Goal: Transaction & Acquisition: Purchase product/service

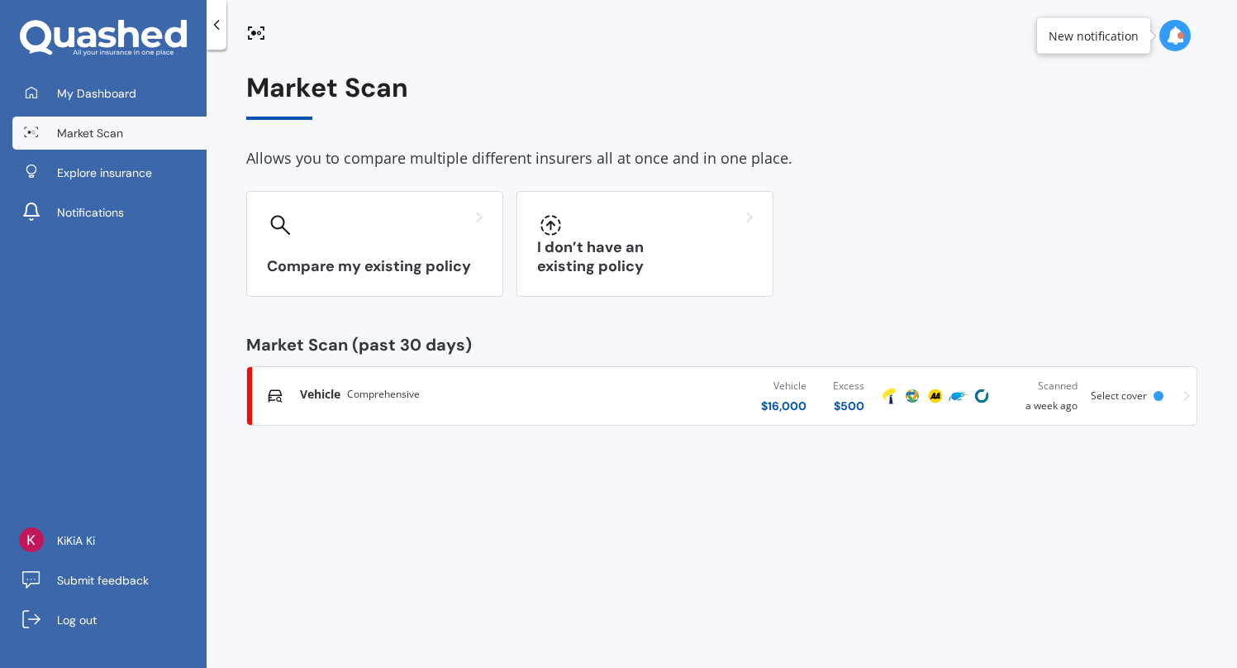
click at [1110, 391] on span "Select cover" at bounding box center [1119, 395] width 56 height 14
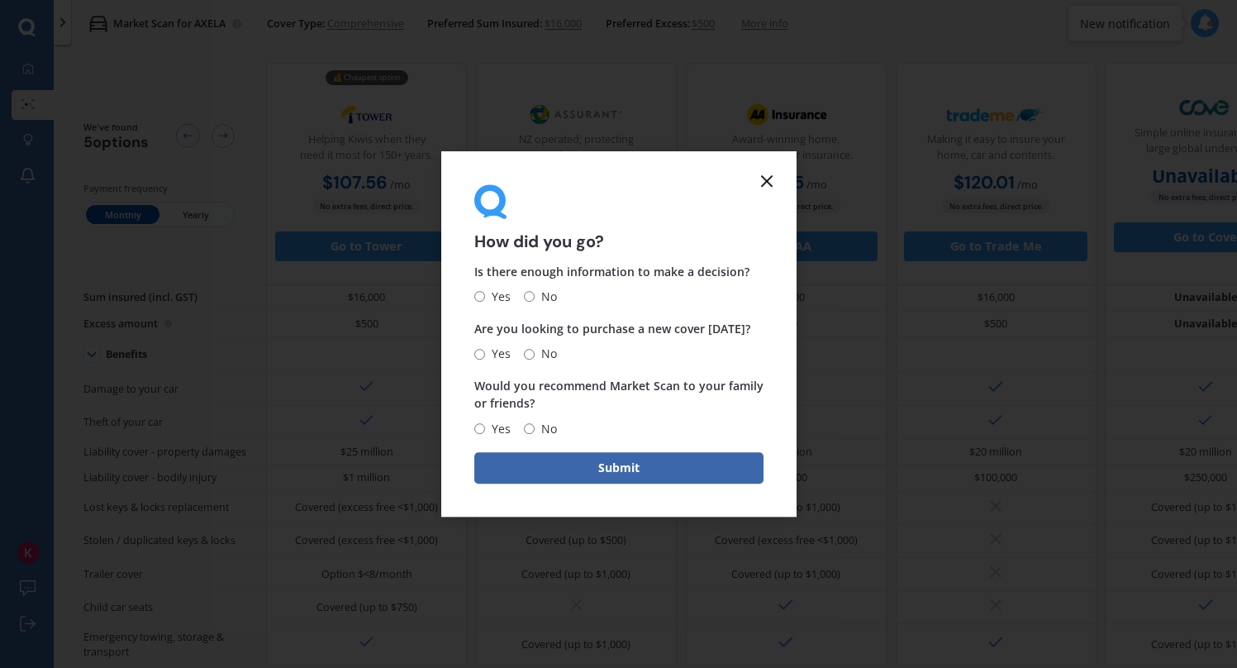
click at [764, 178] on line at bounding box center [767, 181] width 10 height 10
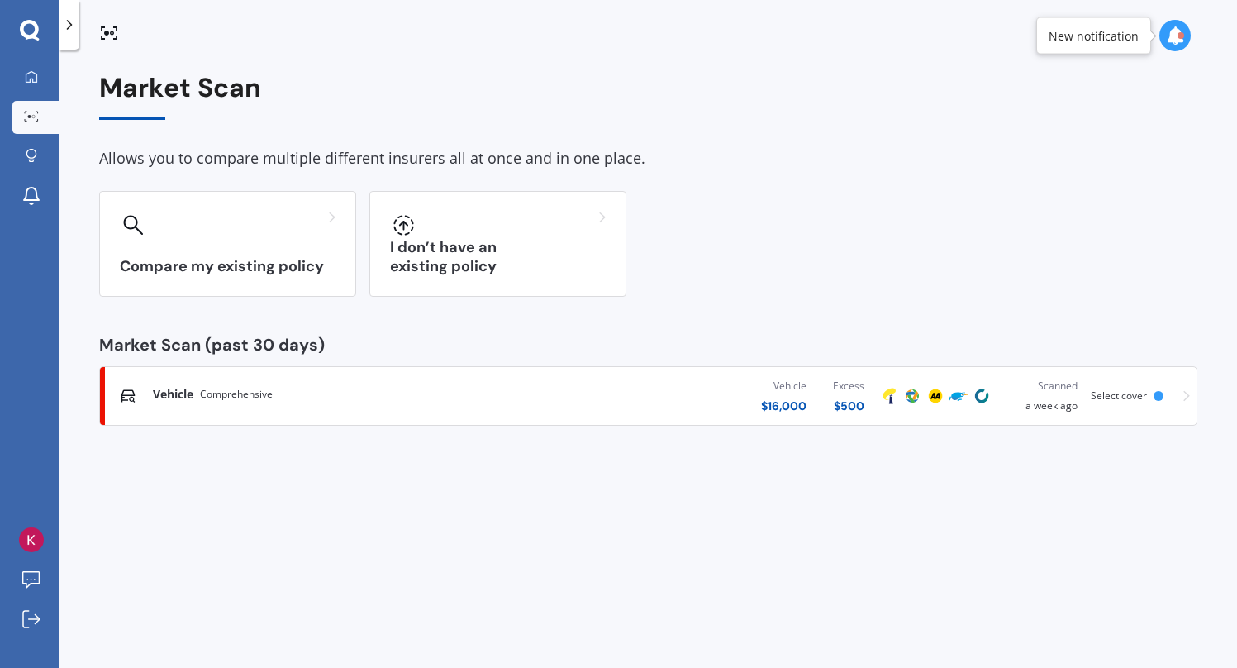
click at [166, 83] on div "Market Scan" at bounding box center [648, 96] width 1098 height 47
click at [68, 18] on icon at bounding box center [69, 25] width 17 height 17
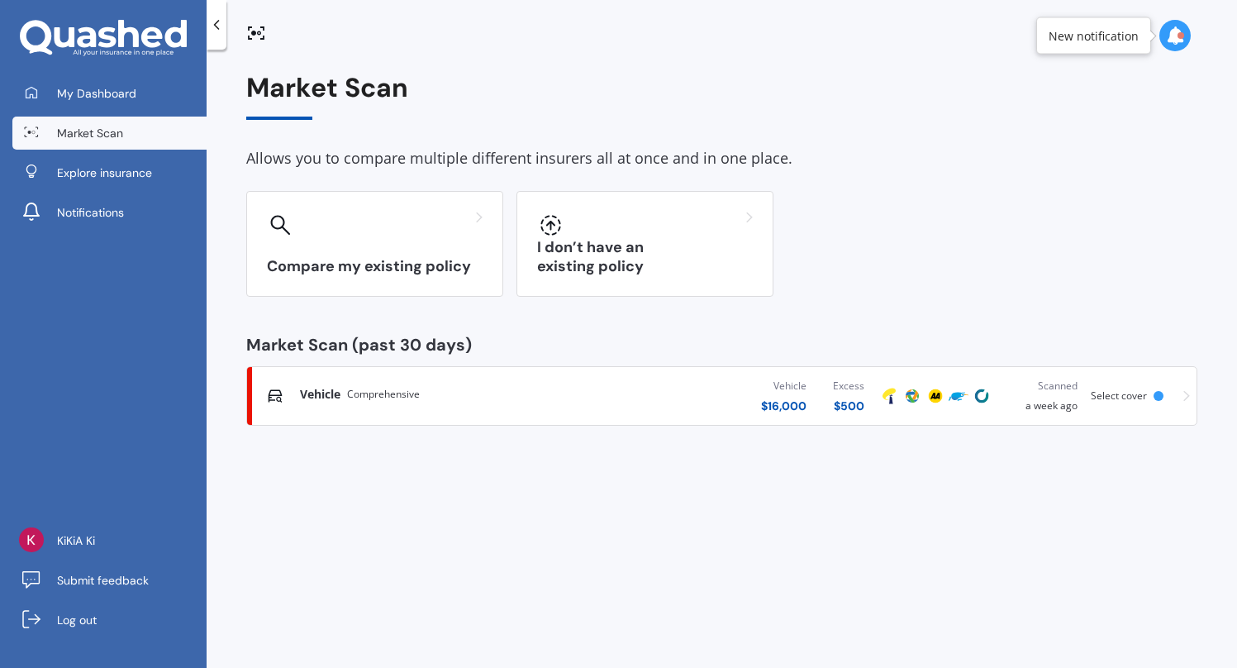
click at [112, 132] on span "Market Scan" at bounding box center [90, 133] width 66 height 17
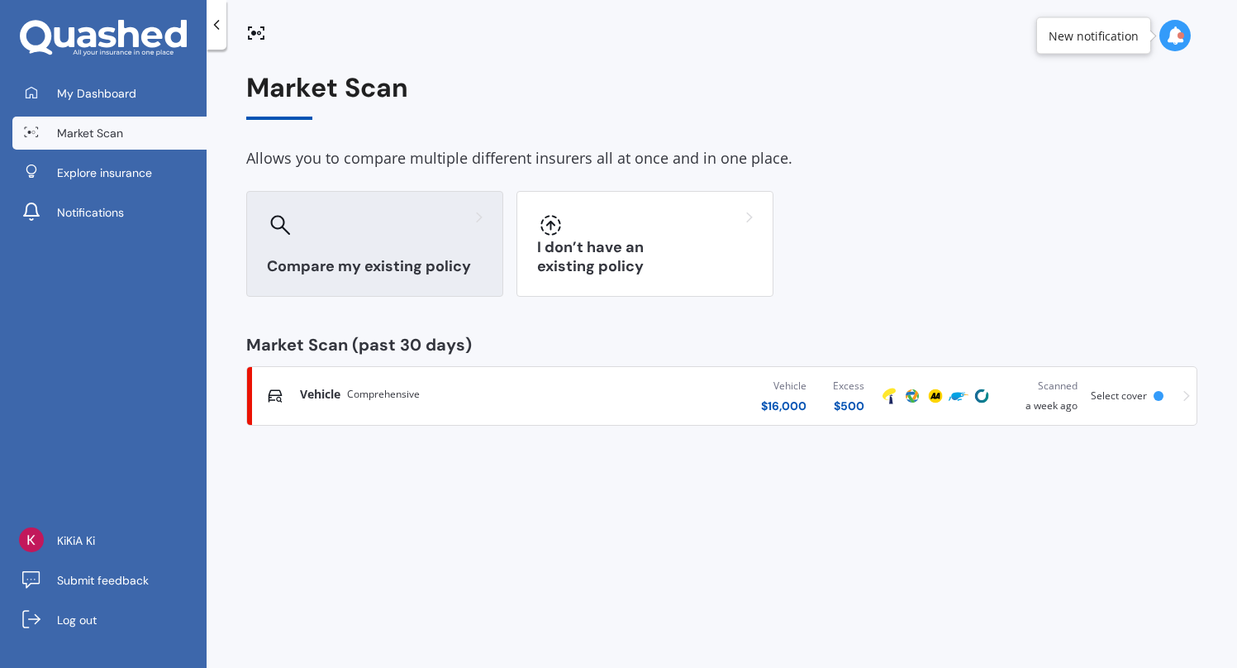
click at [372, 245] on div "Compare my existing policy" at bounding box center [374, 244] width 257 height 106
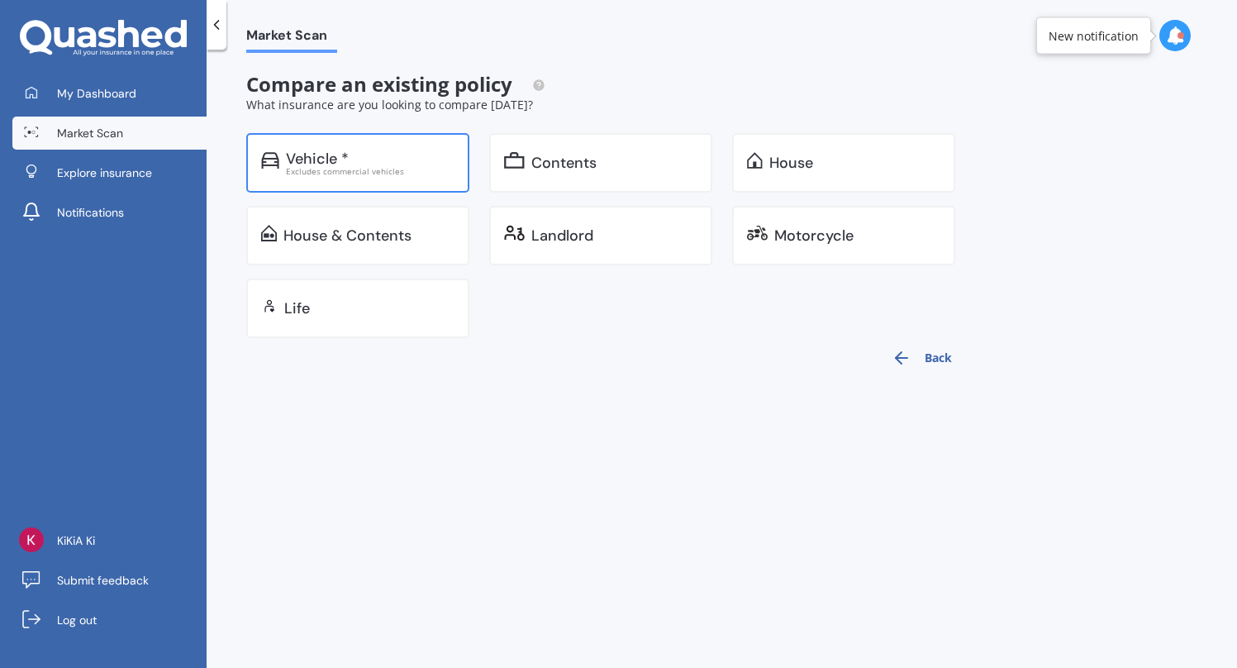
click at [401, 159] on div "Vehicle *" at bounding box center [370, 158] width 169 height 17
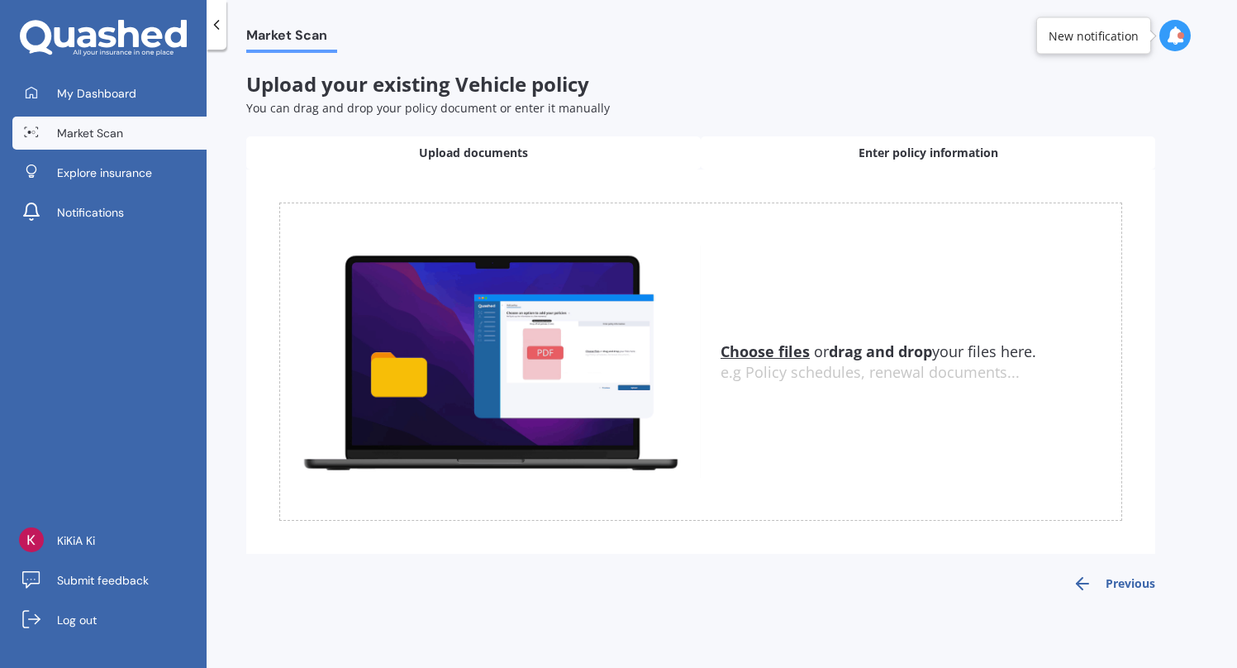
click at [883, 139] on div "Enter policy information" at bounding box center [928, 152] width 454 height 33
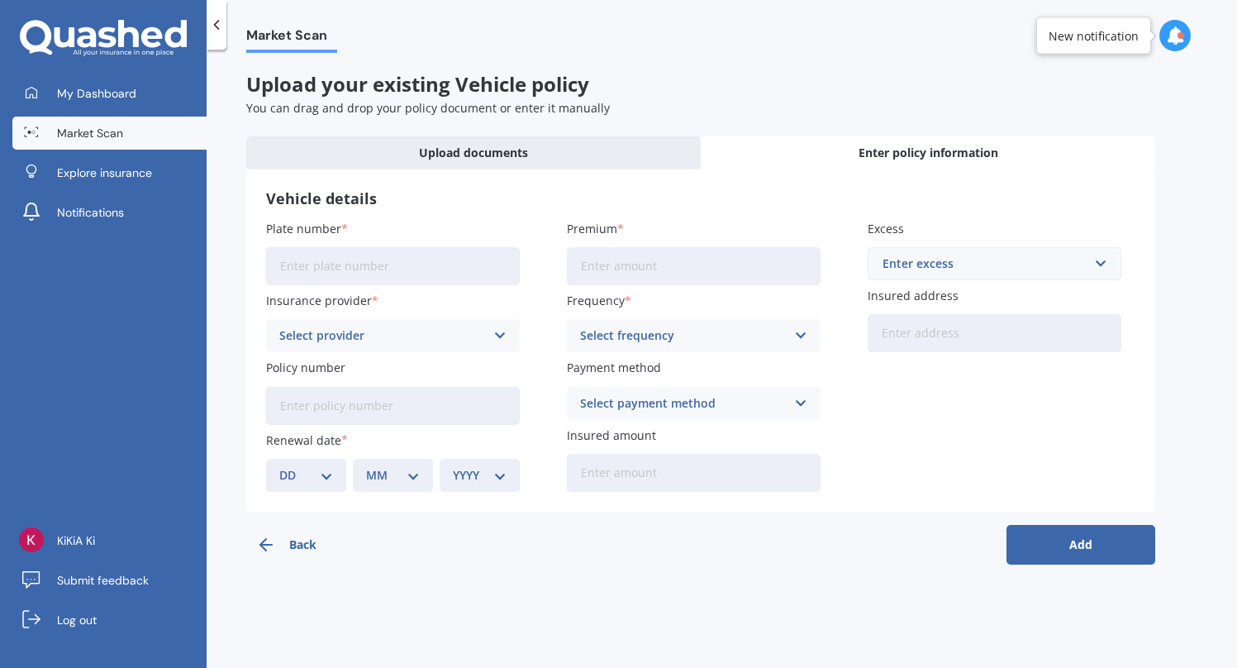
click at [398, 257] on input "Plate number" at bounding box center [393, 266] width 254 height 38
type input "RJK455"
click at [337, 338] on div "Select provider" at bounding box center [382, 335] width 206 height 18
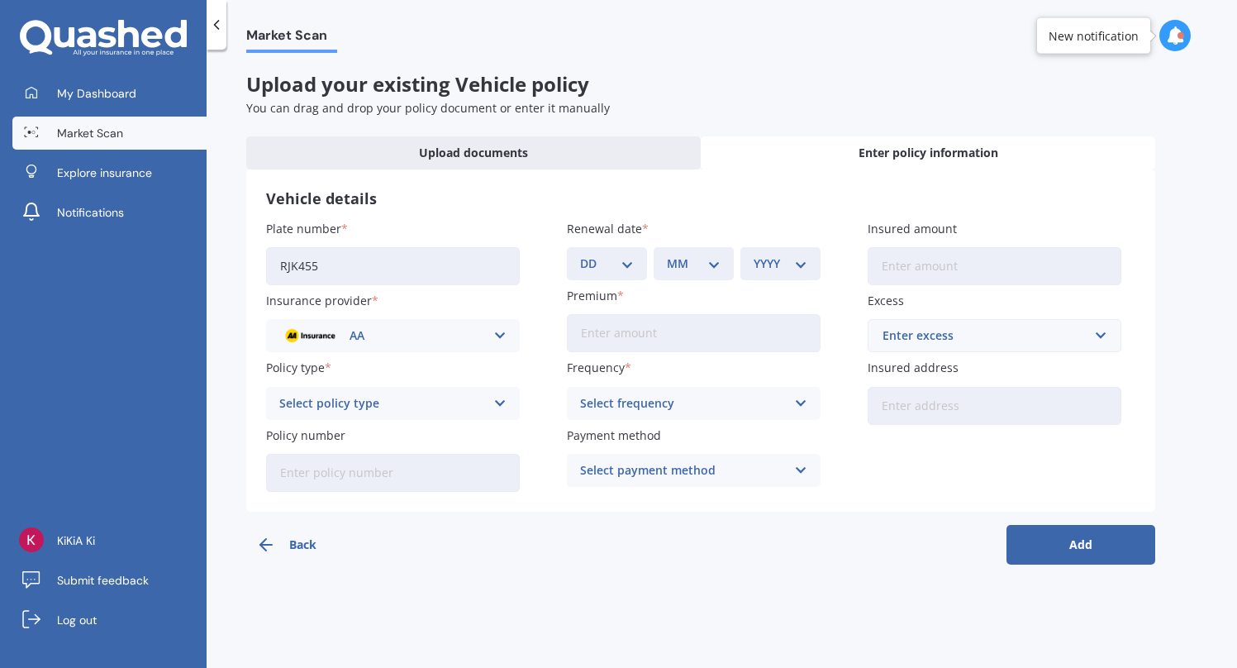
click at [465, 233] on label "Plate number" at bounding box center [389, 228] width 247 height 17
click at [465, 247] on input "RJK455" at bounding box center [393, 266] width 254 height 38
click at [155, 173] on link "Explore insurance" at bounding box center [109, 172] width 194 height 33
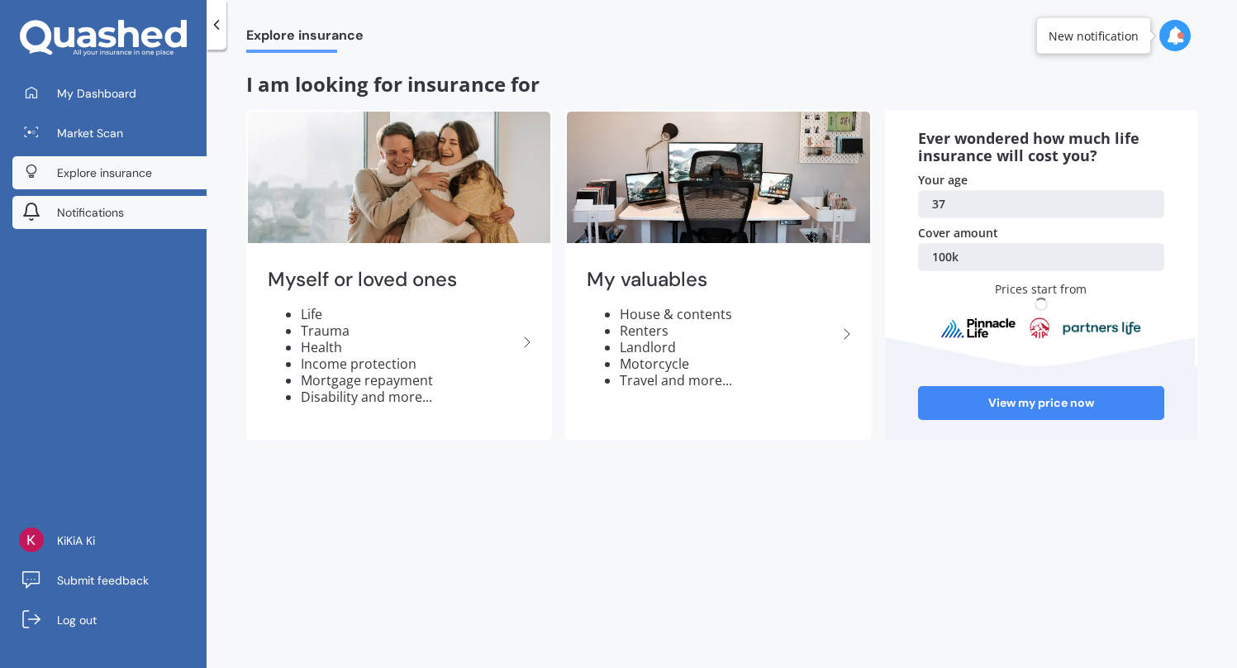
click at [140, 212] on link "Notifications" at bounding box center [109, 212] width 194 height 33
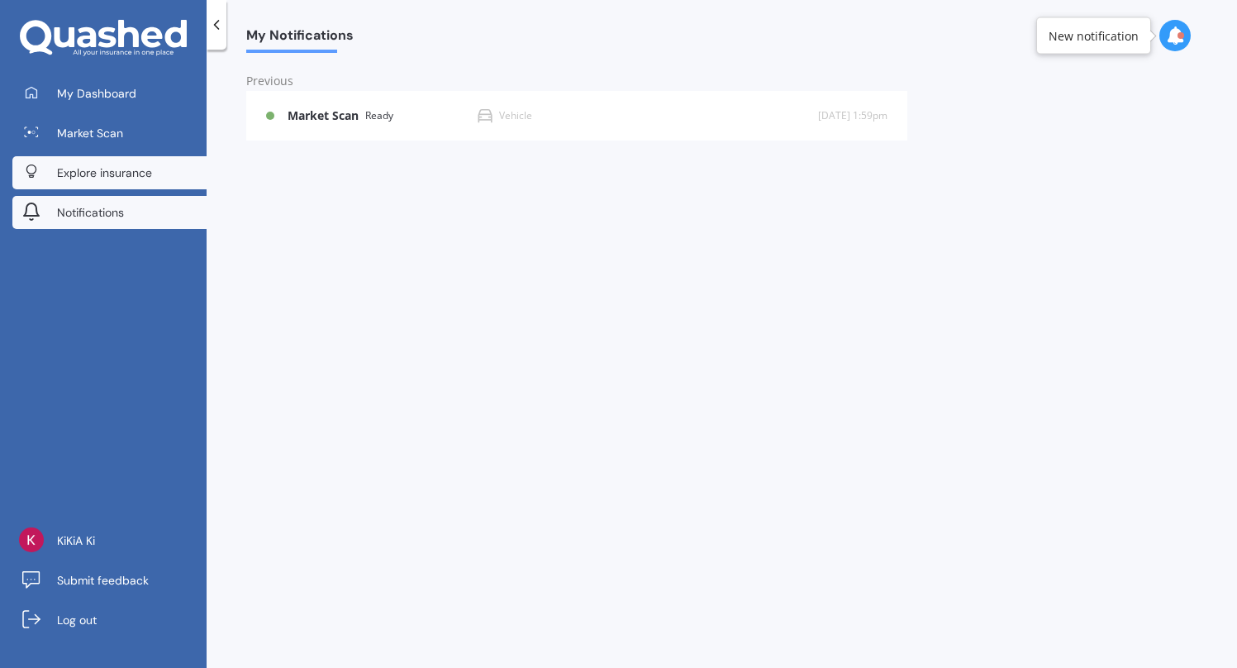
click at [144, 162] on link "Explore insurance" at bounding box center [109, 172] width 194 height 33
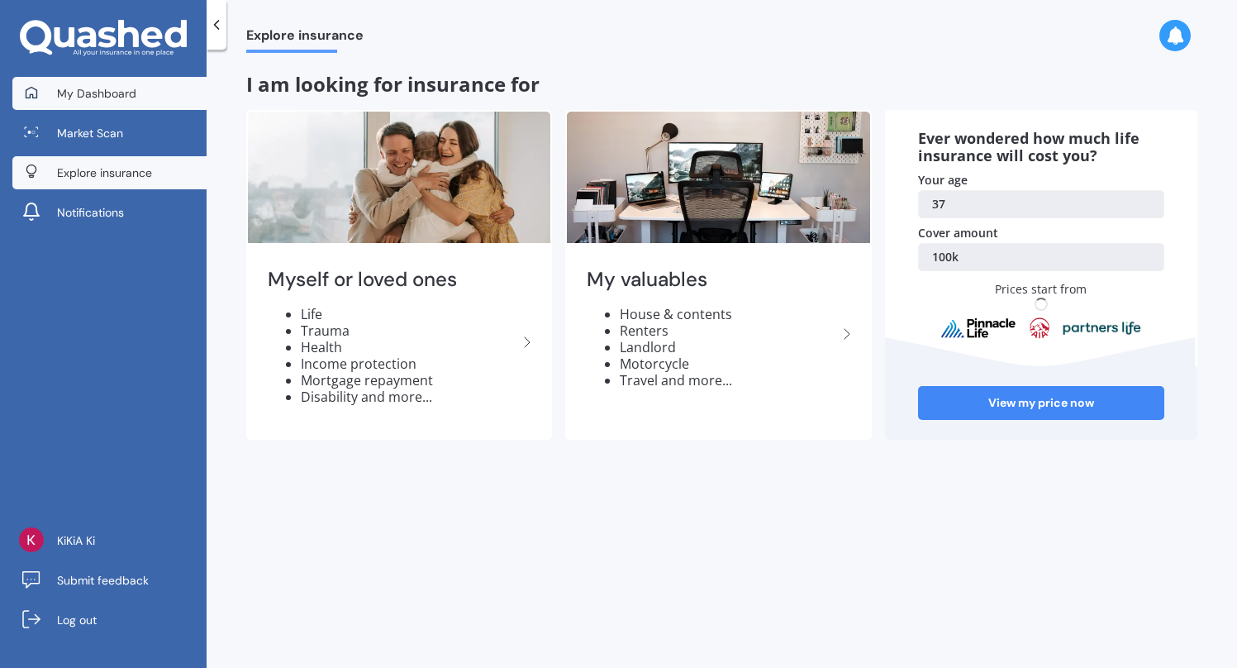
click at [147, 92] on link "My Dashboard" at bounding box center [109, 93] width 194 height 33
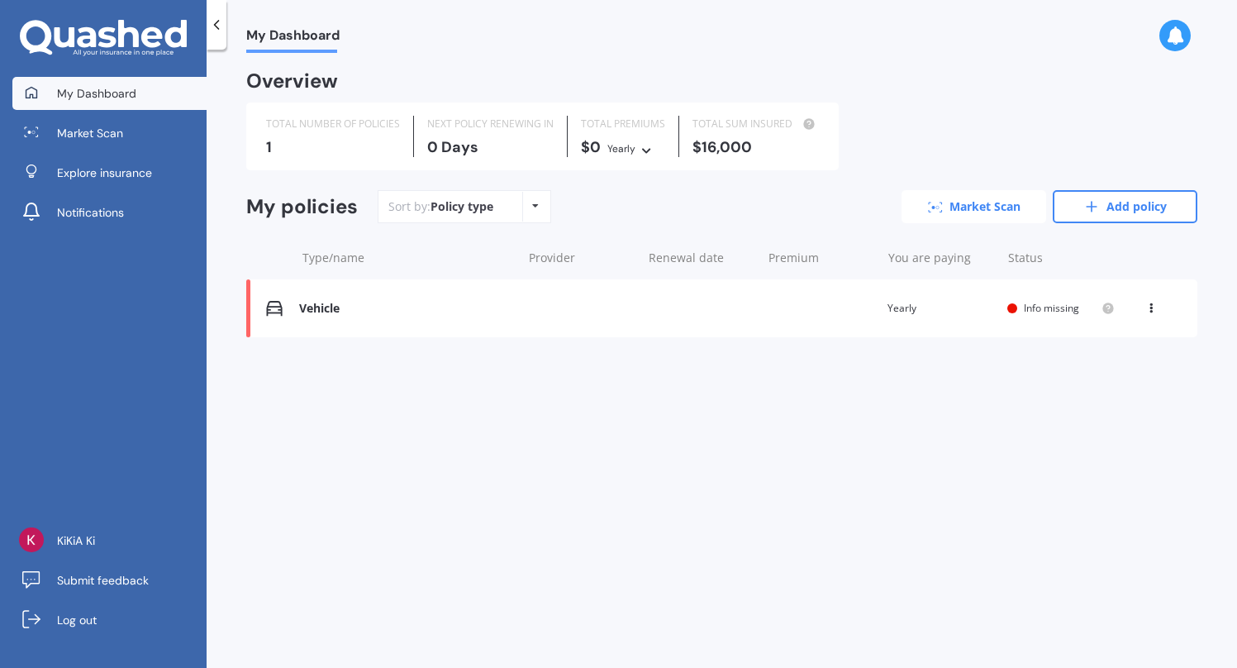
click at [1023, 221] on link "Market Scan" at bounding box center [973, 206] width 145 height 33
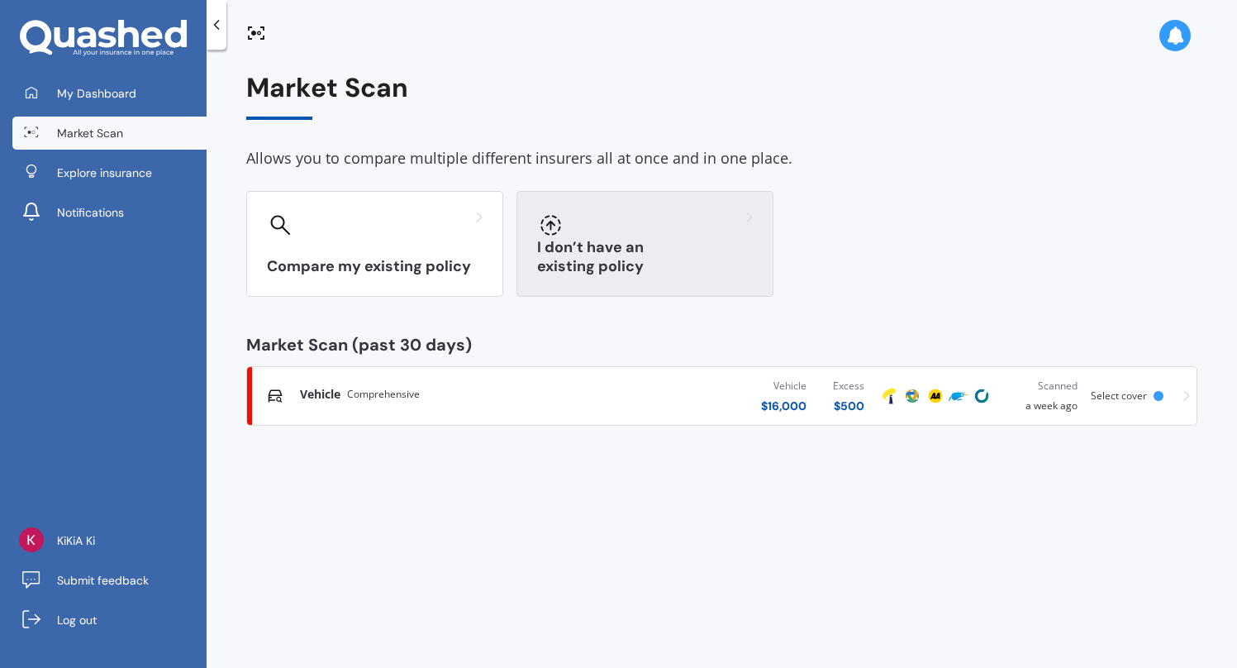
click at [654, 280] on div "I don’t have an existing policy" at bounding box center [644, 244] width 257 height 106
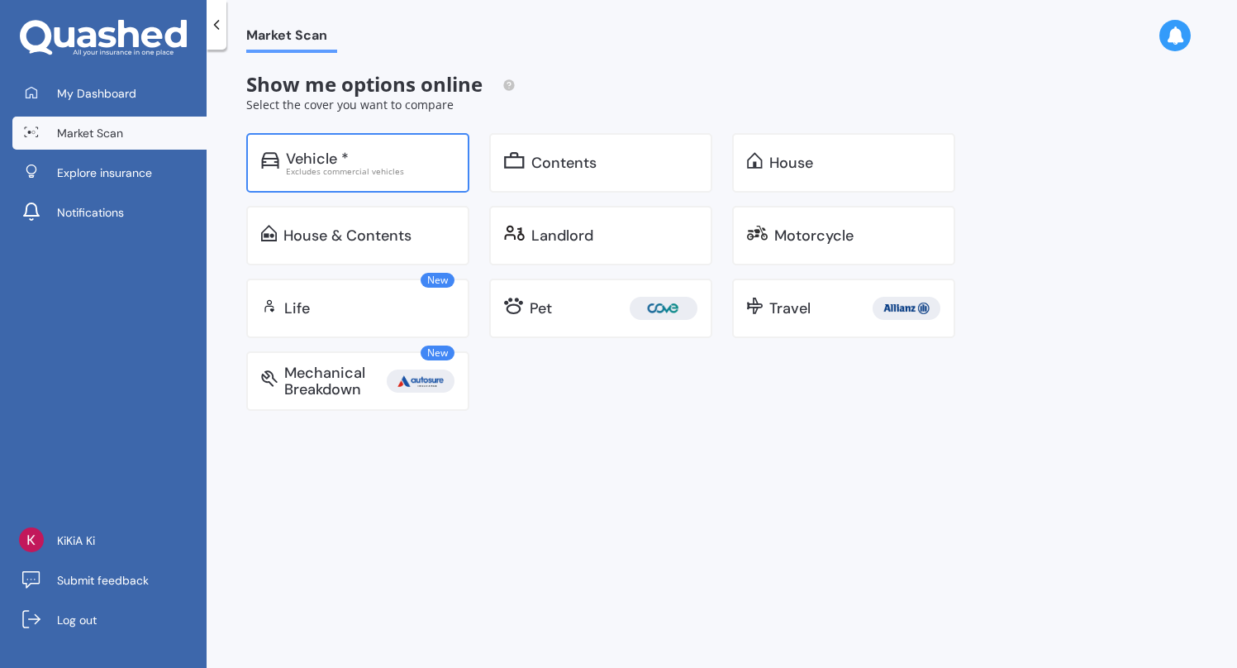
click at [395, 182] on div "Vehicle * Excludes commercial vehicles" at bounding box center [357, 162] width 223 height 59
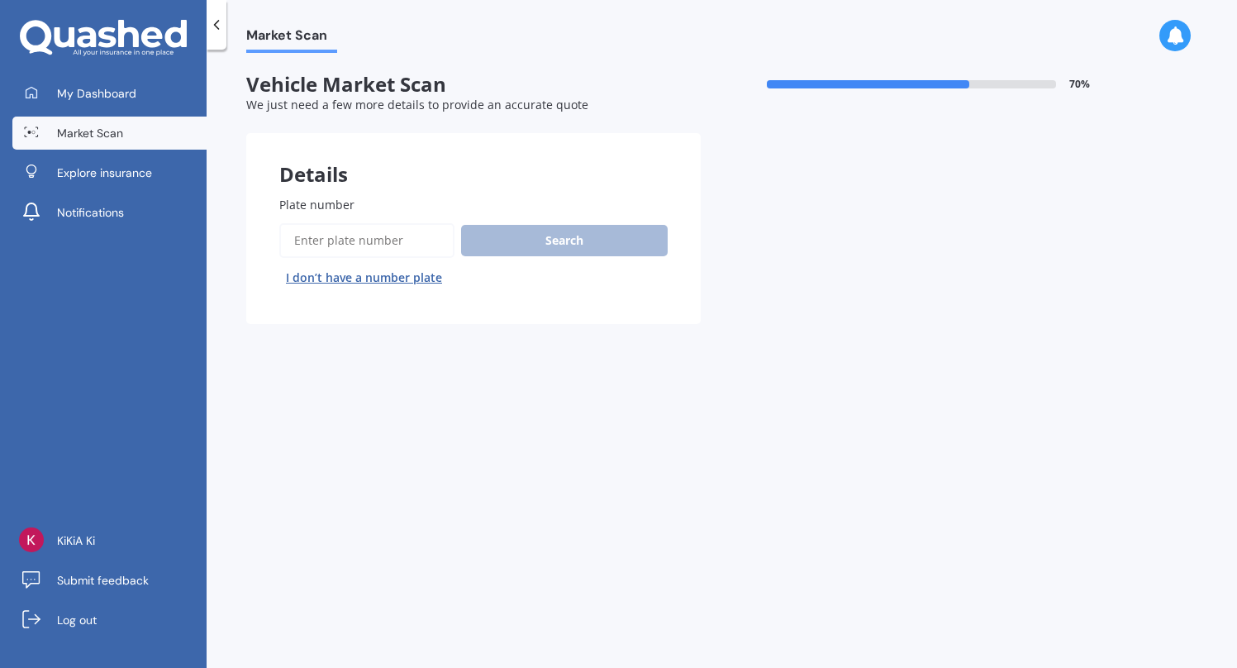
click at [394, 182] on div "Details" at bounding box center [473, 158] width 454 height 50
click at [378, 241] on input "Plate number" at bounding box center [366, 240] width 175 height 35
type input "RJK455"
click at [537, 250] on button "Search" at bounding box center [564, 240] width 207 height 31
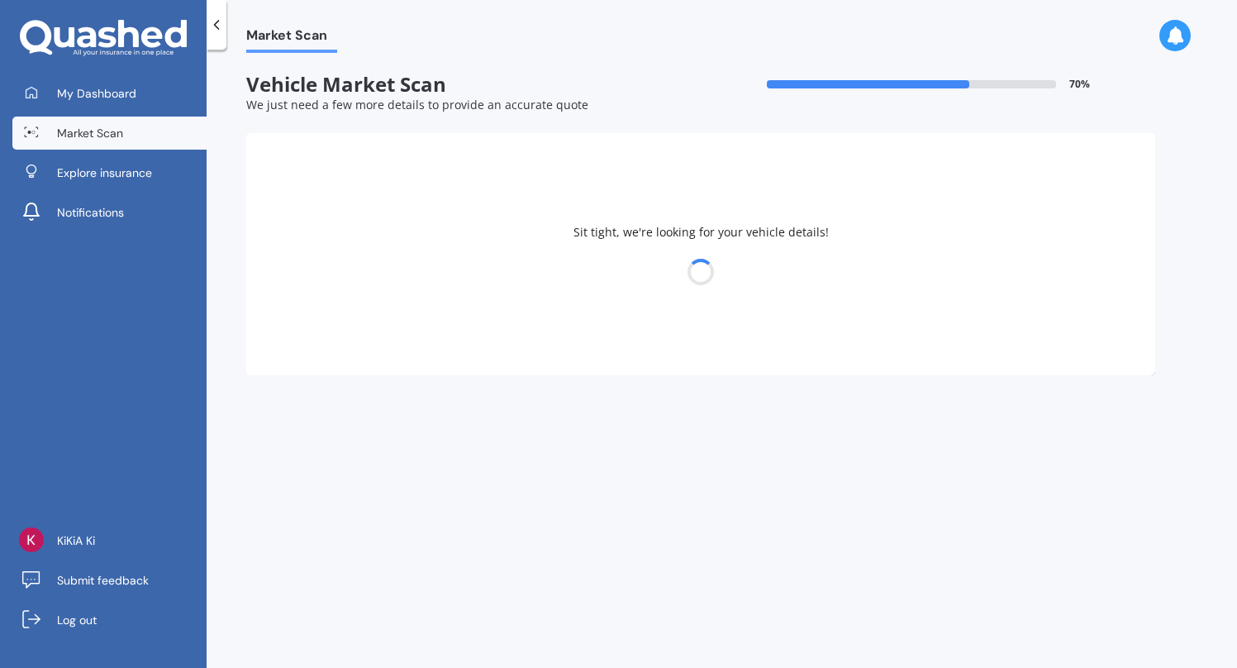
select select "25"
select select "09"
select select "1987"
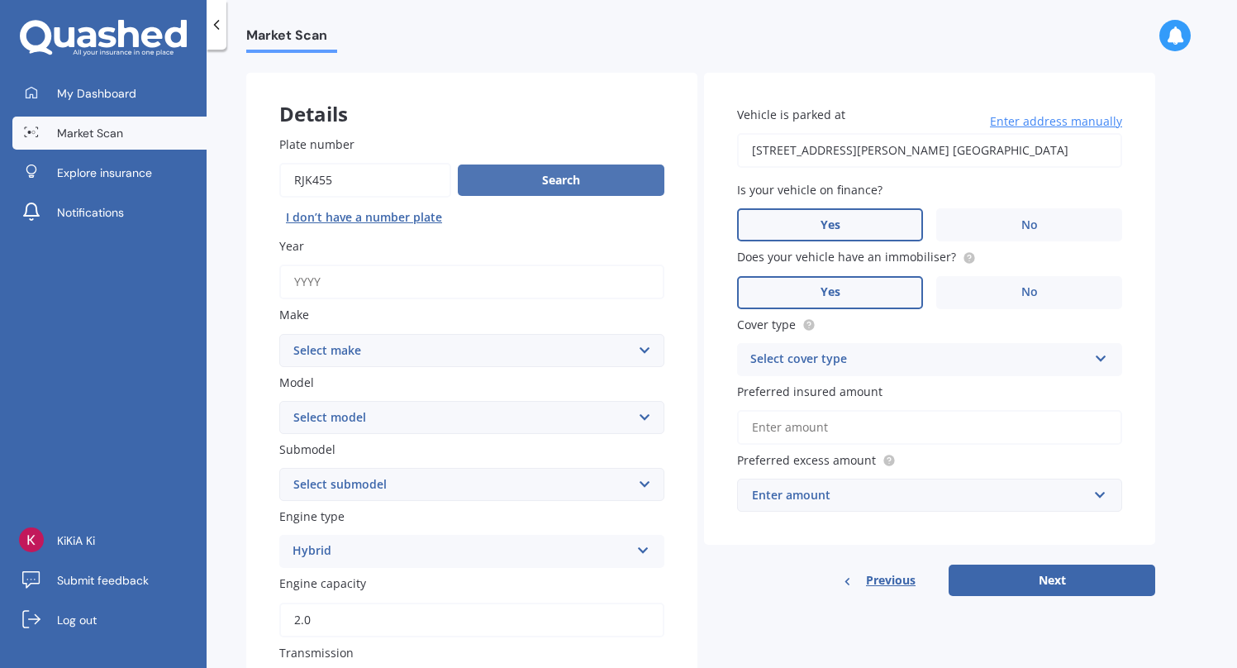
scroll to position [75, 0]
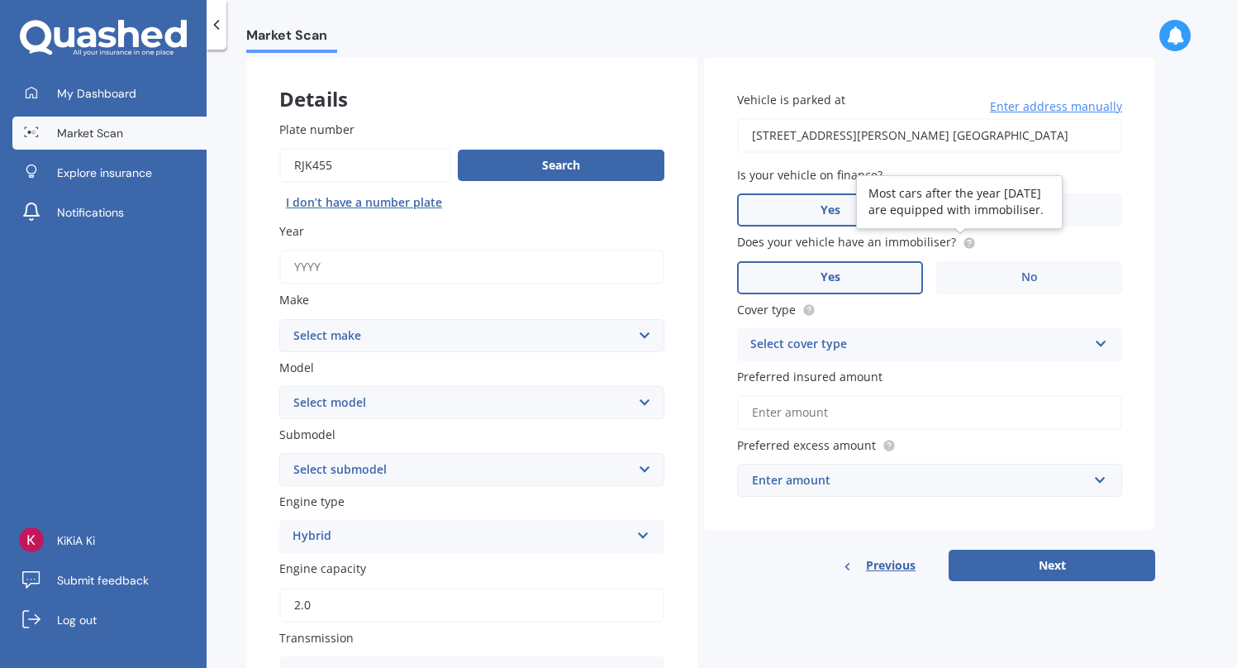
click at [966, 239] on circle at bounding box center [968, 242] width 11 height 11
click at [963, 244] on circle at bounding box center [968, 242] width 11 height 11
click at [793, 346] on div "Select cover type" at bounding box center [918, 345] width 337 height 20
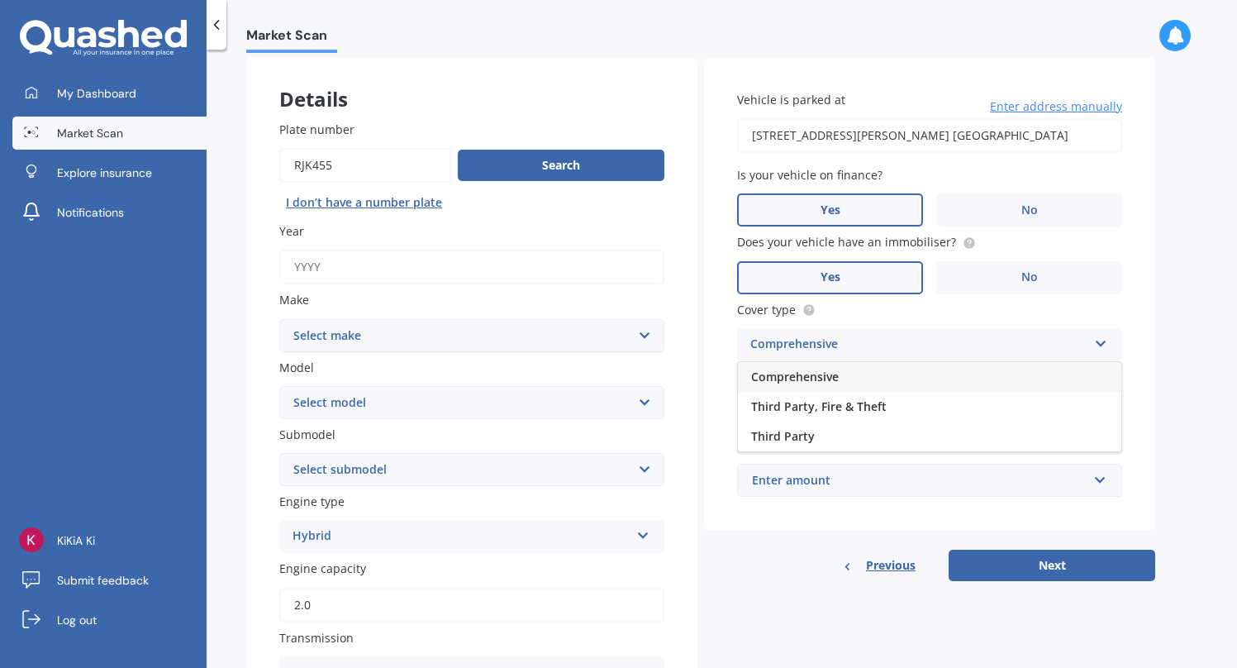
click at [824, 375] on span "Comprehensive" at bounding box center [795, 377] width 88 height 16
click at [832, 413] on input "Preferred insured amount" at bounding box center [929, 412] width 385 height 35
click at [479, 278] on input "Year" at bounding box center [471, 267] width 385 height 35
type input "2016"
click at [383, 331] on select "Select make AC ALFA ROMEO ASTON [PERSON_NAME] AUDI AUSTIN BEDFORD Bentley BMW B…" at bounding box center [471, 335] width 385 height 33
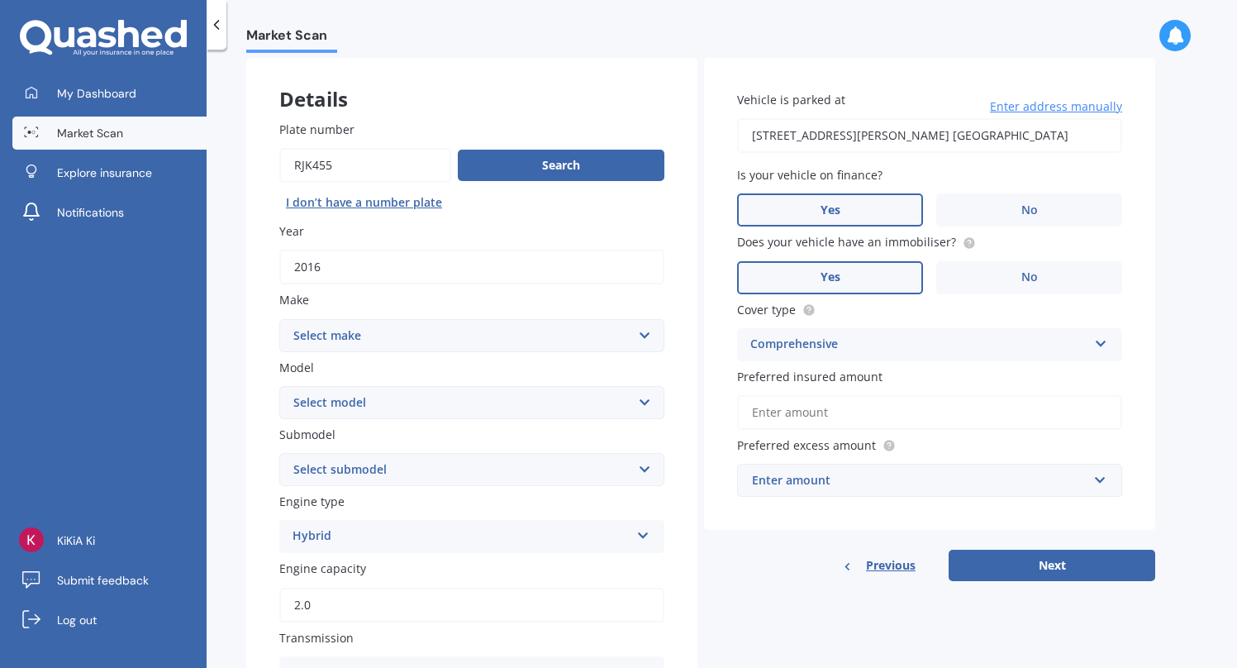
select select "MAZDA"
click at [279, 320] on select "Select make AC ALFA ROMEO ASTON [PERSON_NAME] AUDI AUSTIN BEDFORD Bentley BMW B…" at bounding box center [471, 335] width 385 height 33
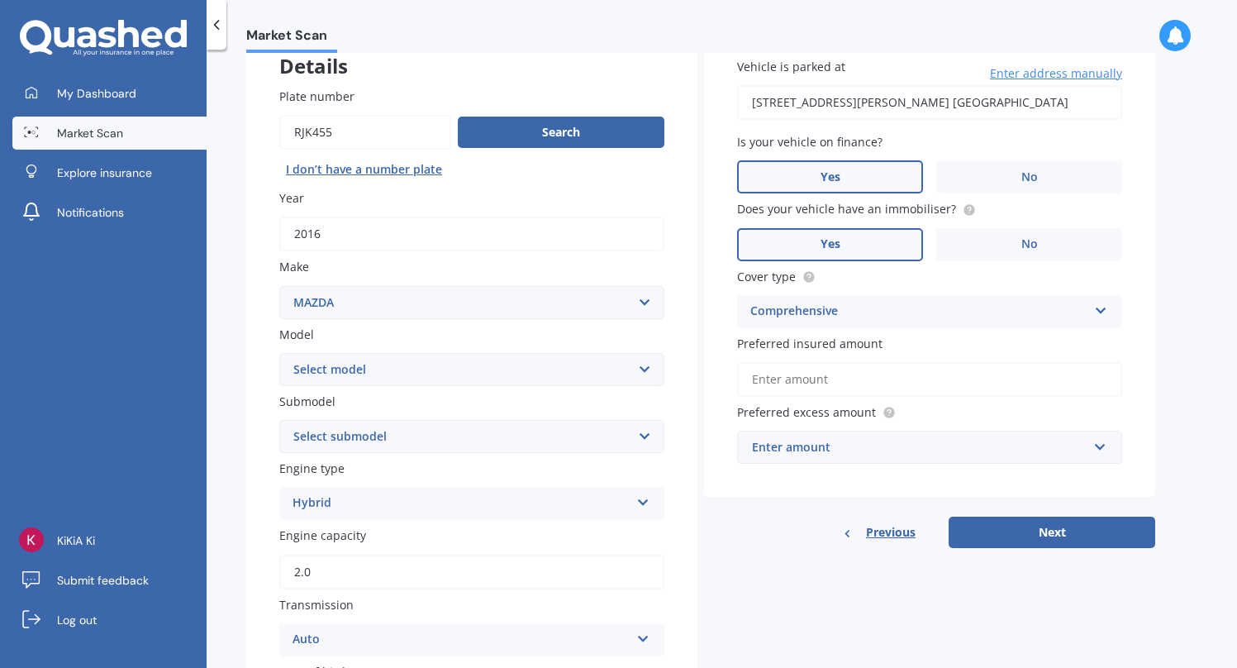
scroll to position [134, 0]
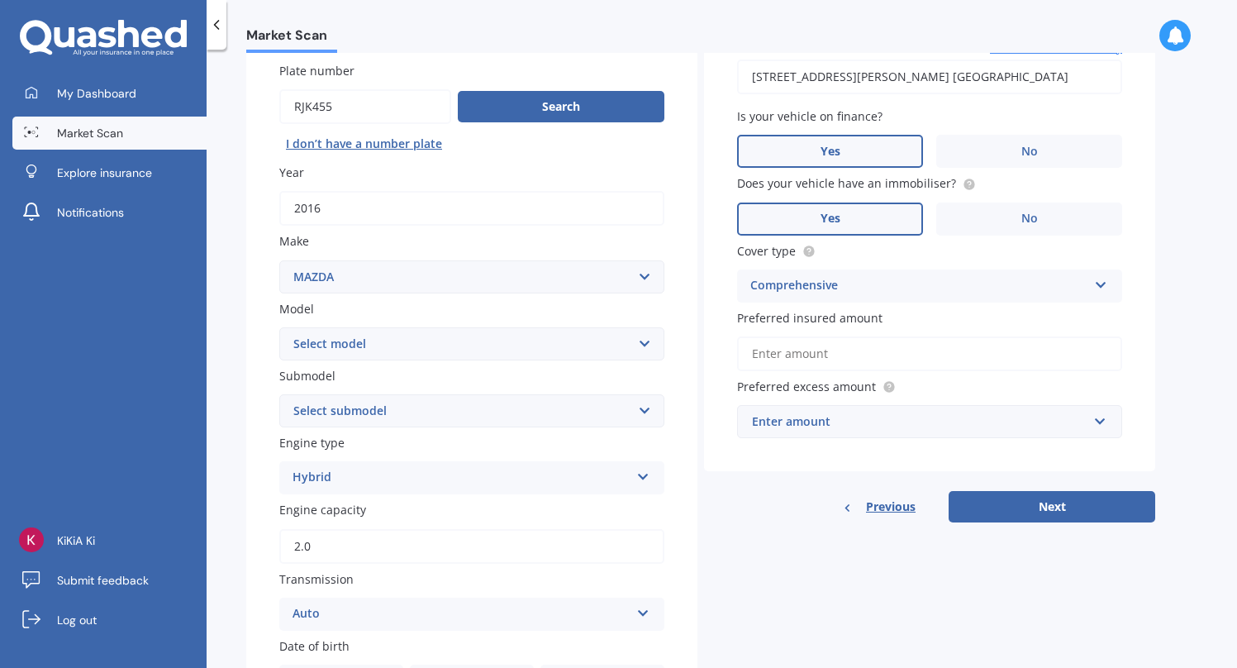
click at [349, 358] on select "Select model 121 2 3 323 323 / Familia 6 626 929 Atenza Autozam Axela AZ3 B2000…" at bounding box center [471, 343] width 385 height 33
select select "AXELA"
click at [279, 328] on select "Select model 121 2 3 323 323 / Familia 6 626 929 Atenza Autozam Axela AZ3 B2000…" at bounding box center [471, 343] width 385 height 33
click at [353, 415] on select "Select submodel" at bounding box center [471, 410] width 385 height 33
select select "HYBRID"
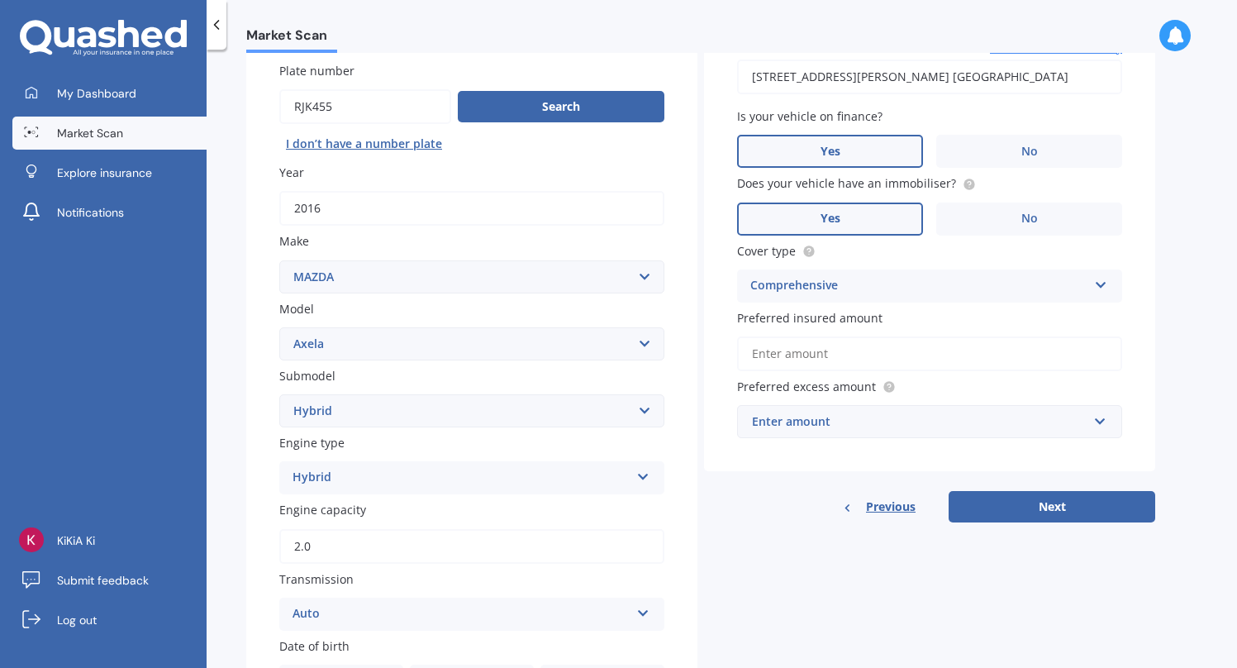
click at [279, 396] on select "Select submodel (All other) 2.3 Sporthatch 2.3 turbo Hatchback Hatchback turbo …" at bounding box center [471, 410] width 385 height 33
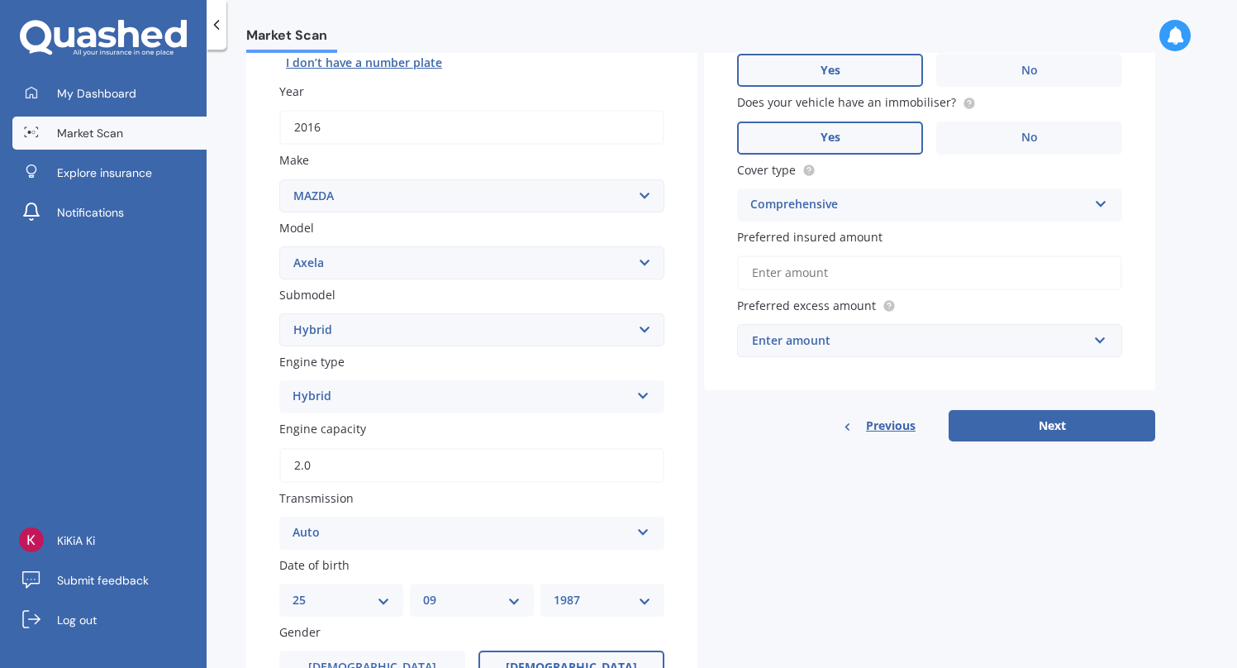
scroll to position [221, 0]
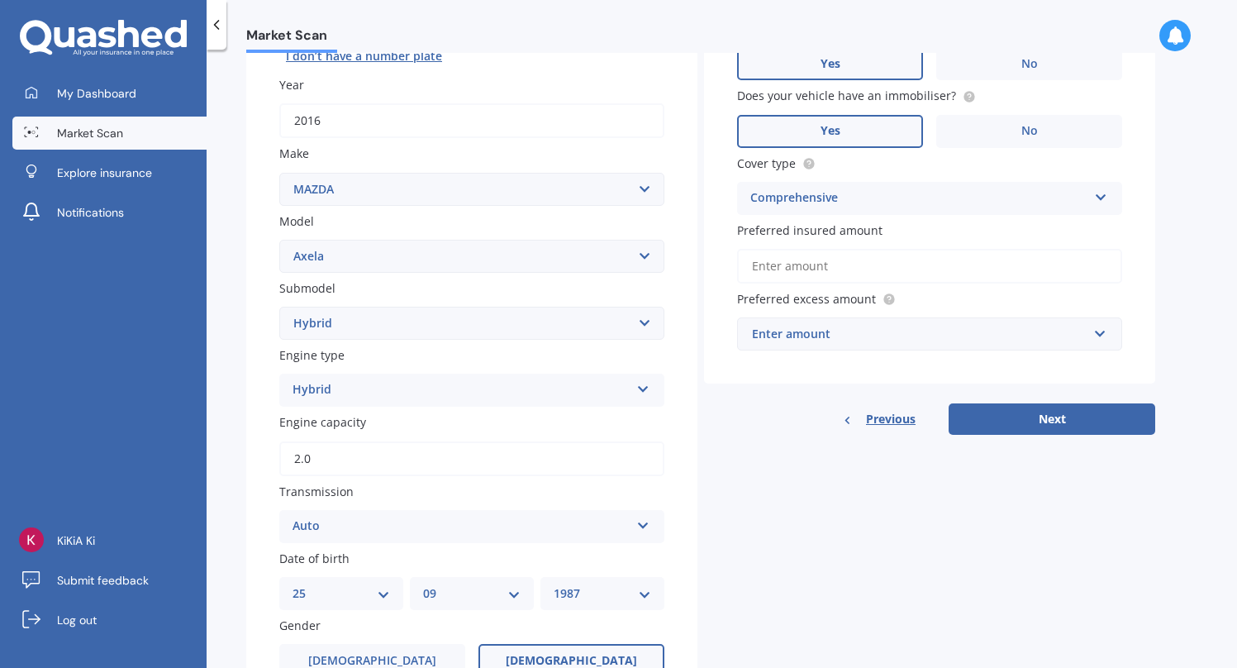
click at [322, 398] on div "Hybrid" at bounding box center [460, 390] width 337 height 20
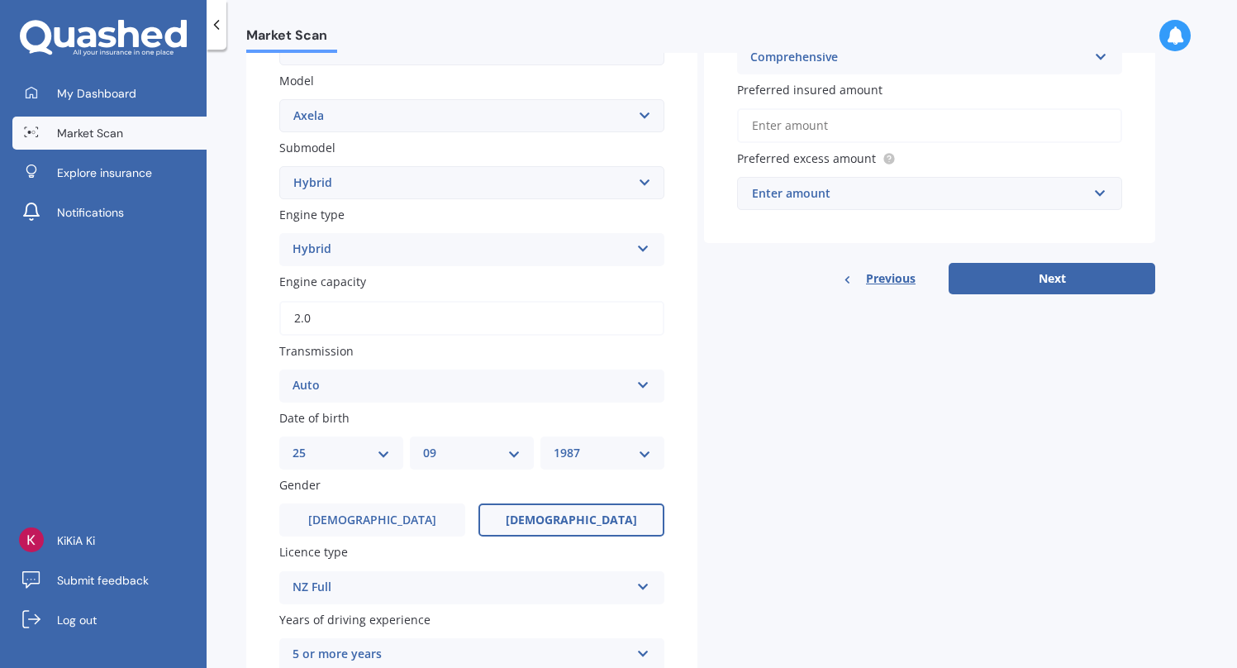
scroll to position [366, 0]
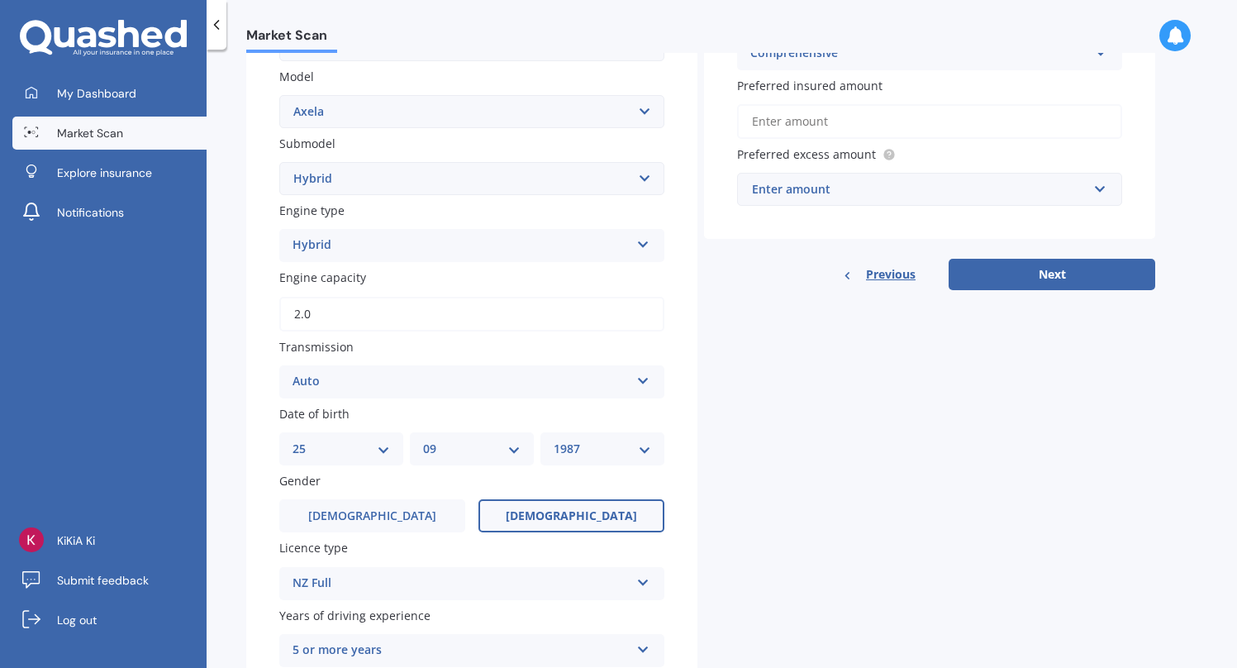
click at [312, 390] on div "Auto" at bounding box center [460, 382] width 337 height 20
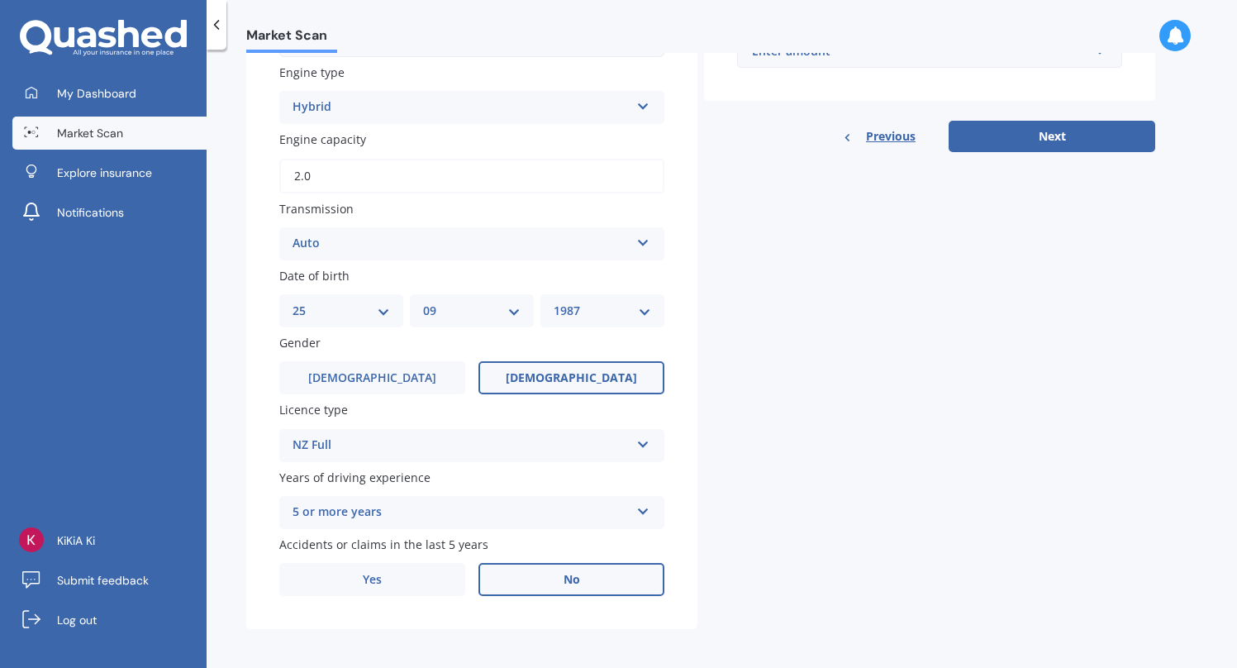
scroll to position [513, 0]
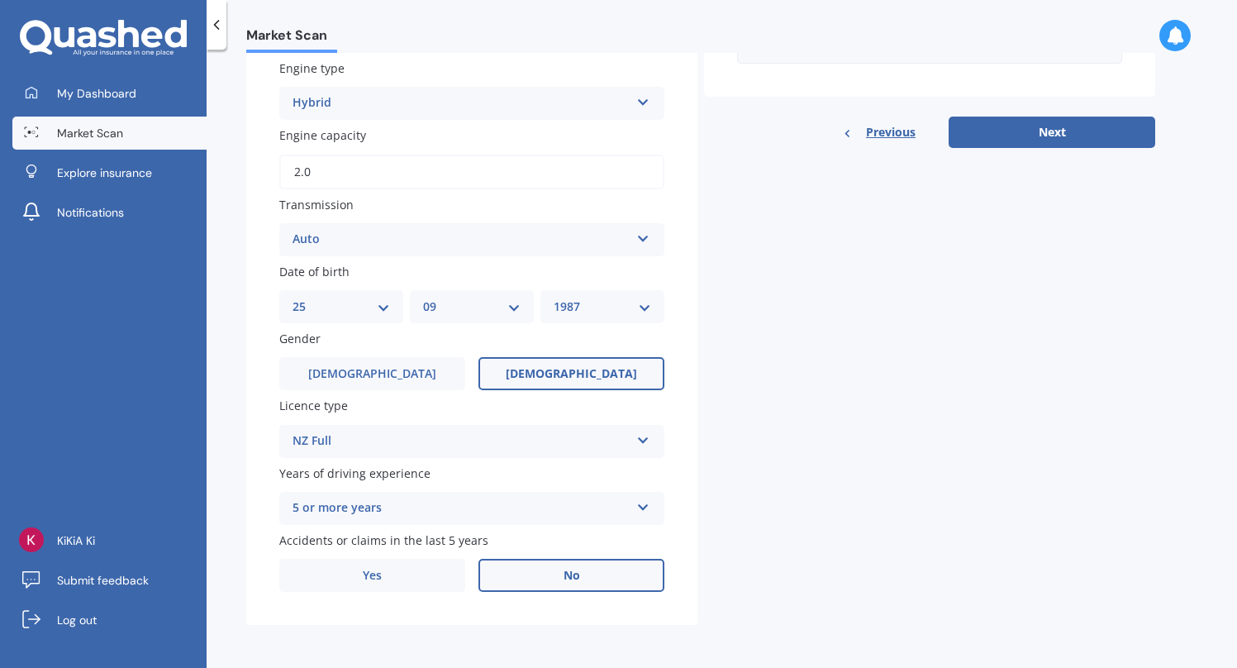
click at [364, 498] on div "5 or more years" at bounding box center [460, 508] width 337 height 20
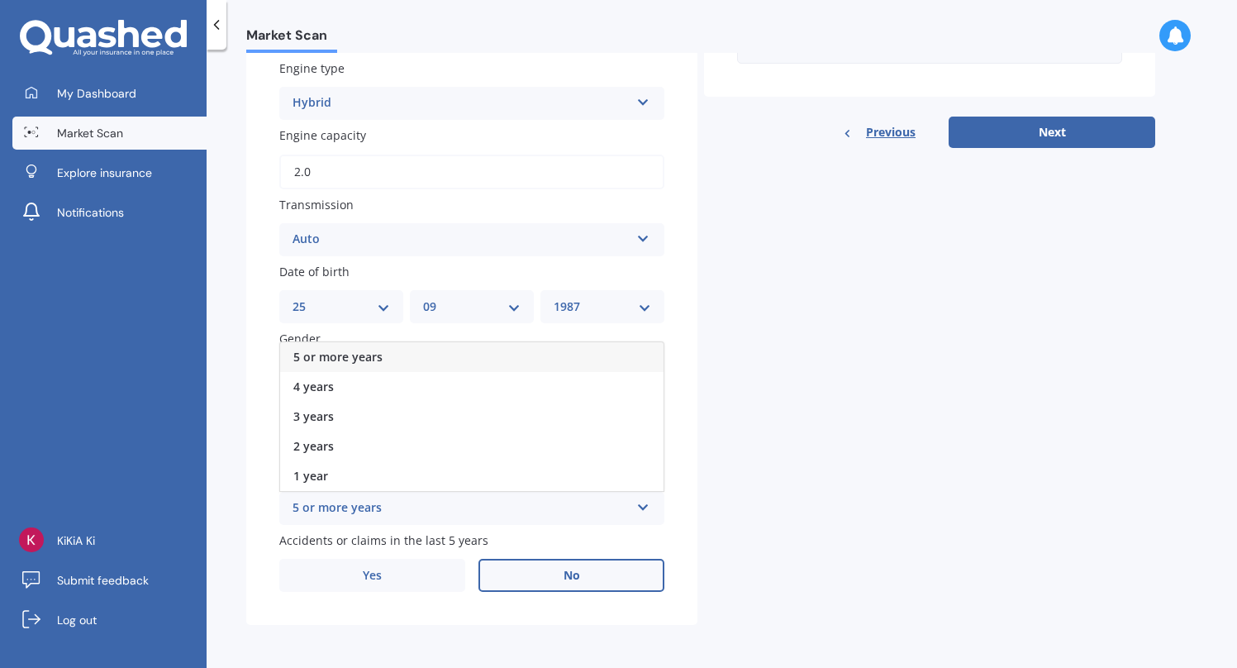
click at [343, 354] on span "5 or more years" at bounding box center [337, 357] width 89 height 16
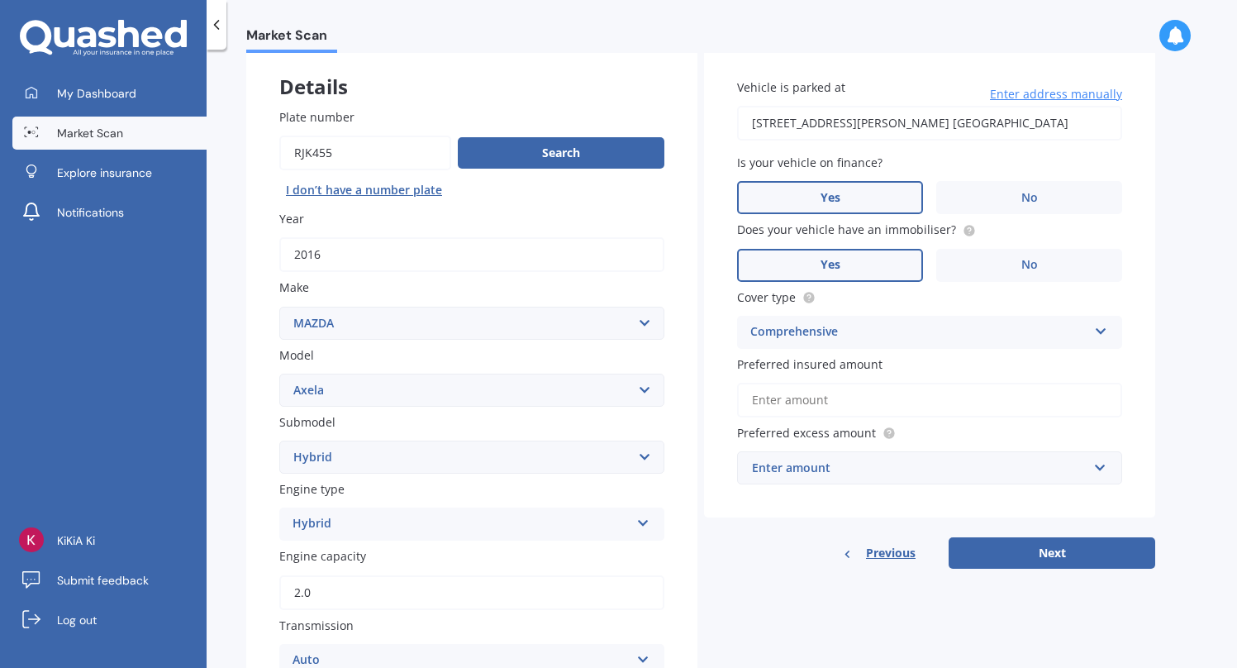
scroll to position [0, 0]
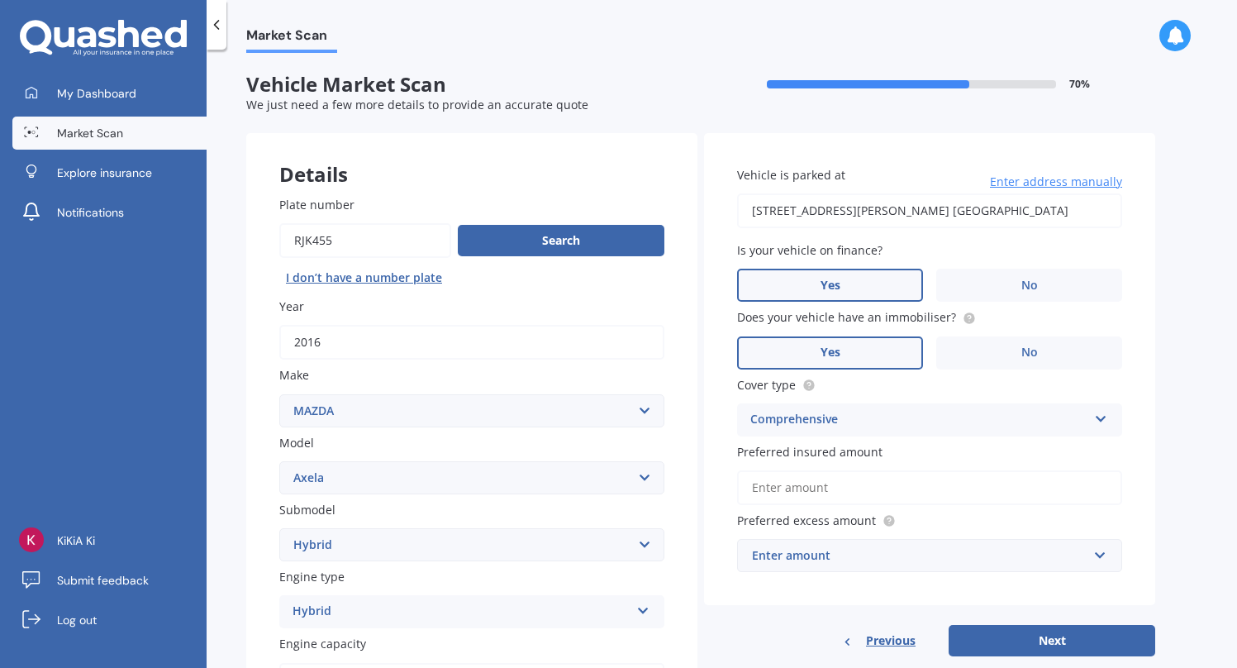
click at [807, 493] on input "Preferred insured amount" at bounding box center [929, 487] width 385 height 35
click at [832, 559] on div "Enter amount" at bounding box center [919, 555] width 335 height 18
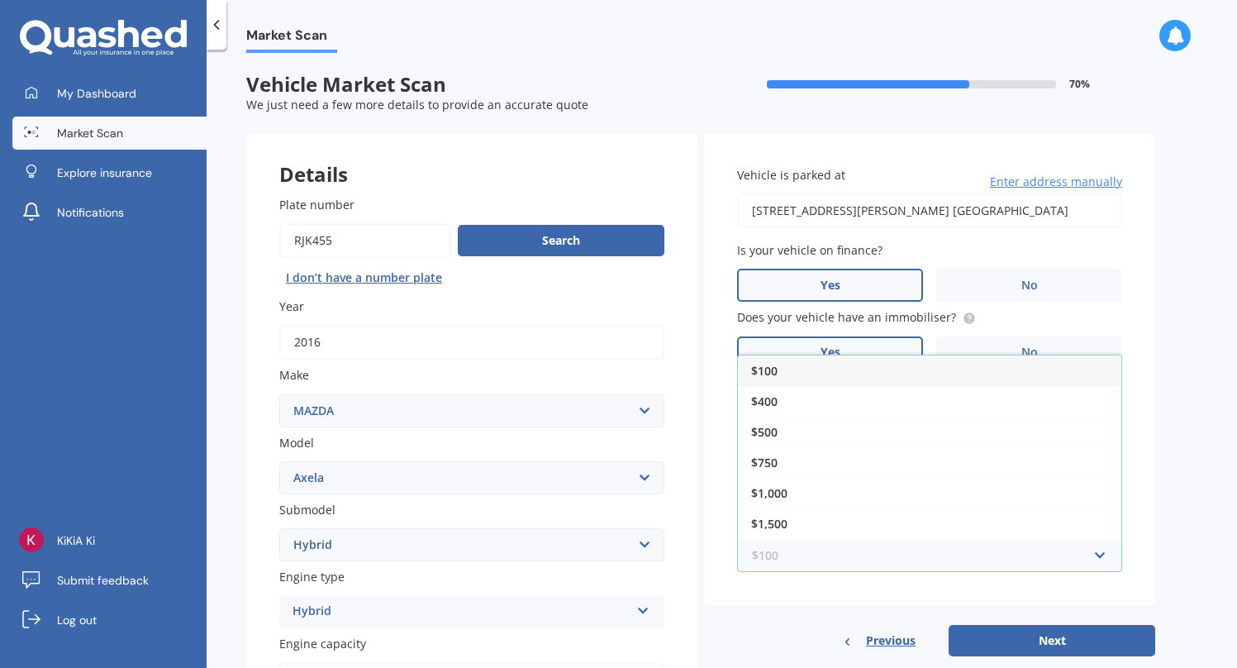
click at [832, 559] on input "text" at bounding box center [924, 555] width 370 height 31
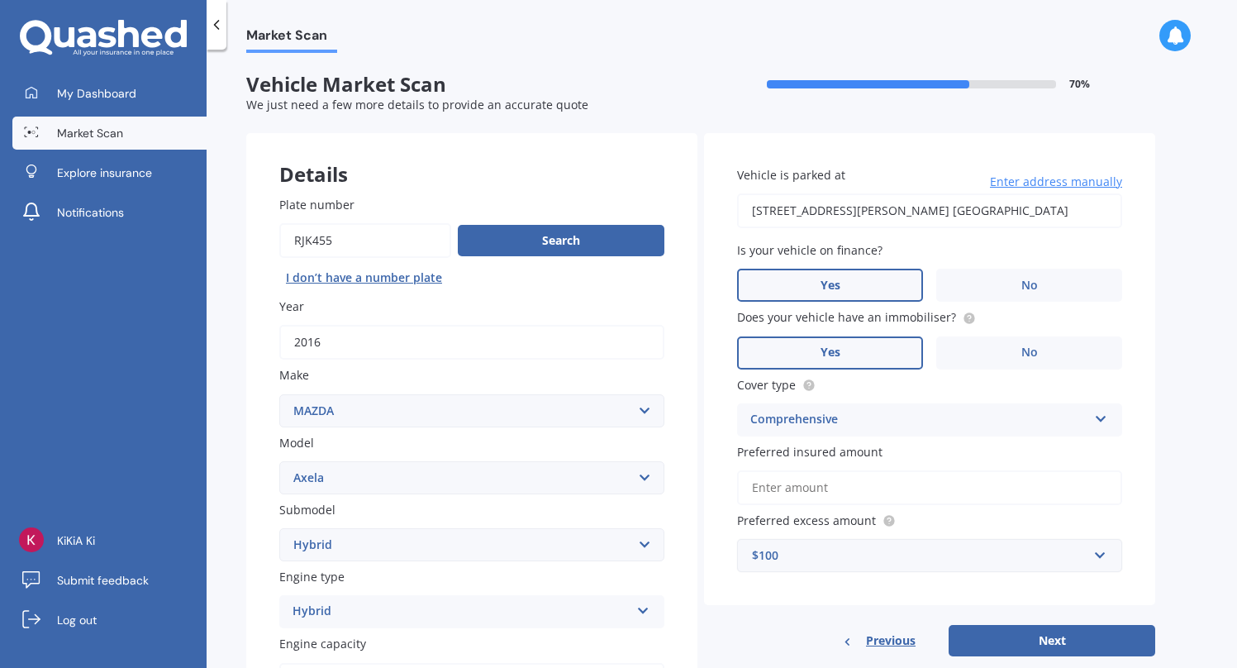
click at [792, 602] on div "Vehicle is parked at [STREET_ADDRESS][GEOGRAPHIC_DATA][PERSON_NAME] Enter addre…" at bounding box center [929, 369] width 451 height 473
click at [873, 548] on input "text" at bounding box center [924, 555] width 370 height 31
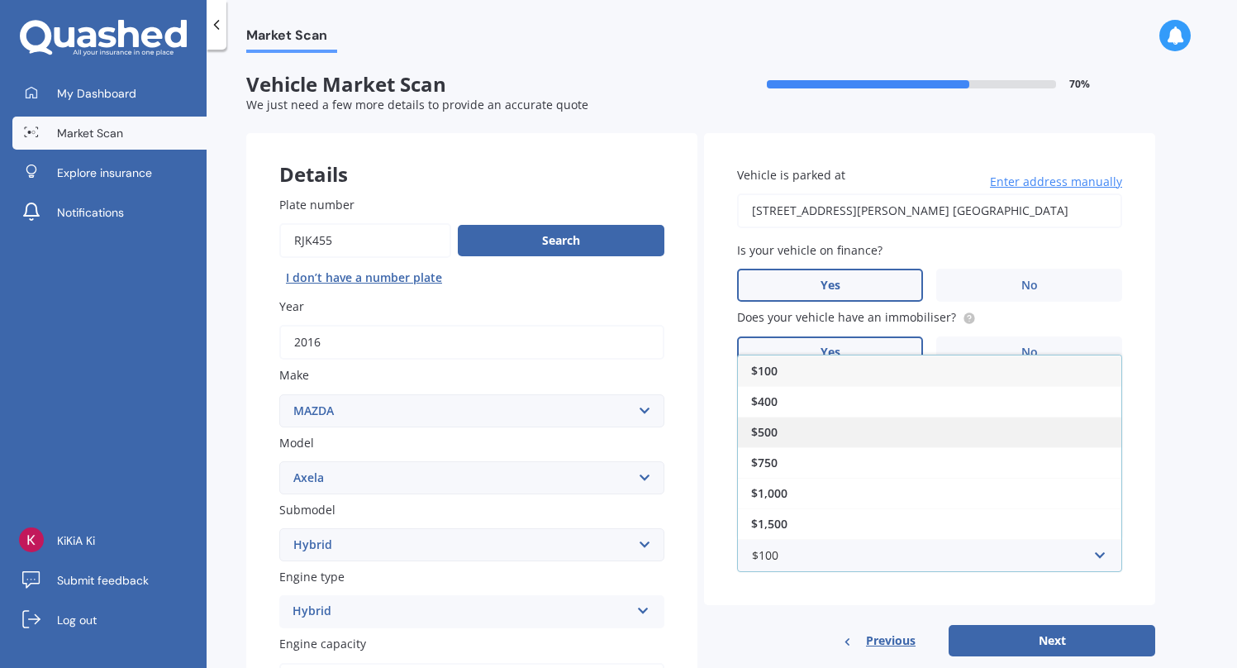
click at [834, 436] on div "$500" at bounding box center [929, 431] width 383 height 31
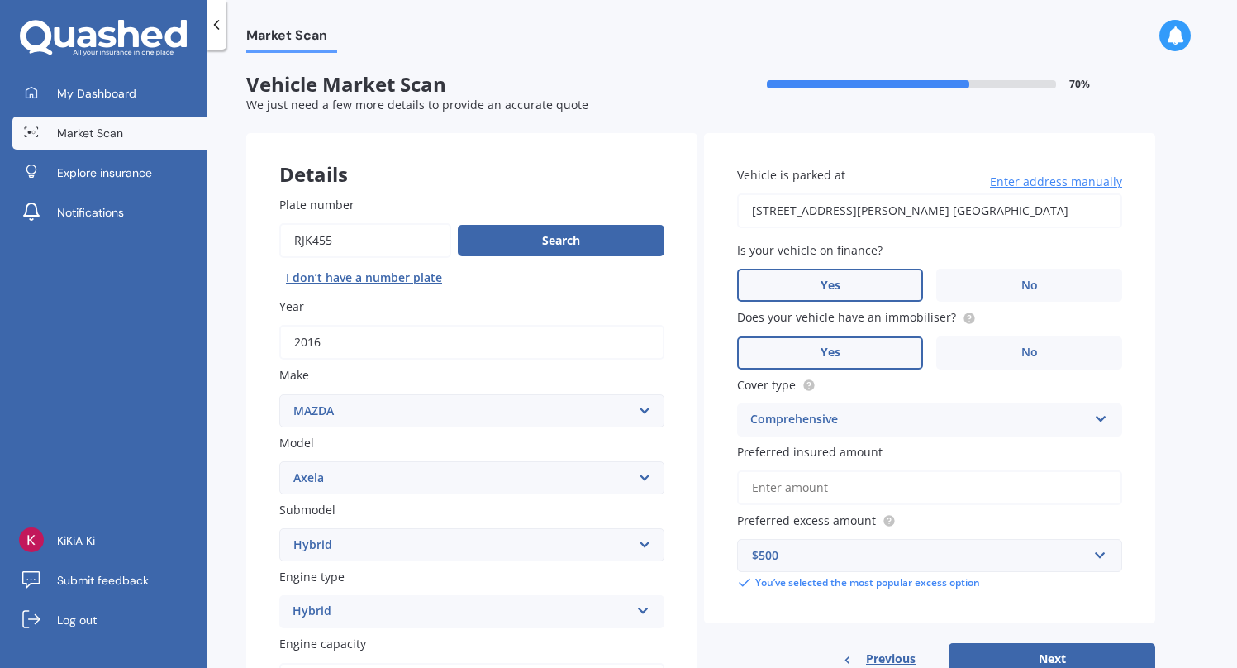
click at [814, 490] on input "Preferred insured amount" at bounding box center [929, 487] width 385 height 35
drag, startPoint x: 732, startPoint y: 447, endPoint x: 911, endPoint y: 454, distance: 178.6
click at [911, 454] on div "Vehicle is parked at [STREET_ADDRESS][GEOGRAPHIC_DATA][PERSON_NAME] Enter addre…" at bounding box center [929, 378] width 451 height 491
copy span "Preferred insured amount"
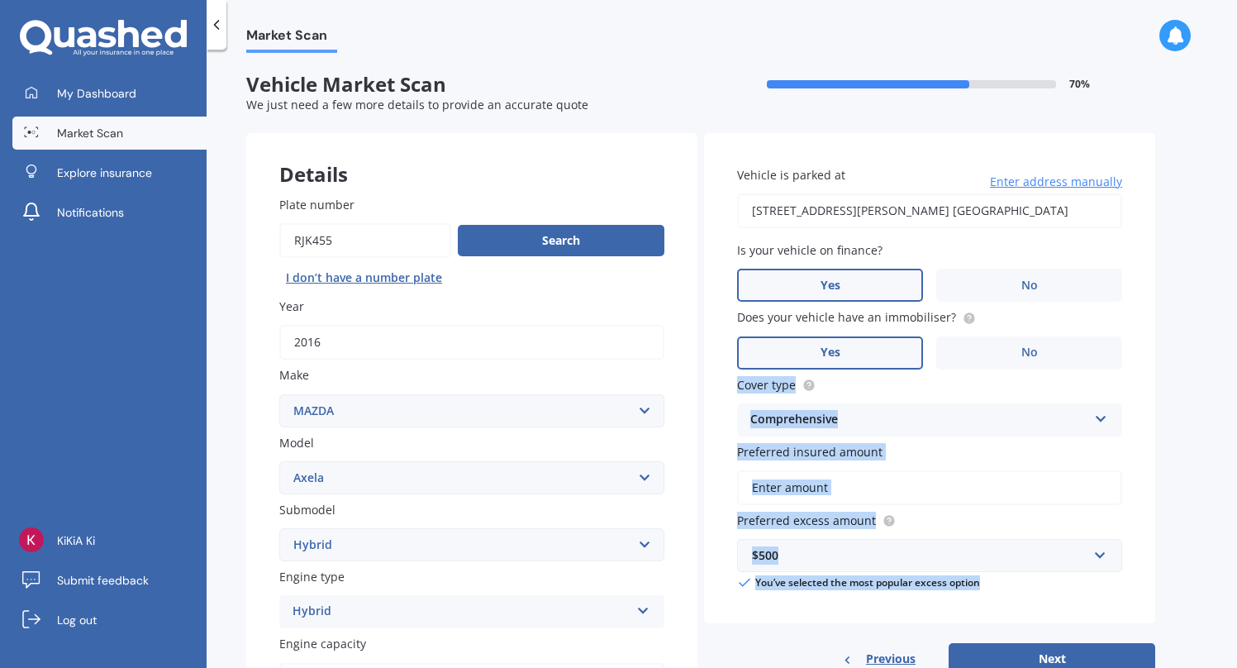
drag, startPoint x: 720, startPoint y: 390, endPoint x: 1013, endPoint y: 603, distance: 362.6
click at [1013, 603] on div "Vehicle is parked at [STREET_ADDRESS][GEOGRAPHIC_DATA][PERSON_NAME] Enter addre…" at bounding box center [929, 378] width 451 height 491
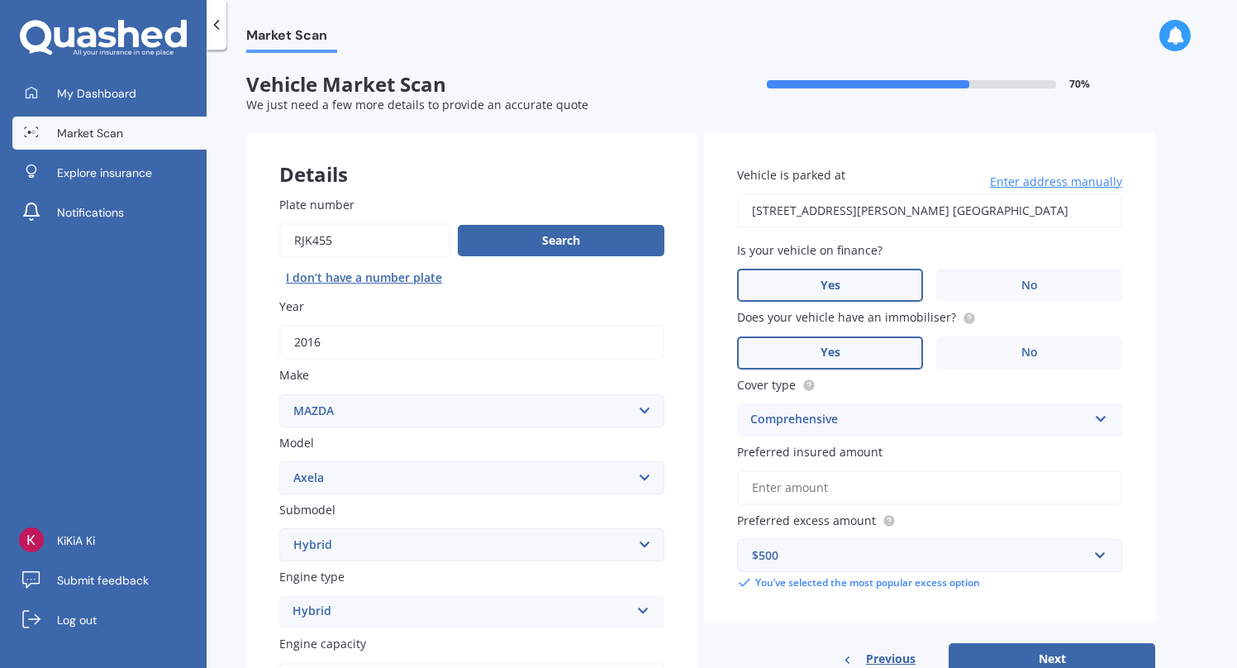
click at [1021, 496] on input "Preferred insured amount" at bounding box center [929, 487] width 385 height 35
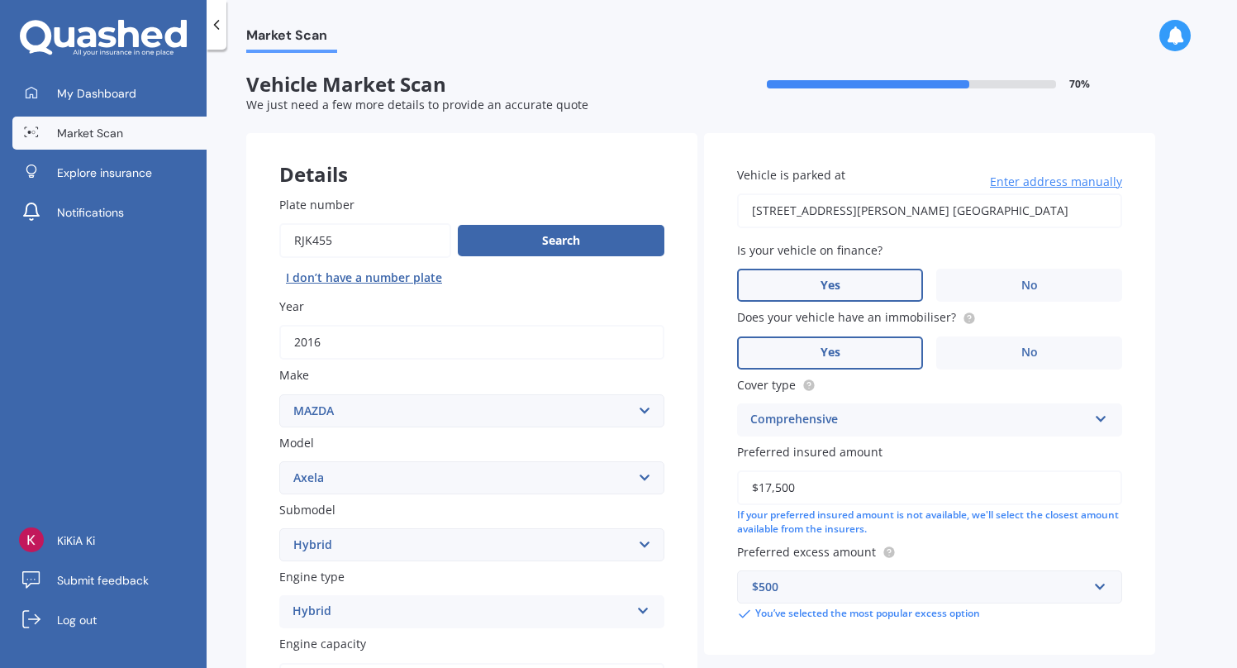
click at [1163, 523] on div "Market Scan Vehicle Market Scan 70 % We just need a few more details to provide…" at bounding box center [722, 362] width 1030 height 618
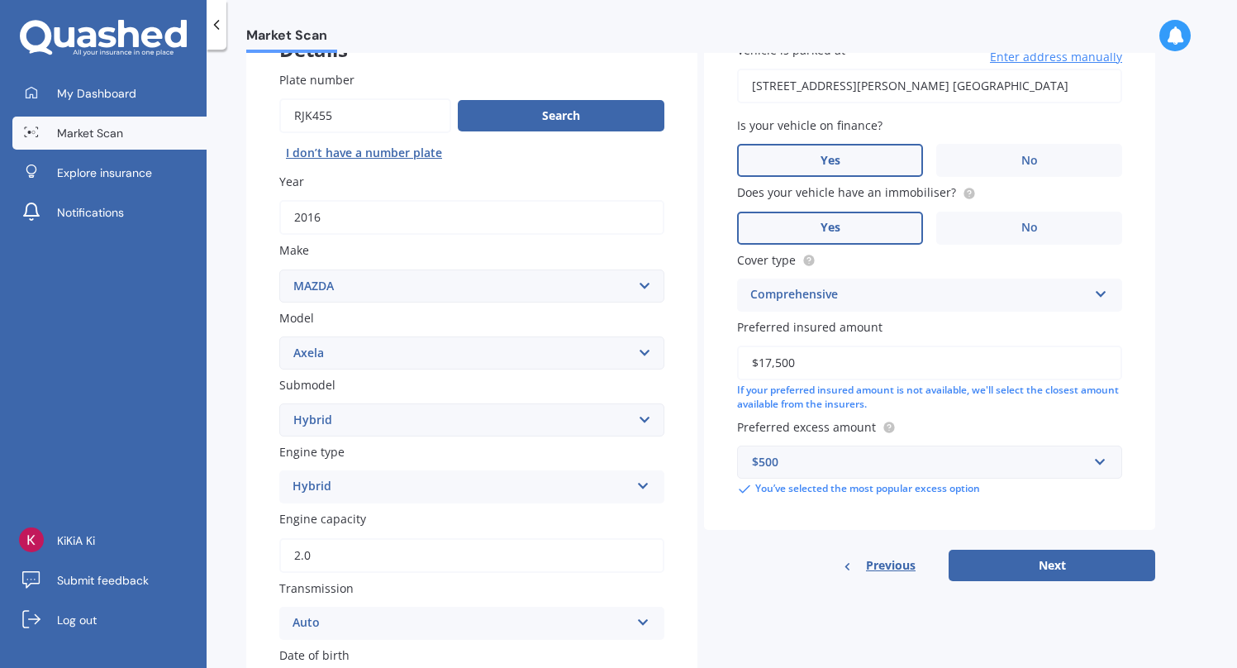
scroll to position [148, 0]
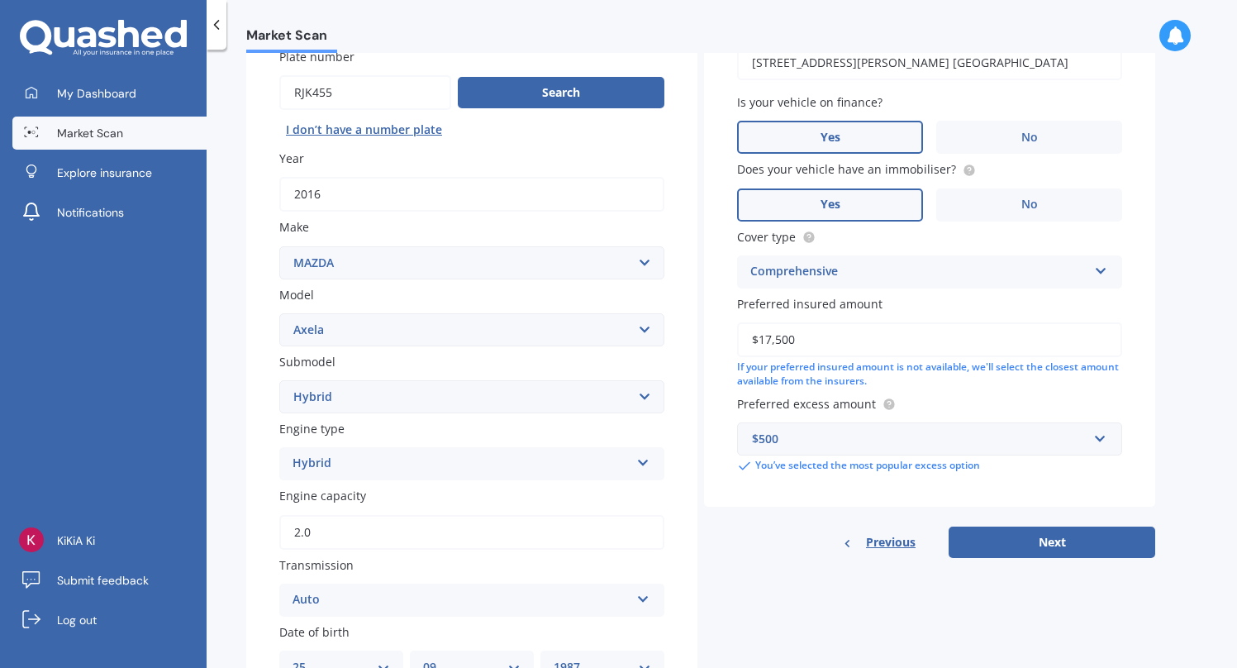
drag, startPoint x: 777, startPoint y: 343, endPoint x: 899, endPoint y: 342, distance: 121.5
click at [897, 342] on input "$17,500" at bounding box center [929, 339] width 385 height 35
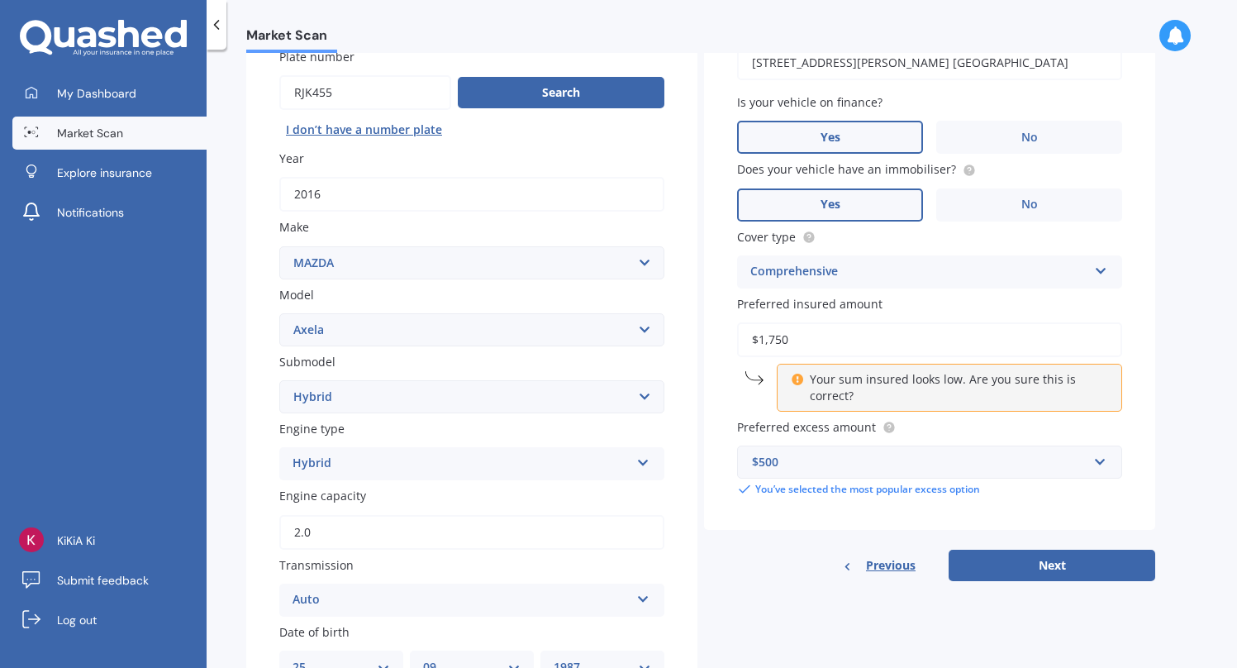
type input "$17,500"
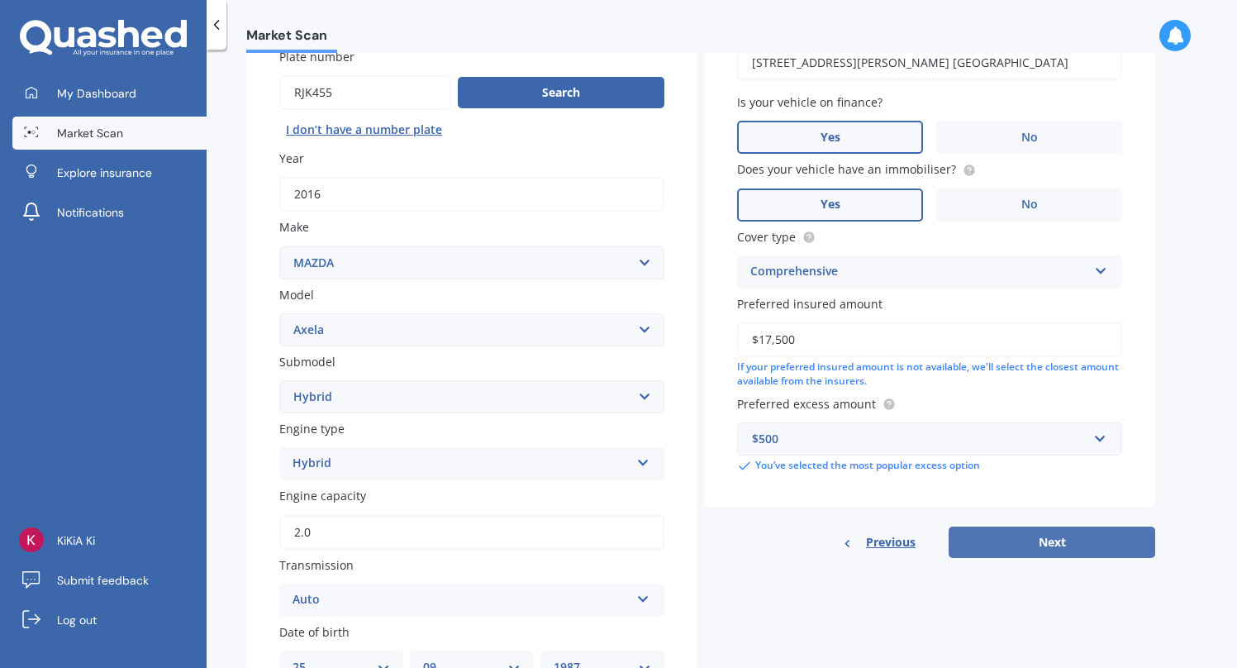
click at [1115, 547] on button "Next" at bounding box center [1052, 541] width 207 height 31
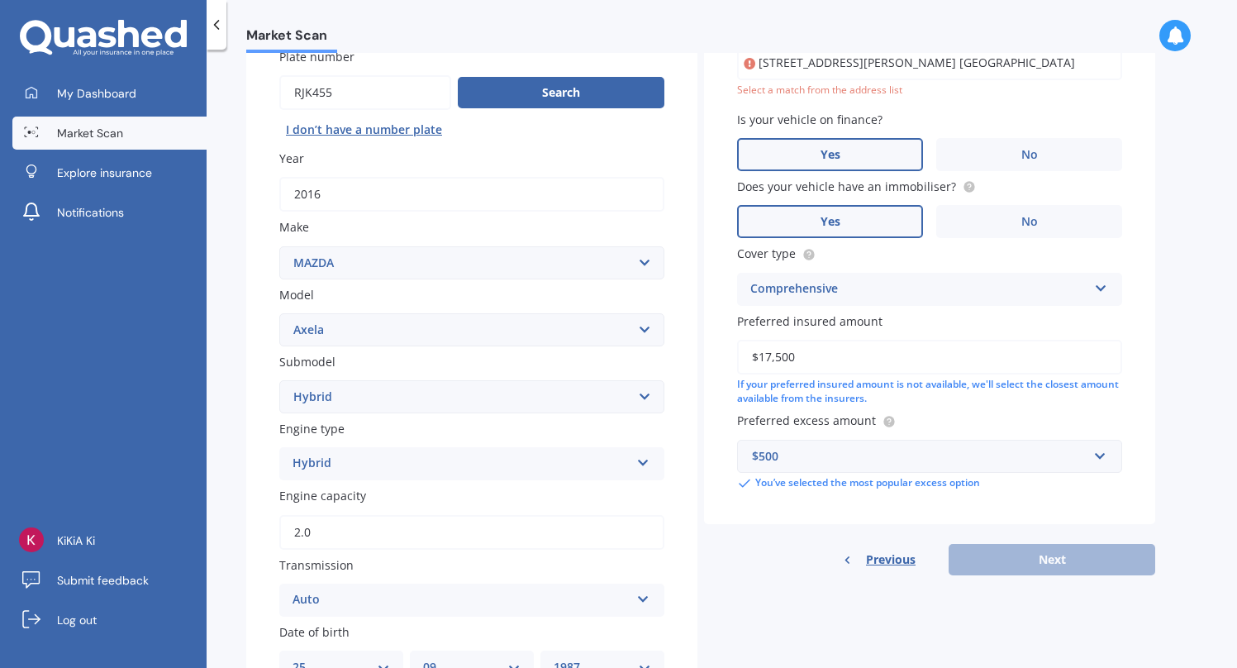
scroll to position [113, 0]
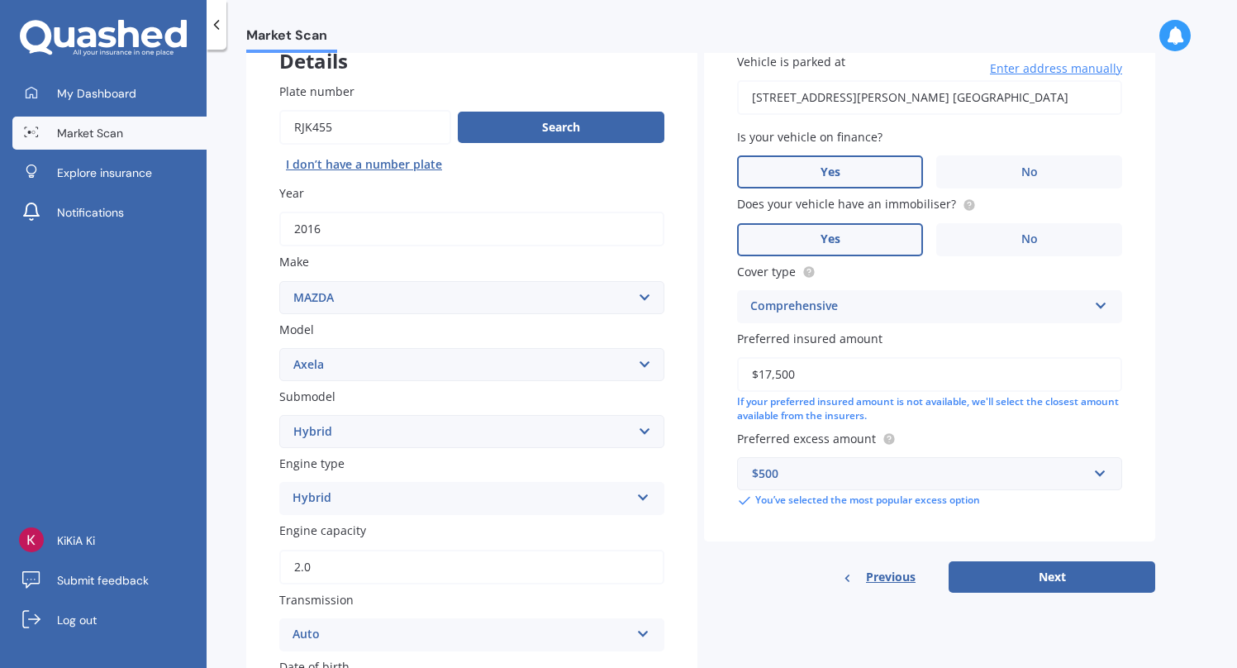
click at [780, 95] on input "[STREET_ADDRESS][PERSON_NAME] [GEOGRAPHIC_DATA]" at bounding box center [929, 97] width 385 height 35
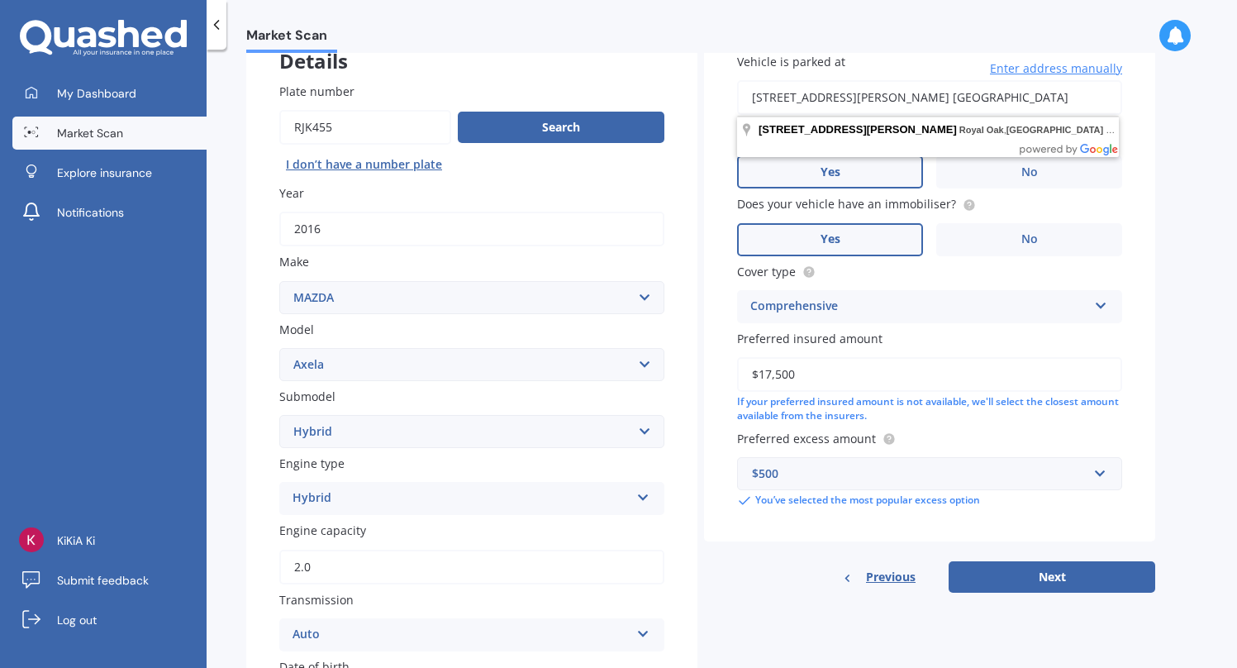
click at [770, 93] on input "[STREET_ADDRESS][PERSON_NAME] [GEOGRAPHIC_DATA]" at bounding box center [929, 97] width 385 height 35
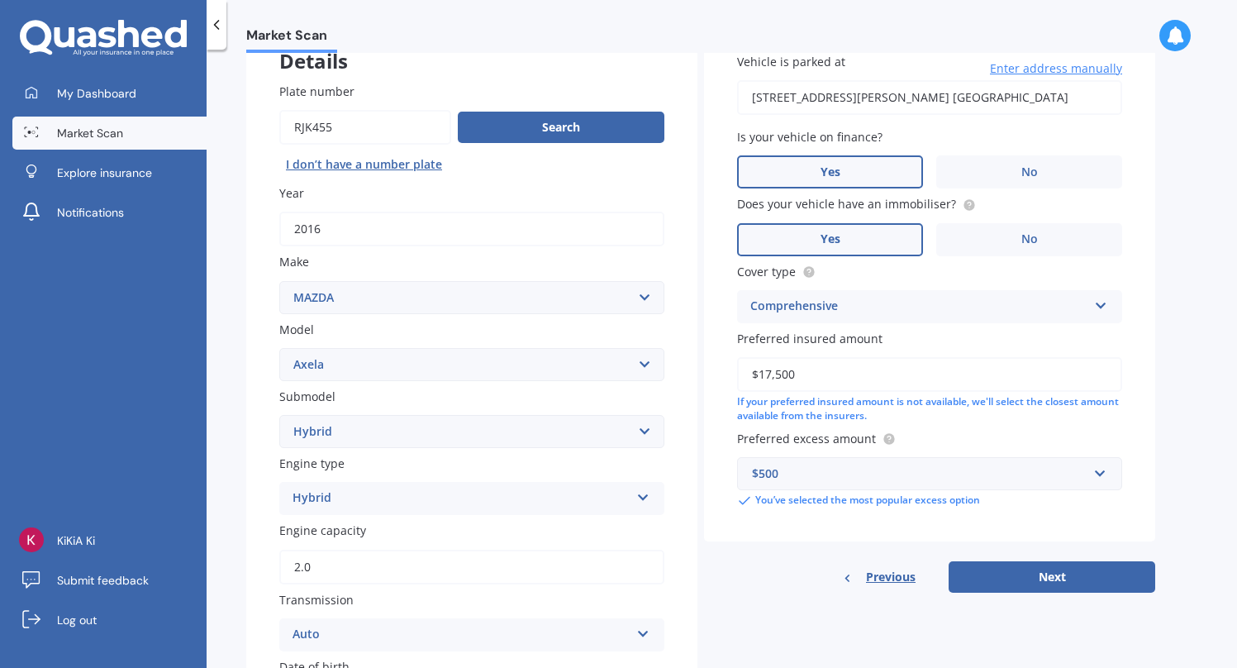
click at [1163, 317] on div "Market Scan Vehicle Market Scan 70 % We just need a few more details to provide…" at bounding box center [722, 362] width 1030 height 618
click at [1053, 587] on button "Next" at bounding box center [1052, 576] width 207 height 31
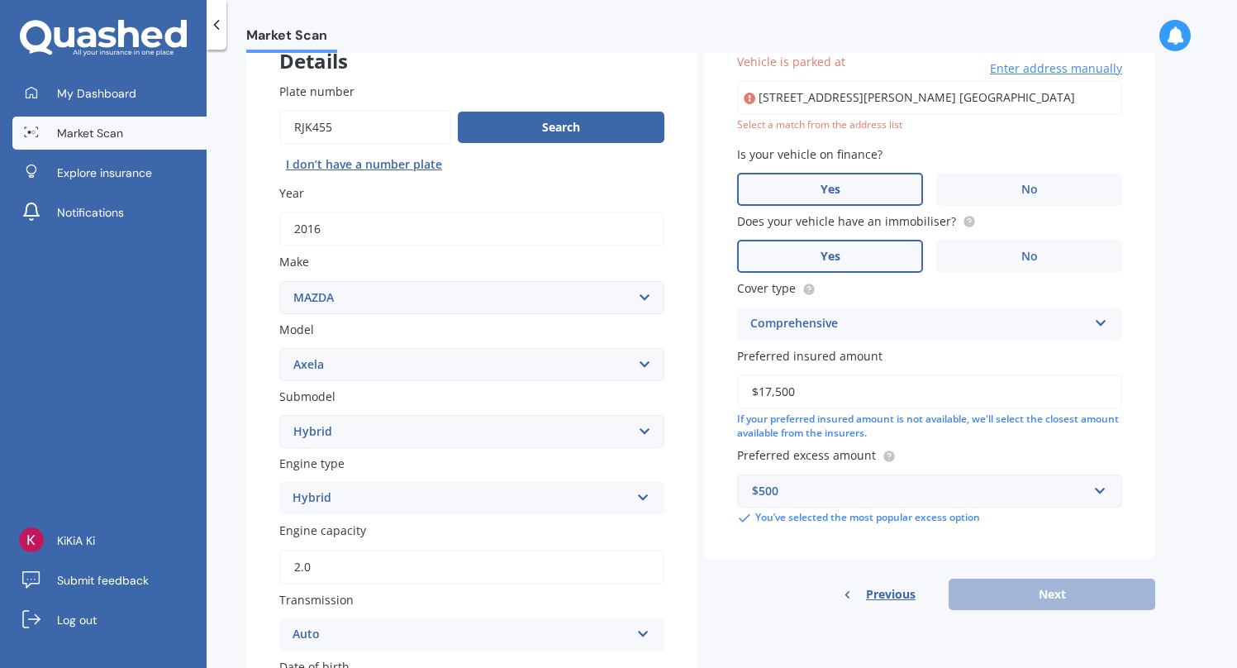
click at [806, 128] on div "Select a match from the address list" at bounding box center [929, 125] width 385 height 14
click at [810, 105] on input "[STREET_ADDRESS][PERSON_NAME] [GEOGRAPHIC_DATA]" at bounding box center [929, 97] width 385 height 35
click at [782, 97] on input "[STREET_ADDRESS][PERSON_NAME] [GEOGRAPHIC_DATA]" at bounding box center [929, 97] width 385 height 35
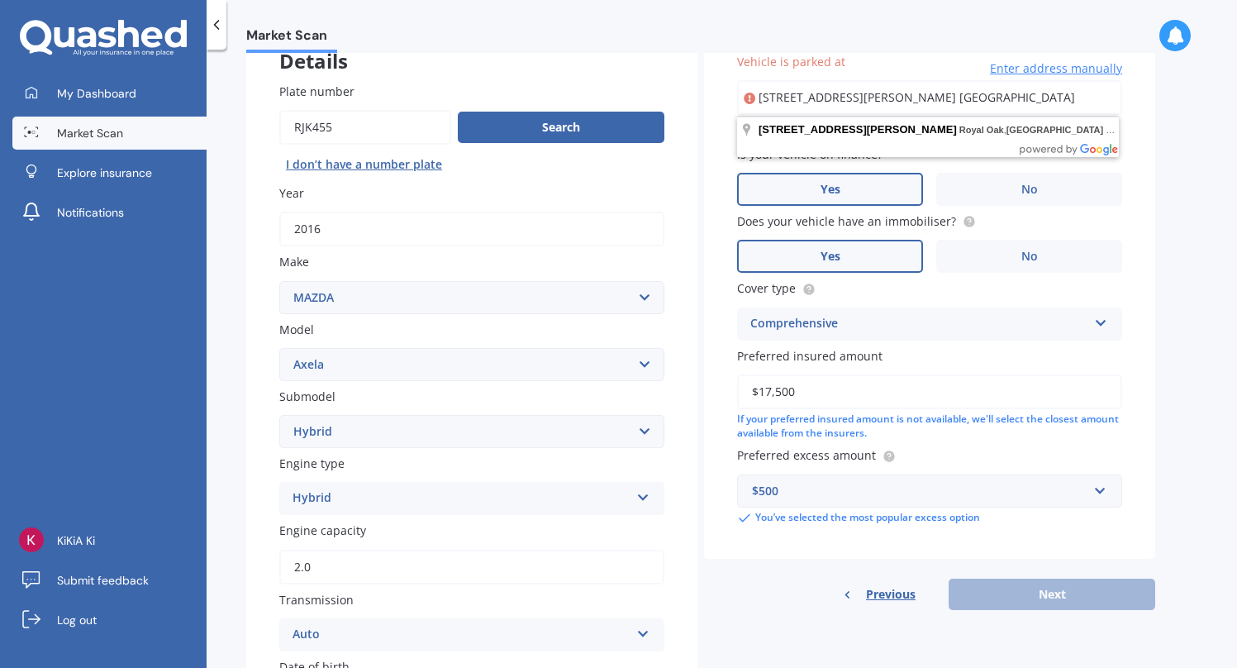
type input "[STREET_ADDRESS][PERSON_NAME] [GEOGRAPHIC_DATA]"
click at [901, 147] on body "My Dashboard Market Scan Explore insurance Notifications KiKiA Ki Submit feedba…" at bounding box center [618, 334] width 1237 height 668
click at [915, 109] on input "[STREET_ADDRESS][PERSON_NAME] [GEOGRAPHIC_DATA]" at bounding box center [929, 97] width 385 height 35
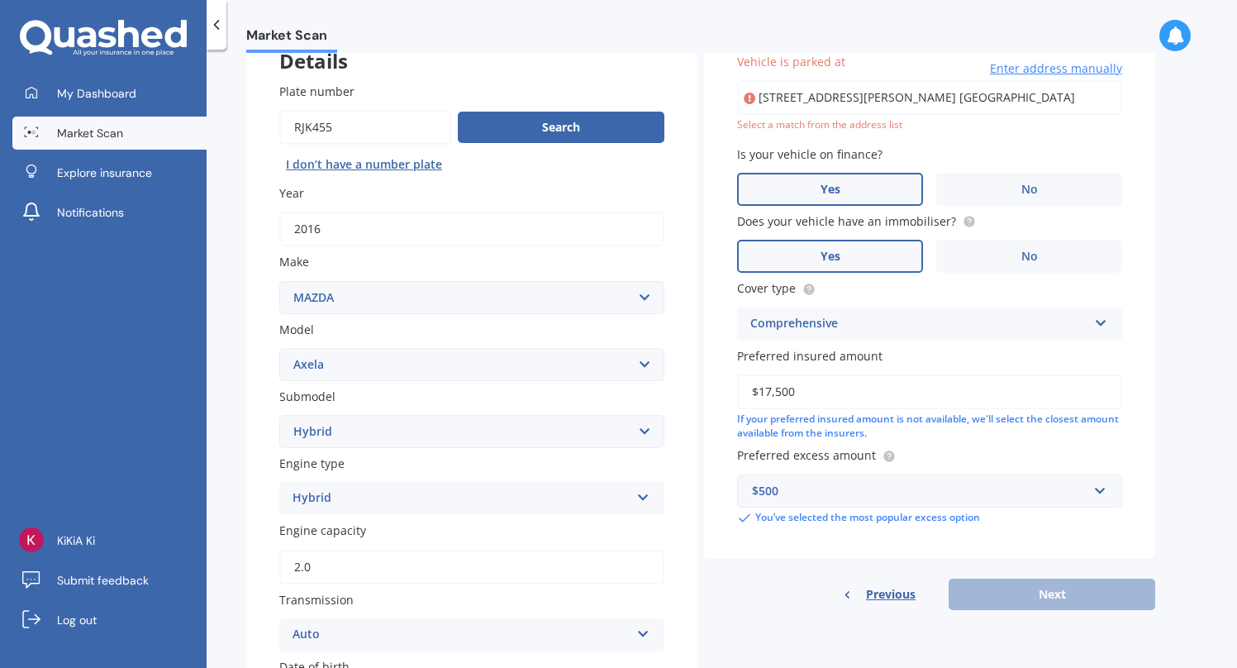
click at [1035, 74] on span "Enter address manually" at bounding box center [1056, 68] width 132 height 17
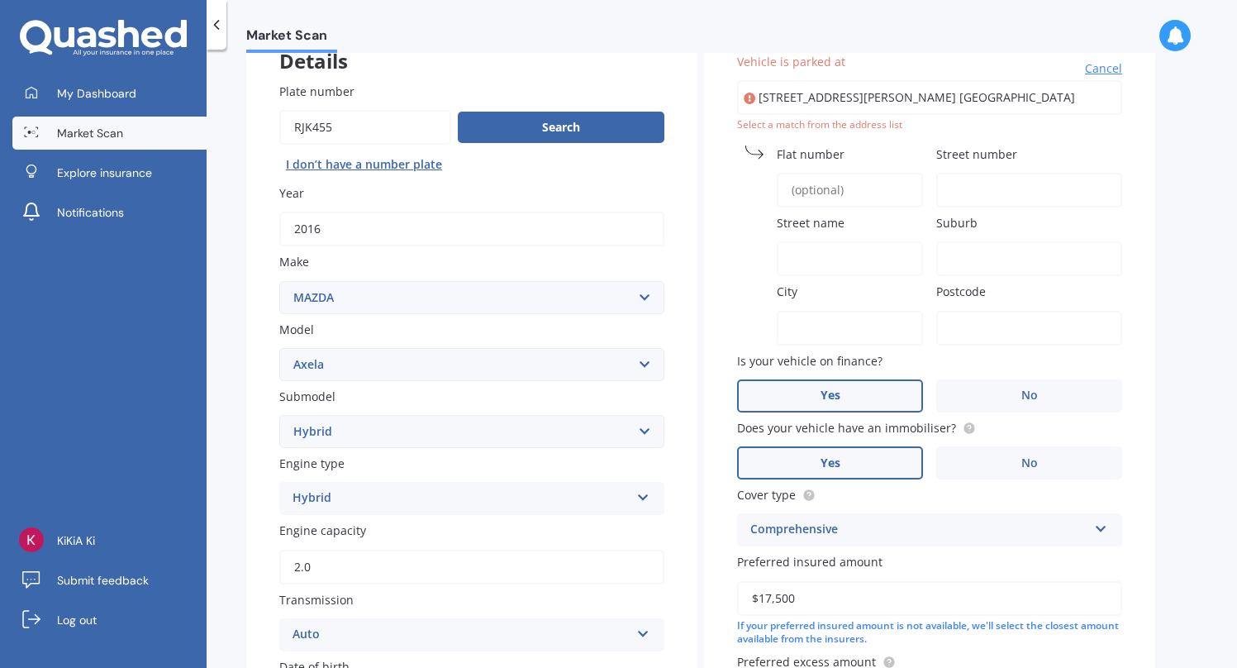
click at [877, 183] on input "Flat number" at bounding box center [850, 190] width 146 height 35
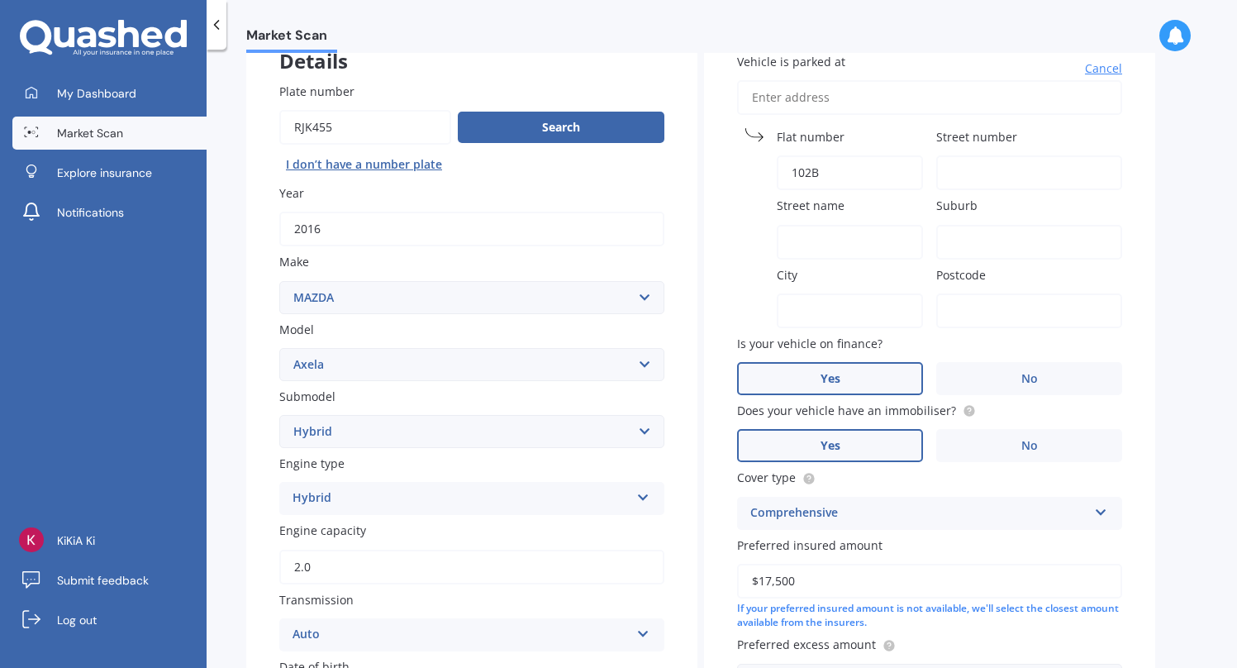
type input "102B"
click at [1040, 174] on input "Street number" at bounding box center [1029, 172] width 186 height 35
click at [998, 311] on input "Postcode" at bounding box center [1029, 310] width 186 height 35
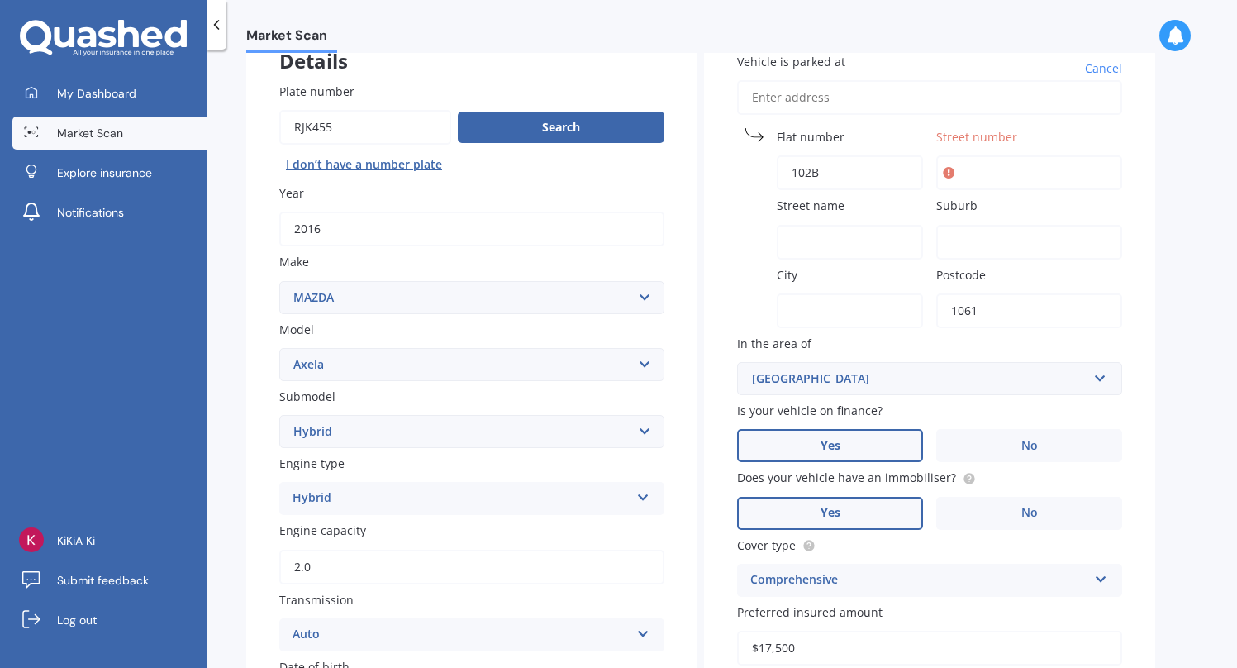
type input "1061"
click at [1038, 152] on div "Street number" at bounding box center [1029, 159] width 186 height 62
click at [1017, 165] on input "Street number" at bounding box center [1029, 172] width 186 height 35
click at [993, 175] on input "Street number" at bounding box center [1029, 172] width 186 height 35
type input "1"
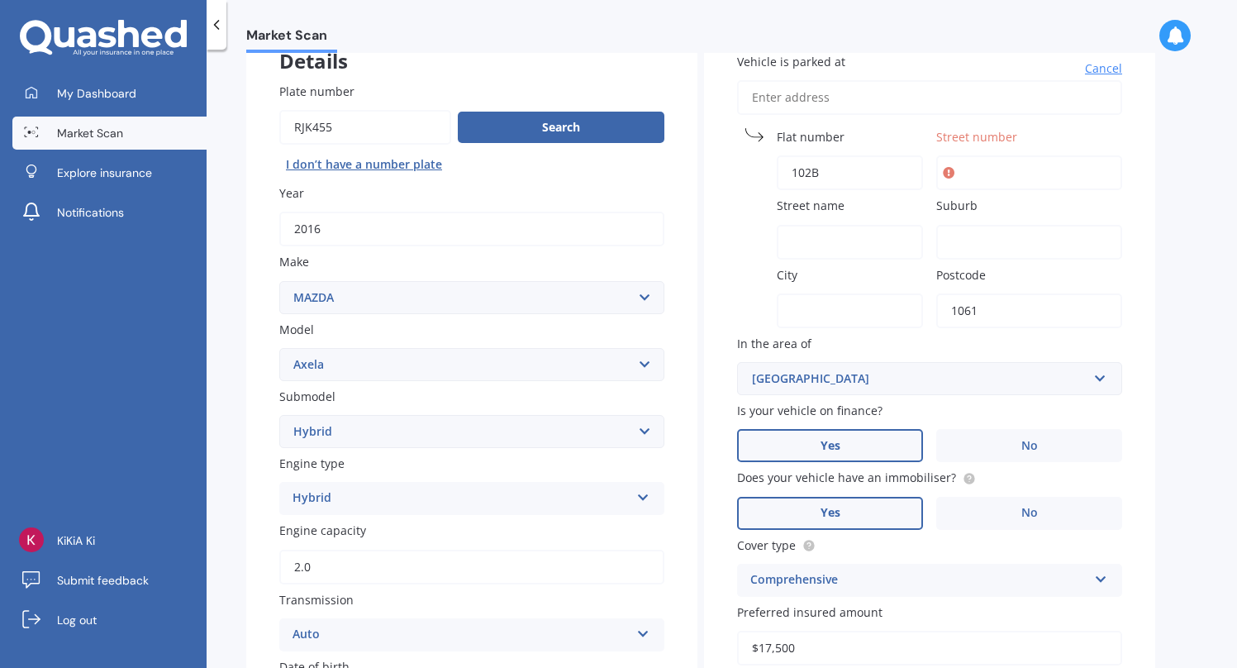
click at [882, 245] on input "Street name" at bounding box center [850, 242] width 146 height 35
click at [1110, 75] on span "Cancel" at bounding box center [1103, 68] width 37 height 17
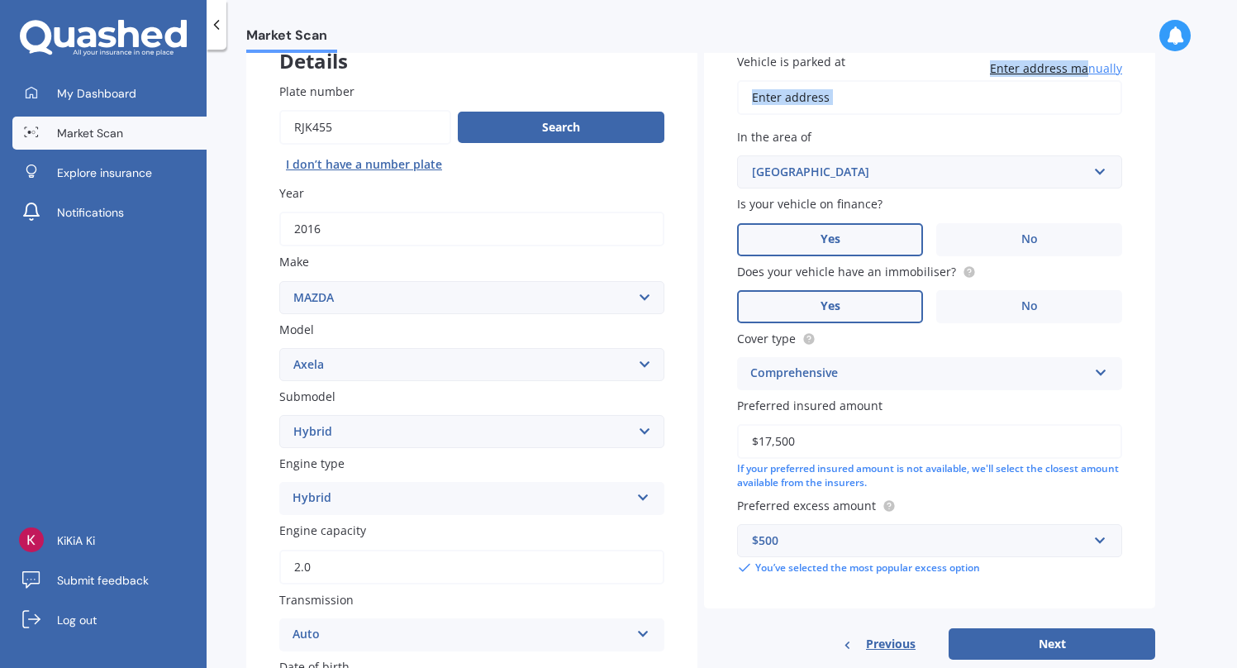
drag, startPoint x: 1087, startPoint y: 67, endPoint x: 1058, endPoint y: 112, distance: 53.2
click at [1058, 112] on div "Enter address manually" at bounding box center [929, 97] width 385 height 35
click at [1058, 112] on input "Vehicle is parked at" at bounding box center [929, 97] width 385 height 35
click at [1050, 112] on input "Vehicle is parked at" at bounding box center [929, 97] width 385 height 35
click at [1050, 98] on input "Vehicle is parked at" at bounding box center [929, 97] width 385 height 35
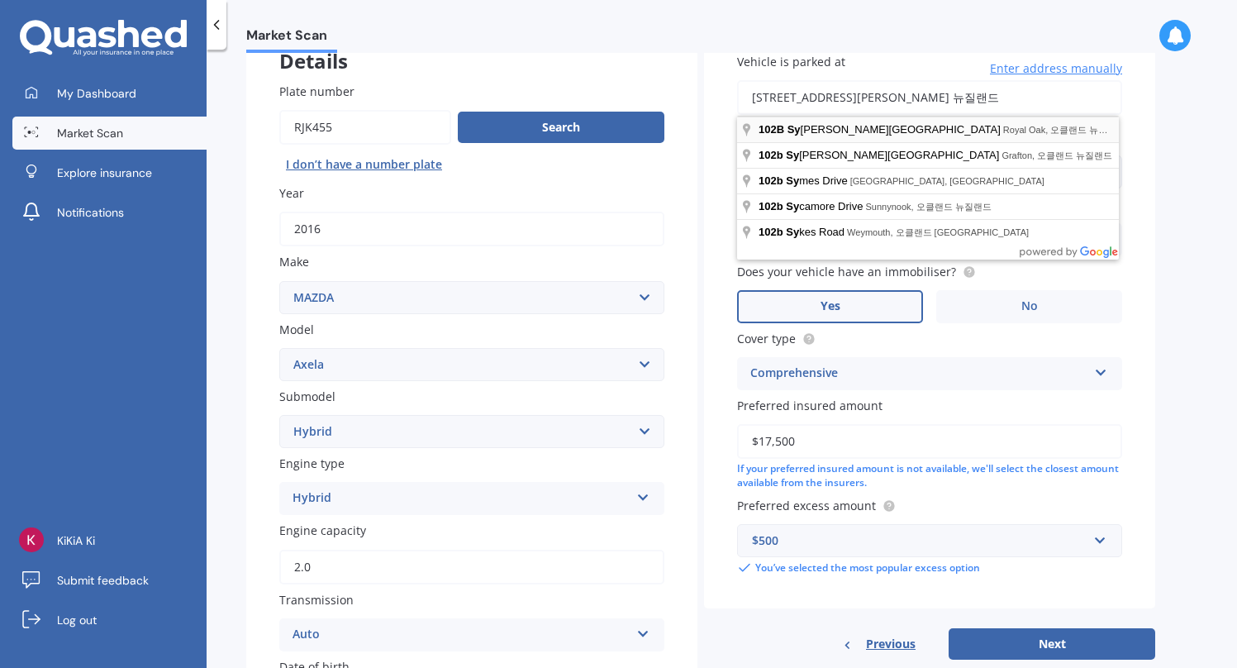
type input "[STREET_ADDRESS][PERSON_NAME] [GEOGRAPHIC_DATA]"
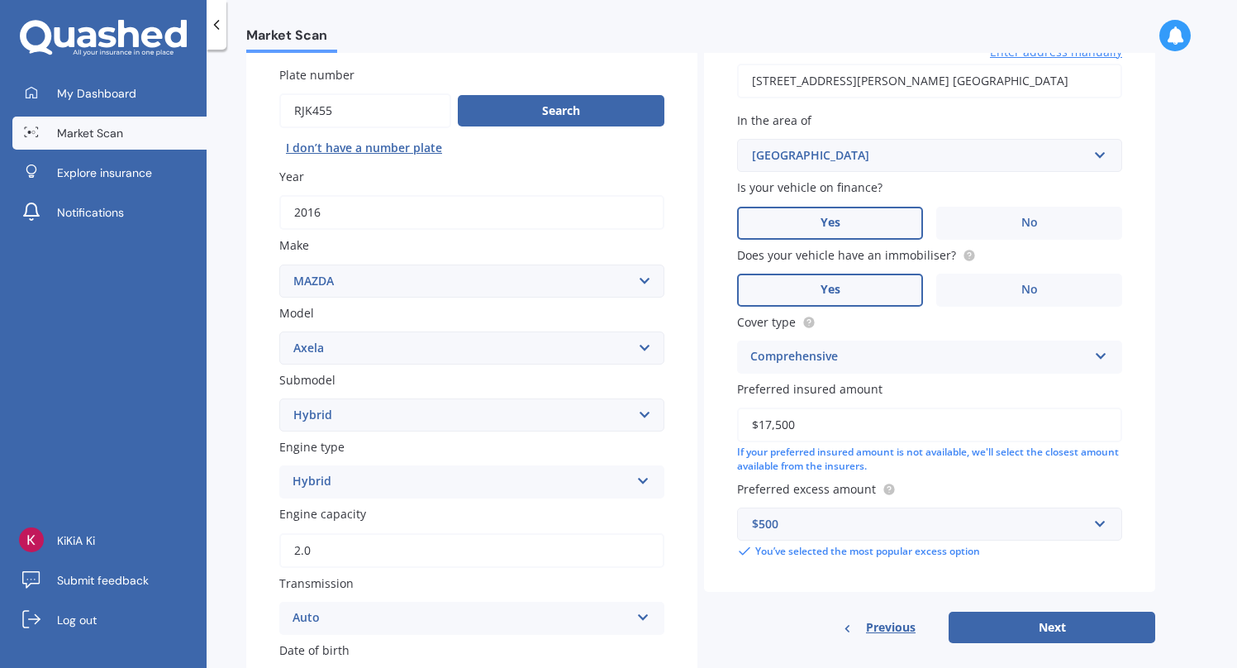
scroll to position [131, 0]
click at [1080, 625] on button "Next" at bounding box center [1052, 626] width 207 height 31
select select "25"
select select "09"
select select "1987"
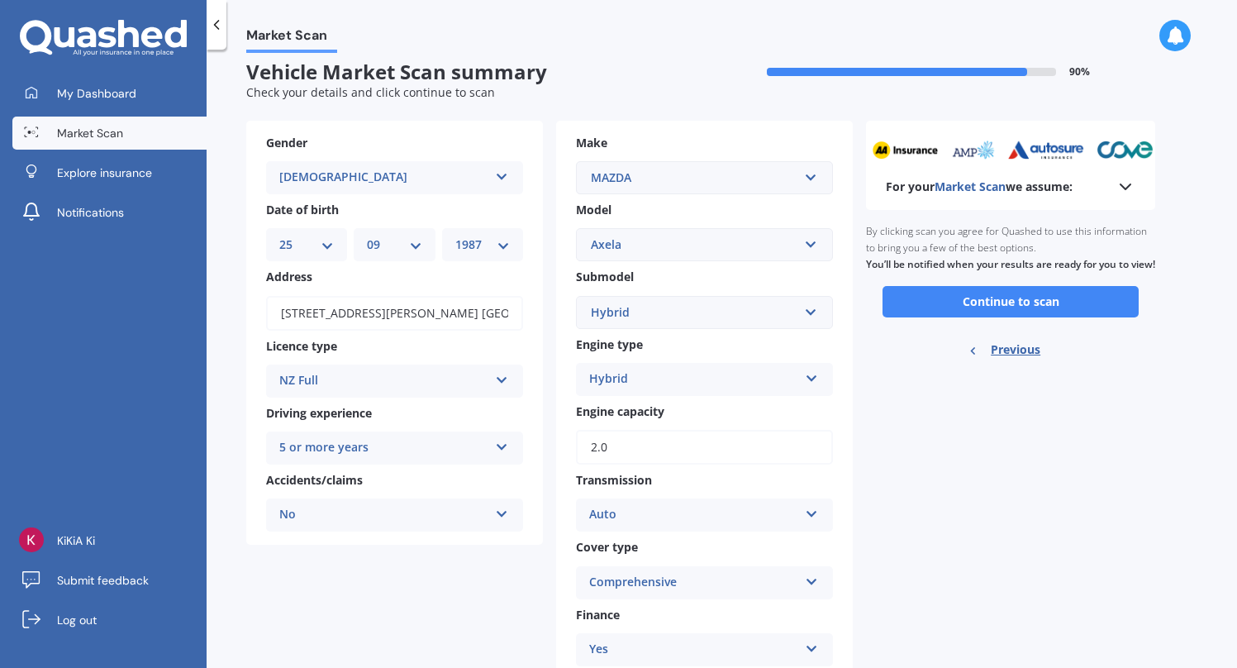
scroll to position [0, 0]
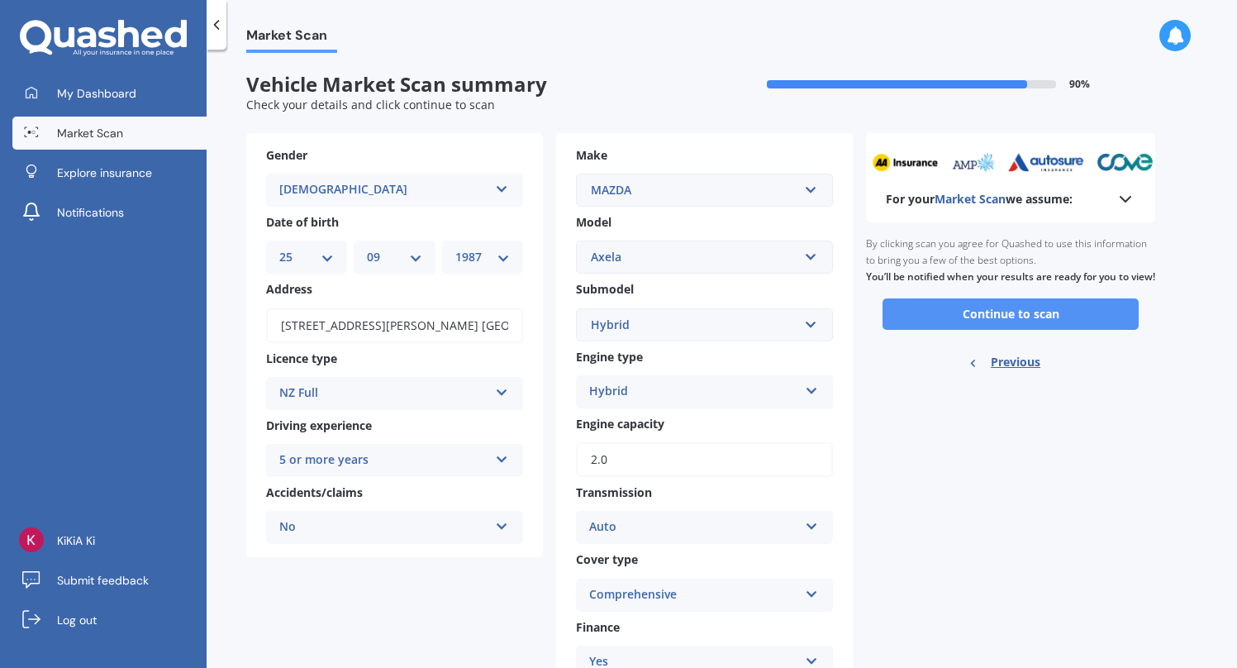
click at [968, 330] on button "Continue to scan" at bounding box center [1010, 313] width 256 height 31
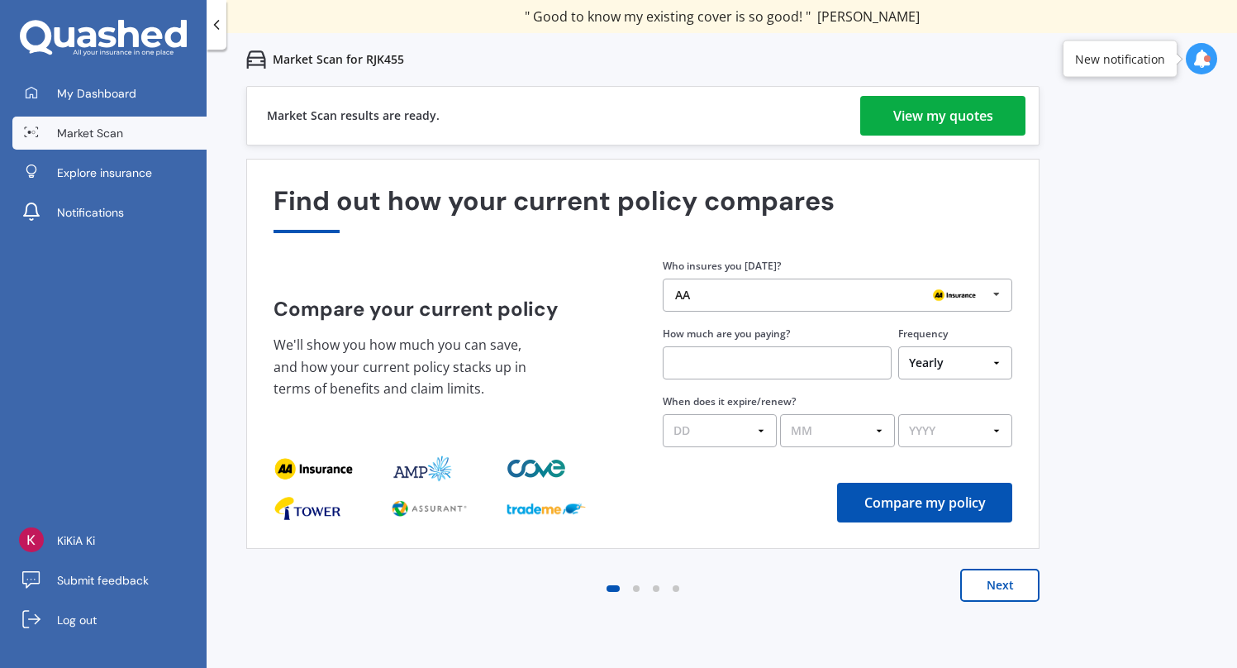
click at [987, 112] on div "View my quotes" at bounding box center [943, 116] width 100 height 40
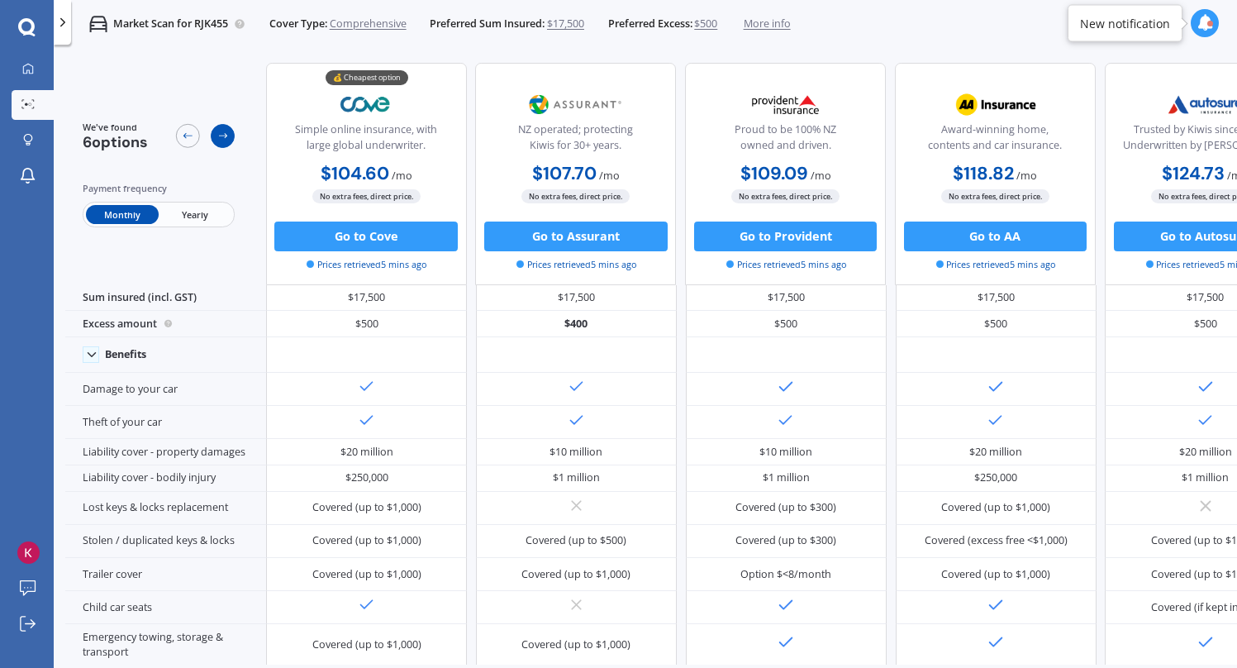
click at [223, 134] on icon at bounding box center [223, 136] width 12 height 12
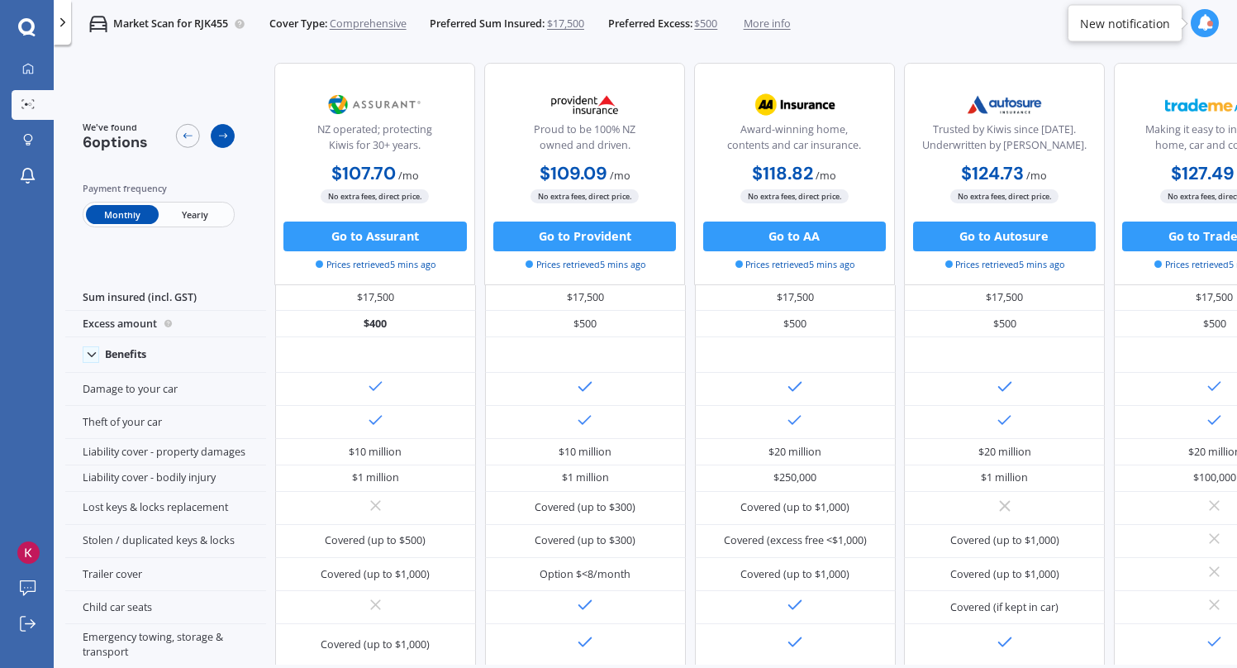
click at [223, 134] on icon at bounding box center [223, 136] width 12 height 12
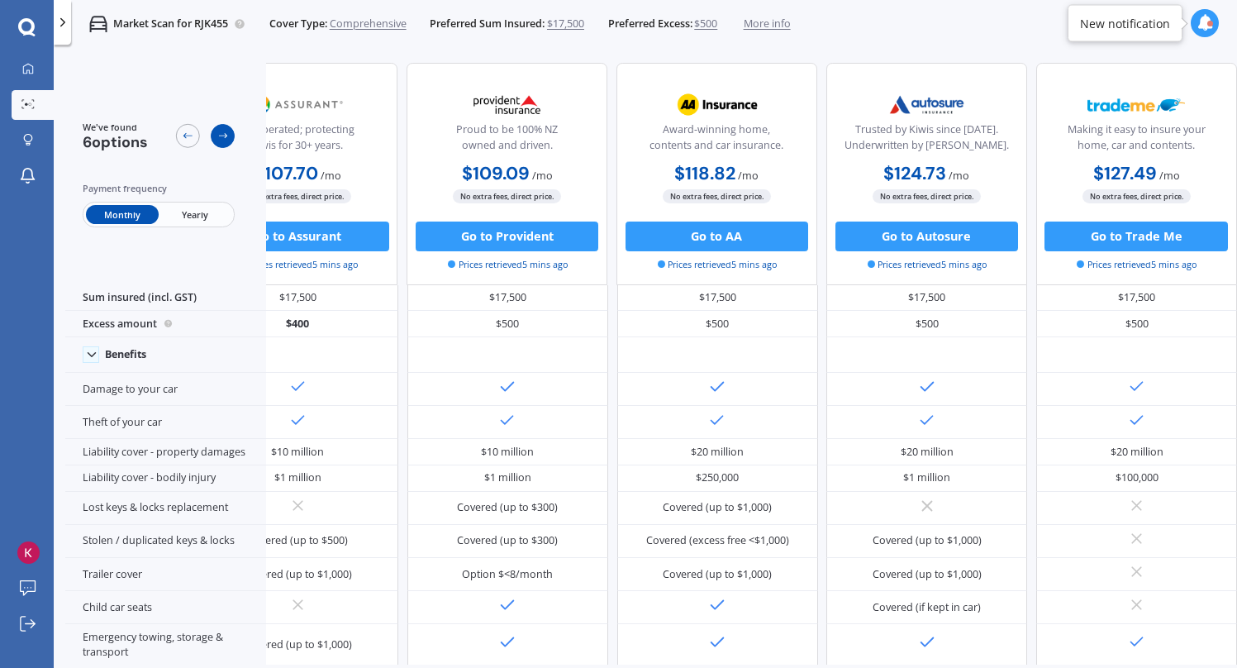
scroll to position [0, 317]
click at [223, 134] on icon at bounding box center [223, 136] width 12 height 12
click at [183, 132] on icon at bounding box center [188, 136] width 12 height 12
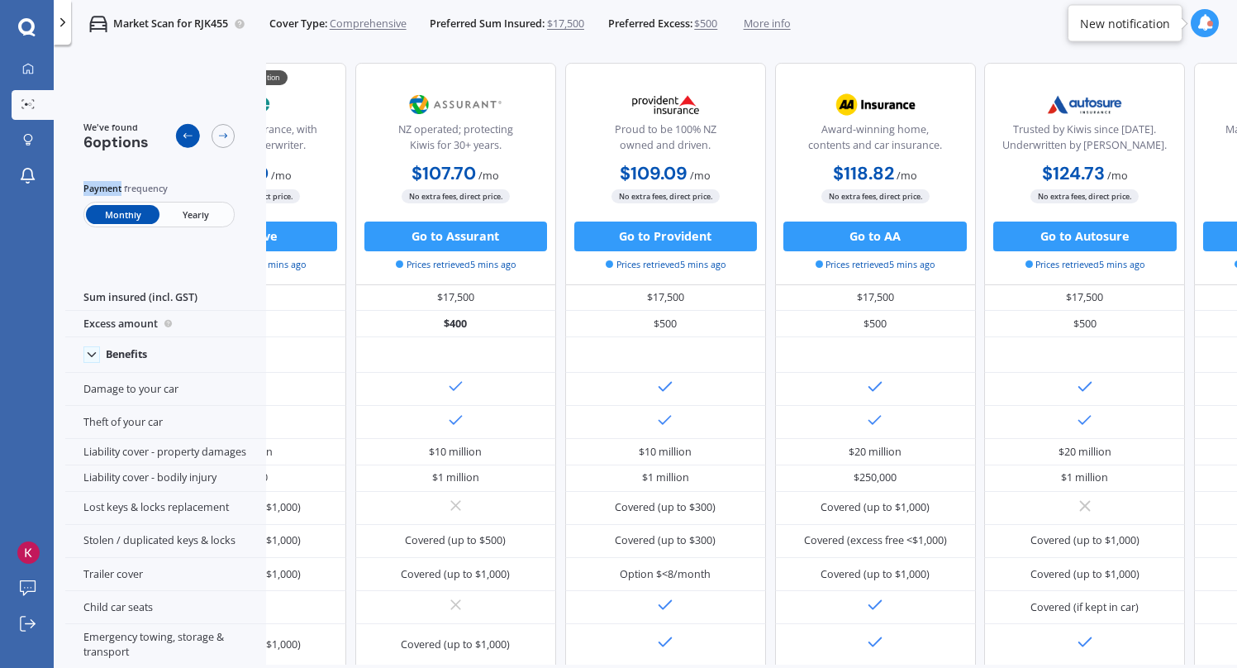
click at [183, 132] on icon at bounding box center [188, 136] width 12 height 12
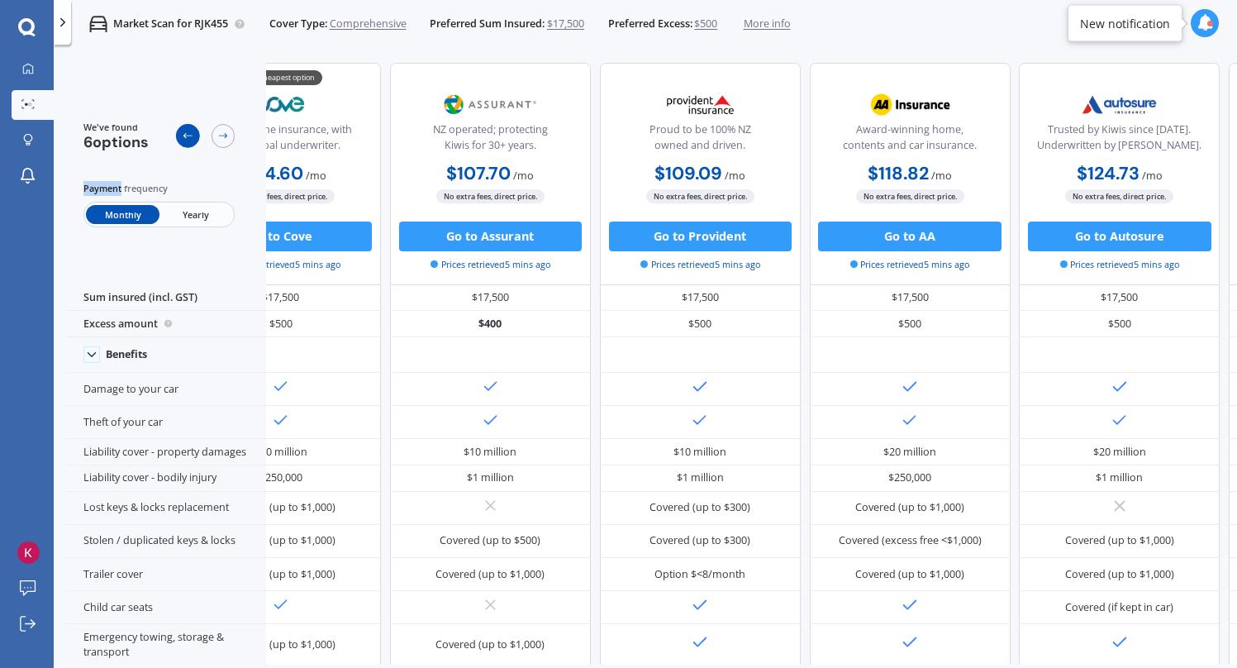
scroll to position [0, 1]
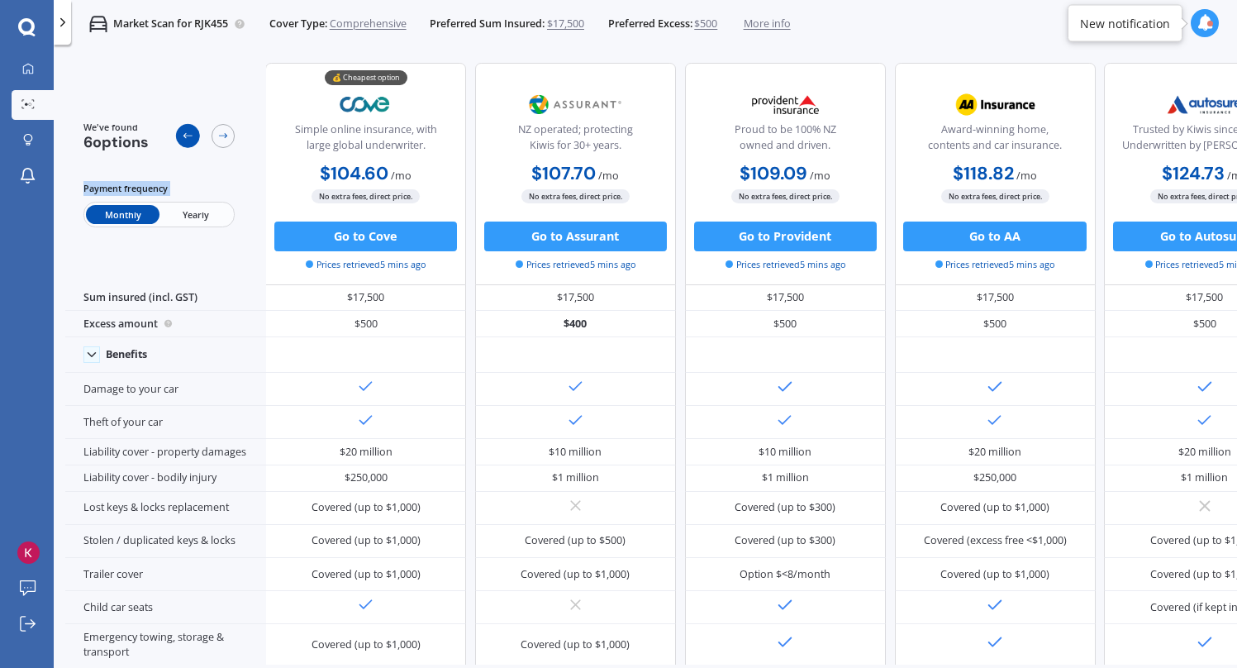
click at [183, 132] on icon at bounding box center [188, 136] width 12 height 12
click at [215, 136] on div at bounding box center [224, 136] width 24 height 24
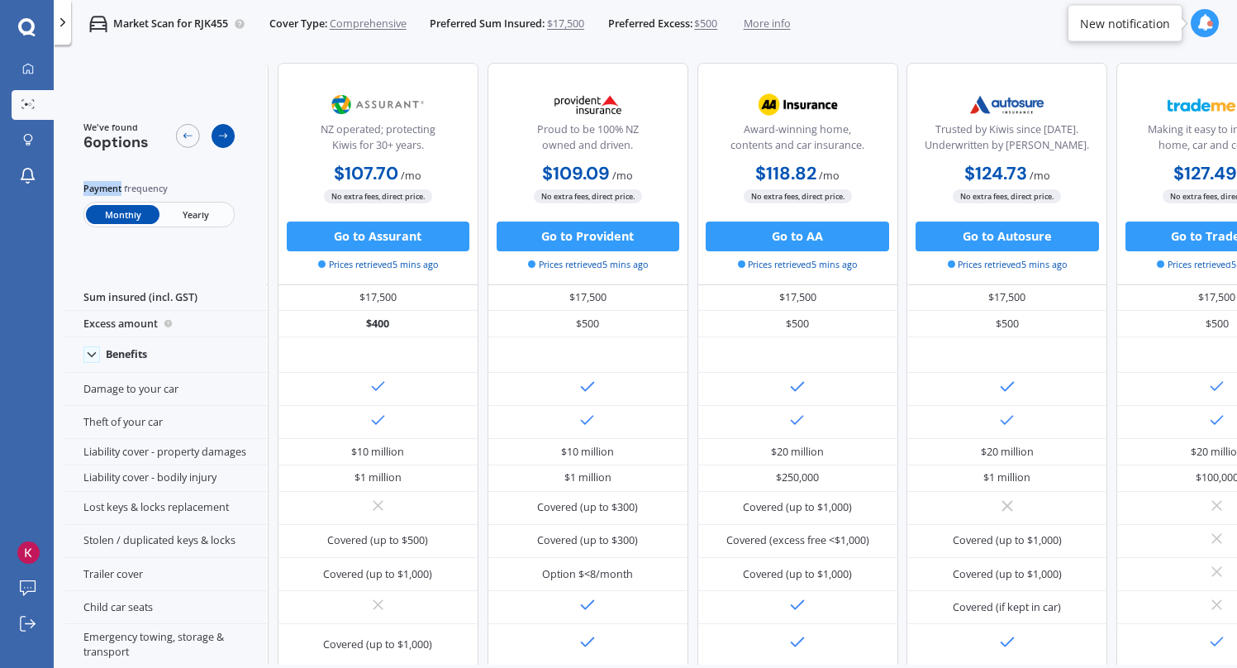
click at [215, 136] on div at bounding box center [224, 136] width 24 height 24
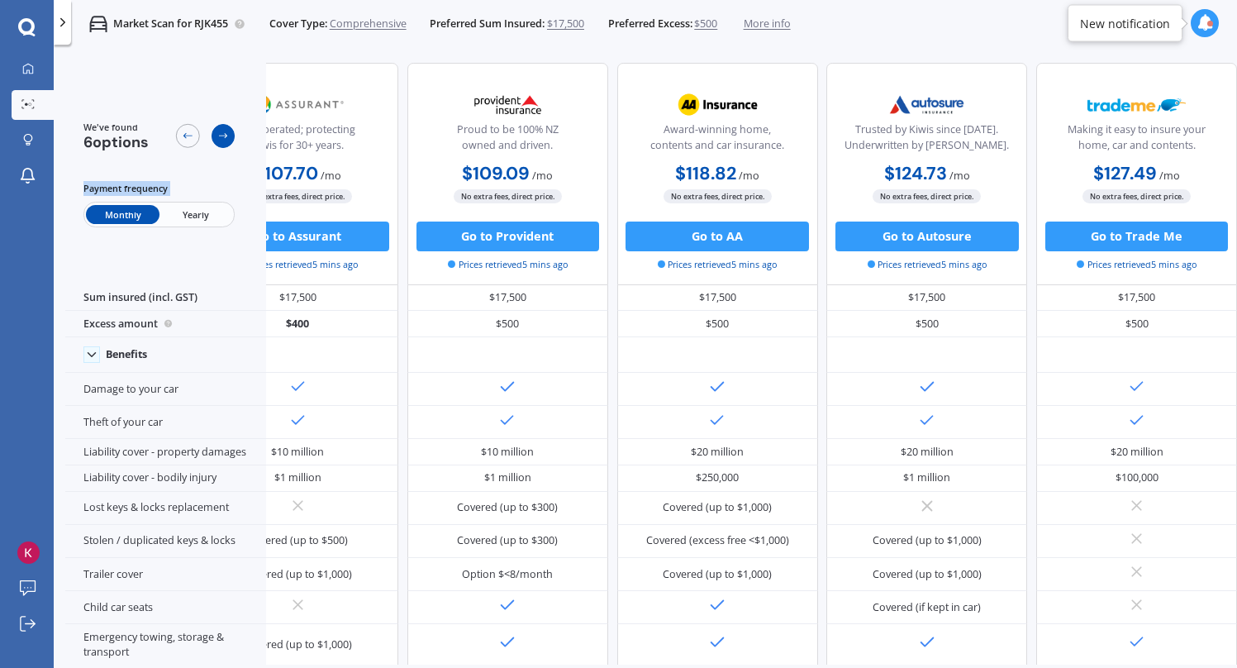
click at [215, 136] on div at bounding box center [224, 136] width 24 height 24
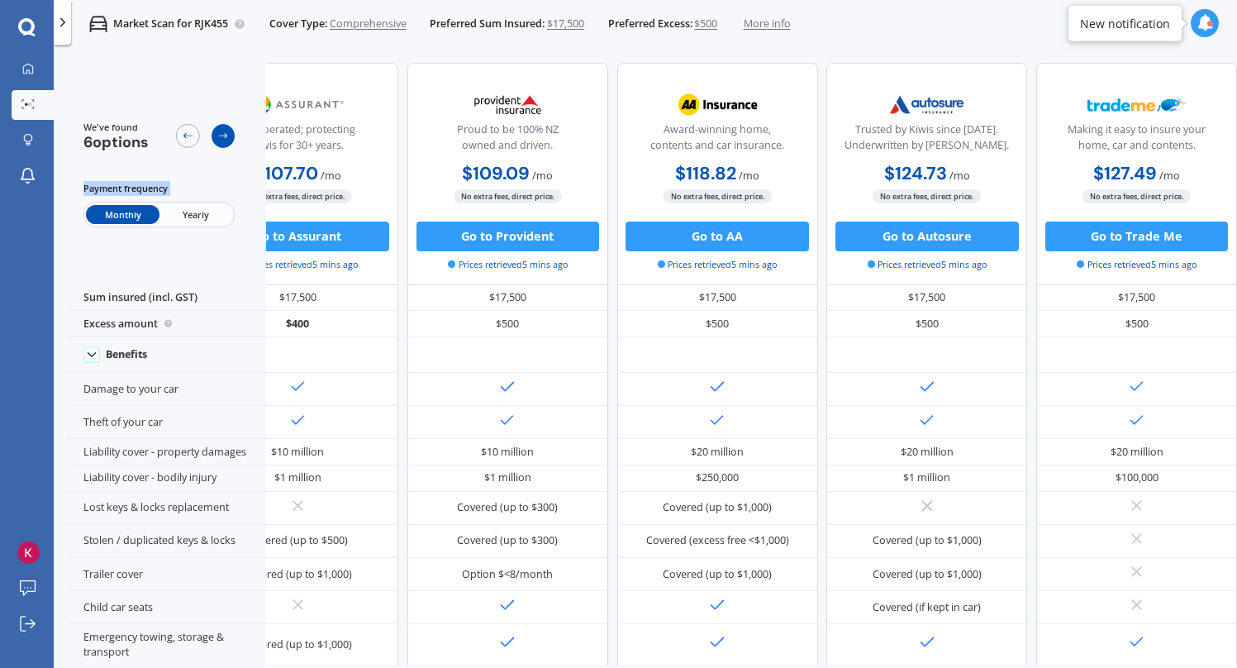
click at [215, 136] on div at bounding box center [224, 136] width 24 height 24
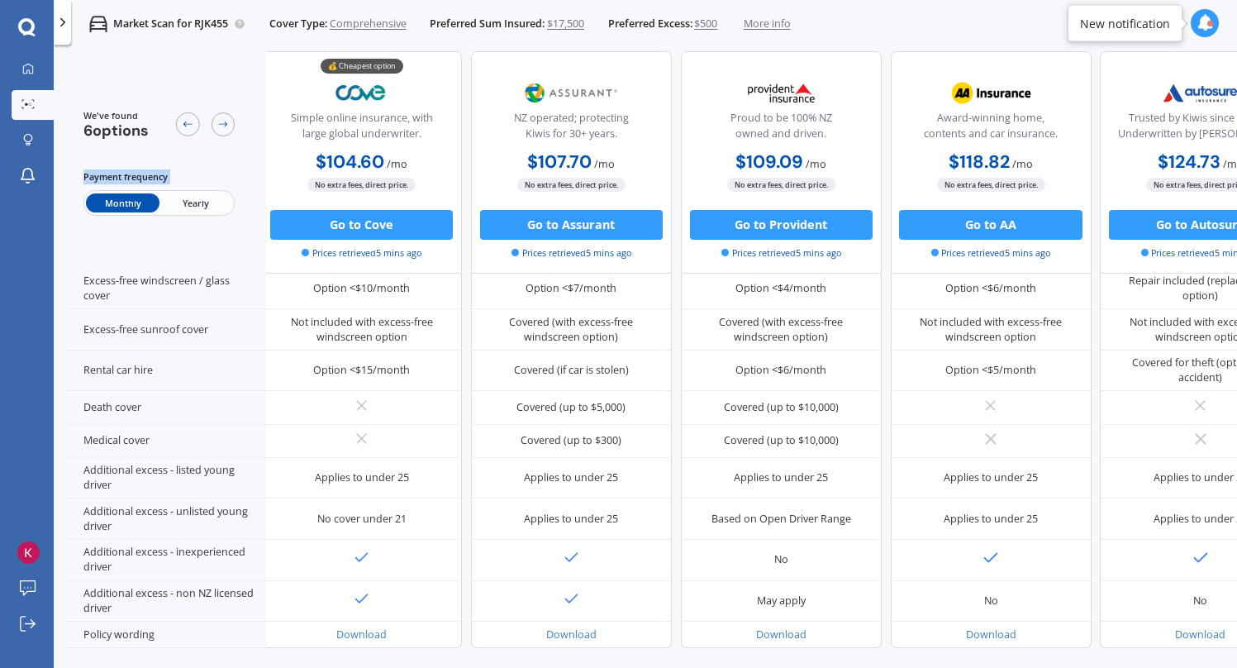
scroll to position [681, 5]
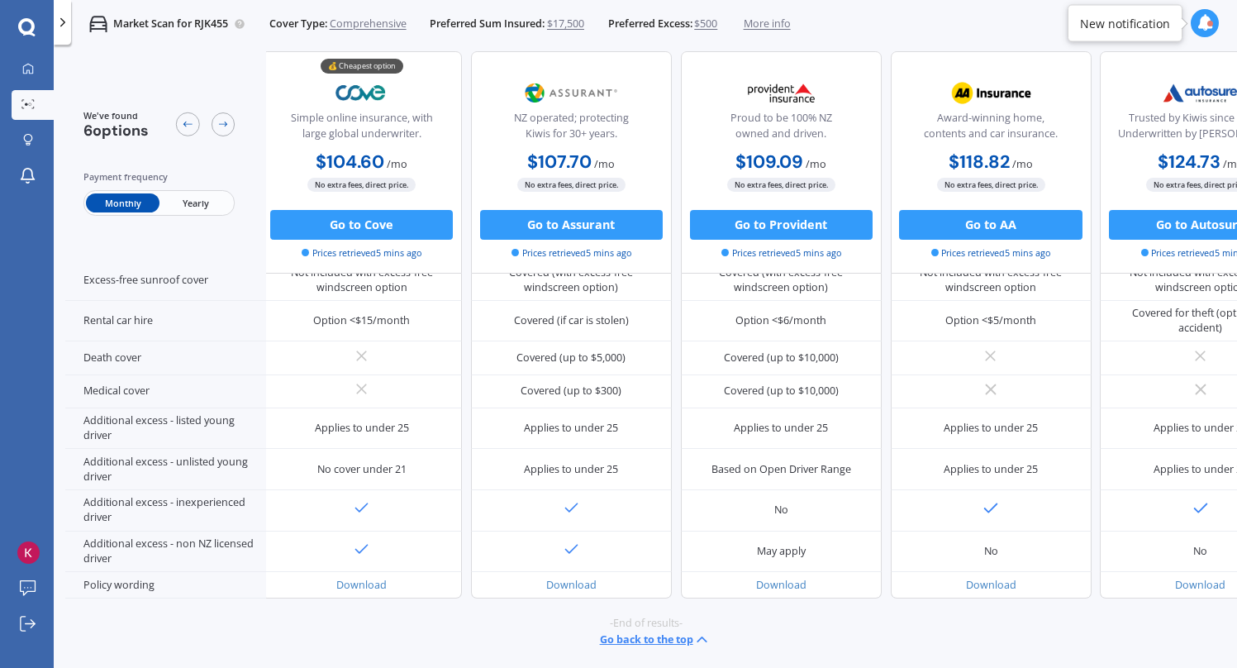
click at [575, 27] on span "$17,500" at bounding box center [565, 24] width 37 height 15
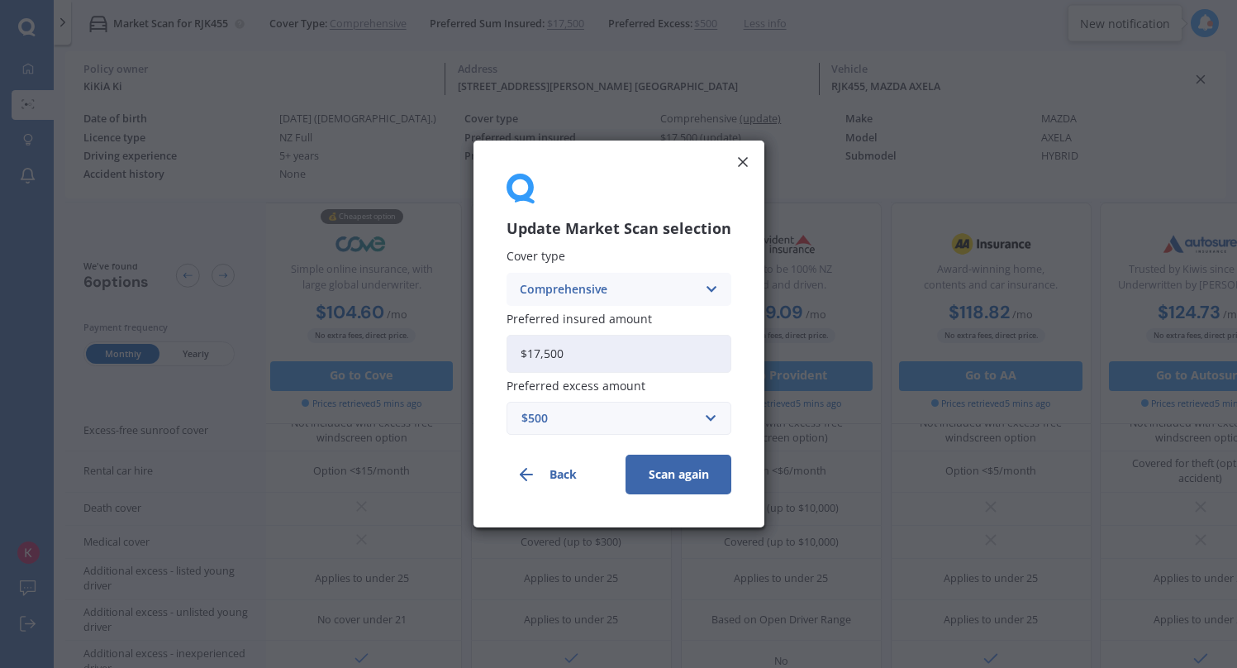
click at [585, 358] on input "$17,500" at bounding box center [618, 354] width 225 height 38
type input "$17,000"
click at [655, 483] on button "Scan again" at bounding box center [678, 474] width 106 height 40
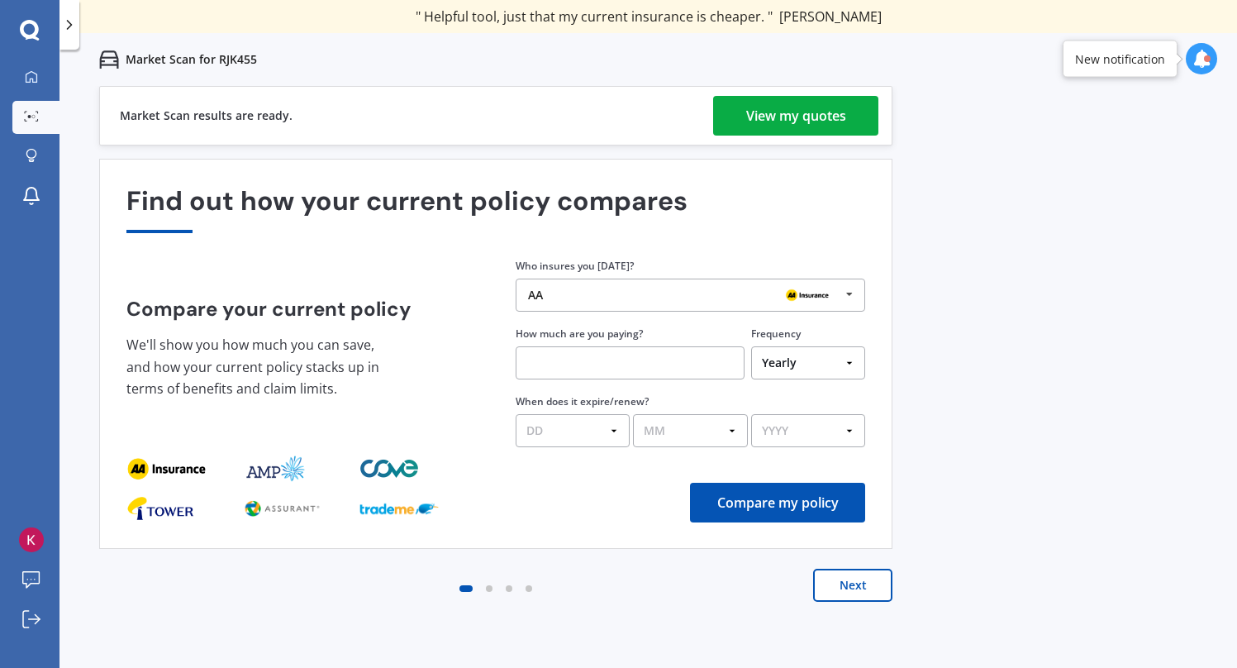
click at [792, 128] on div "View my quotes" at bounding box center [796, 116] width 100 height 40
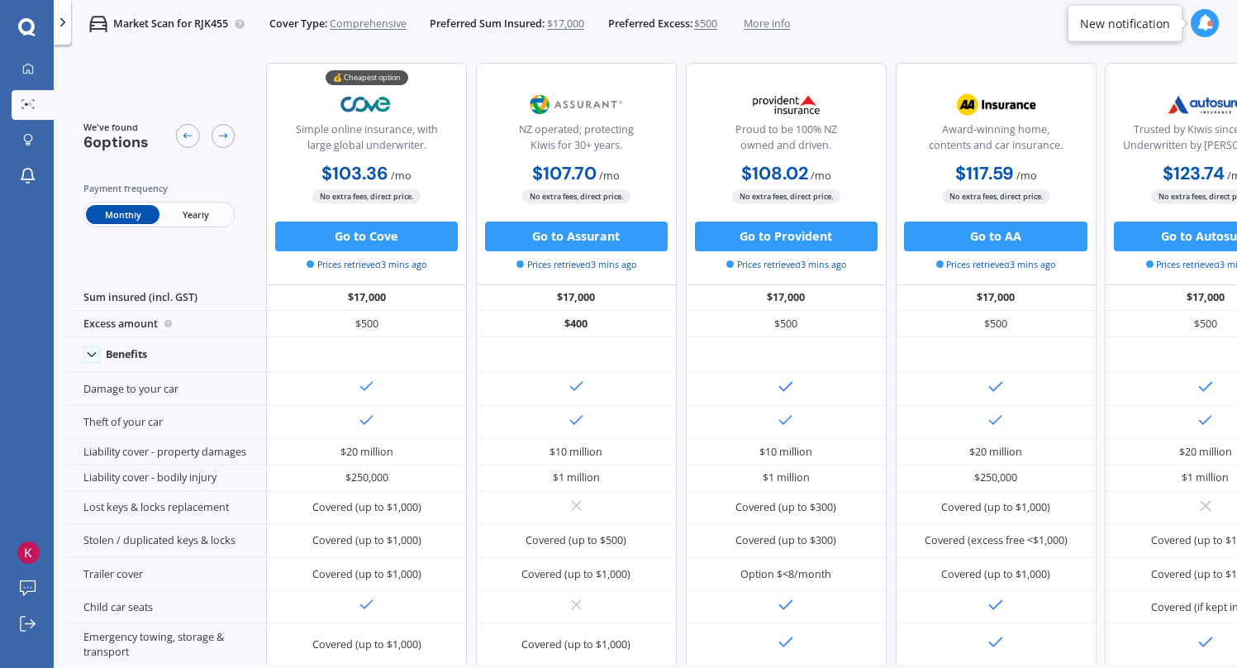
click at [577, 23] on span "$17,000" at bounding box center [565, 24] width 37 height 15
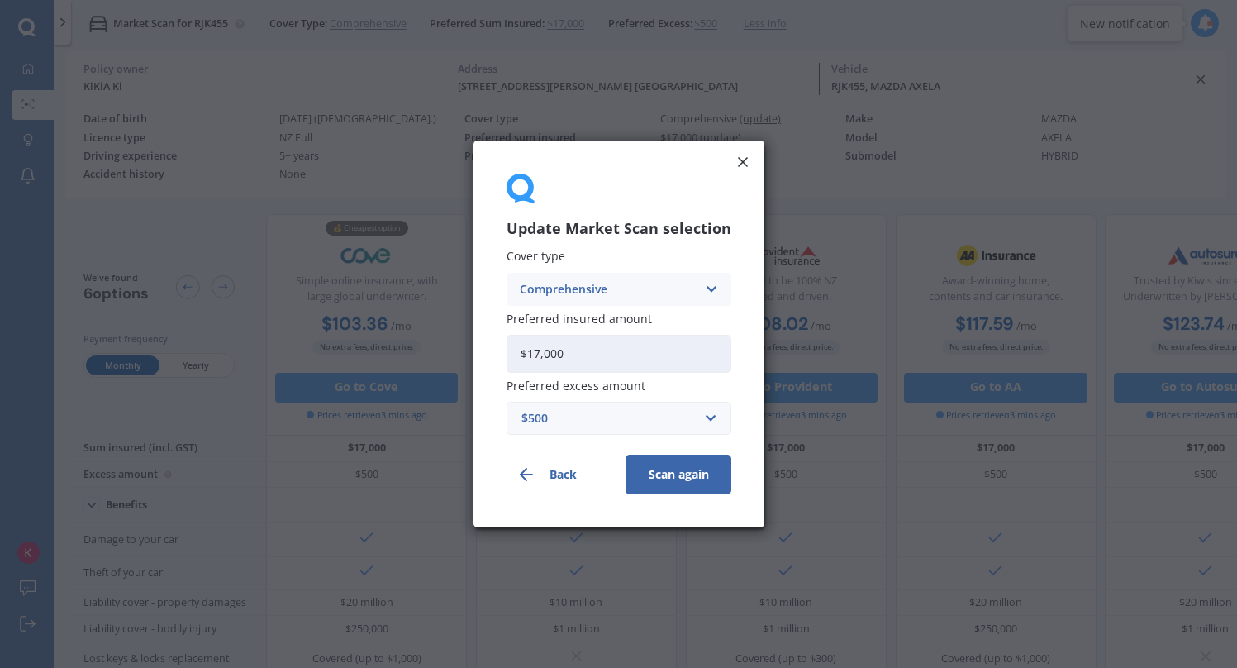
click at [587, 359] on input "$17,000" at bounding box center [618, 354] width 225 height 38
type input "$17,500"
click at [625, 454] on button "Scan again" at bounding box center [678, 474] width 106 height 40
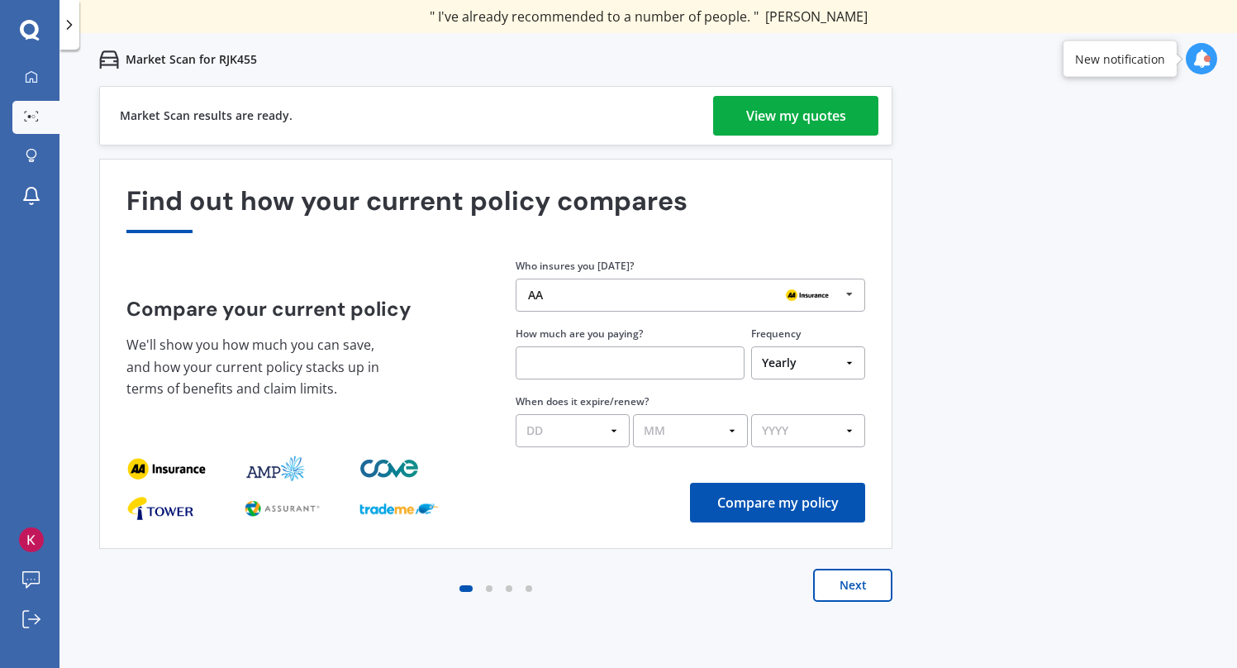
click at [804, 116] on div "View my quotes" at bounding box center [796, 116] width 100 height 40
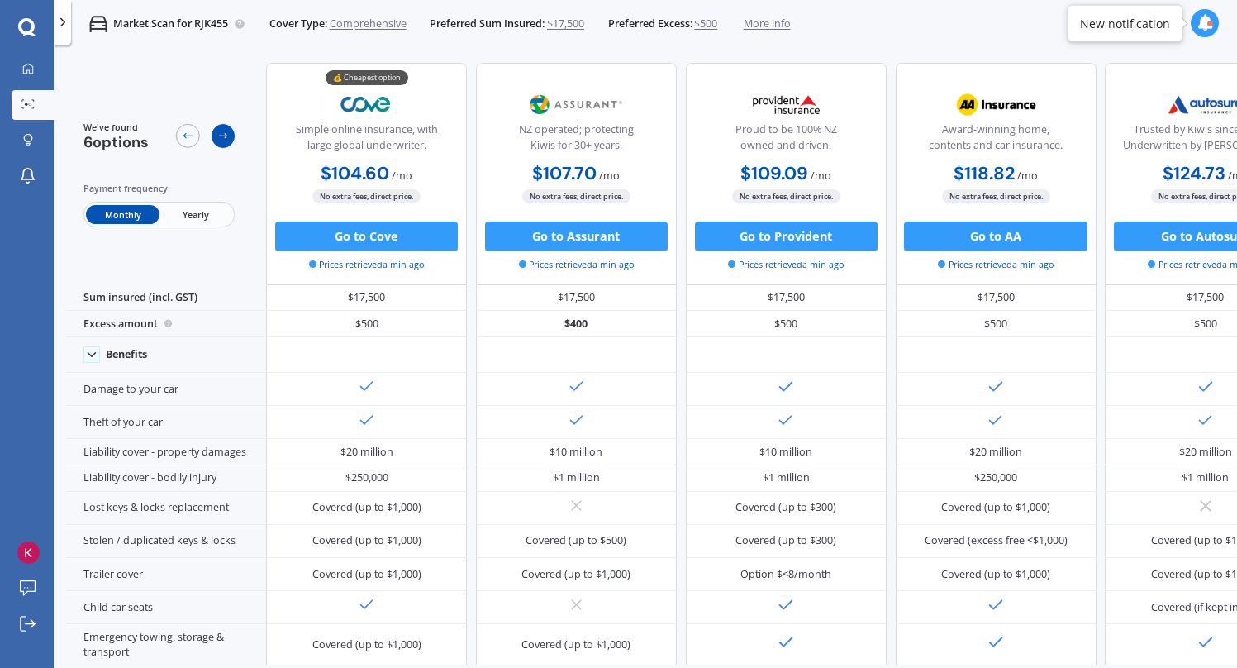
click at [216, 136] on div at bounding box center [224, 136] width 24 height 24
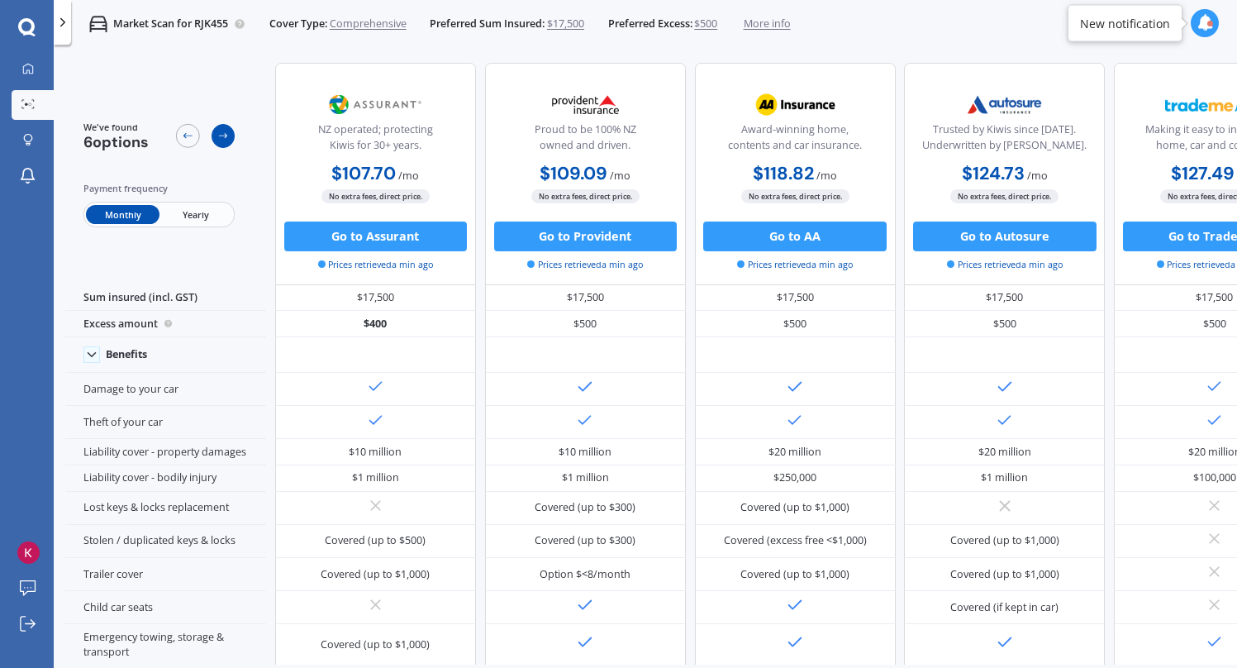
click at [220, 136] on icon at bounding box center [223, 136] width 9 height 5
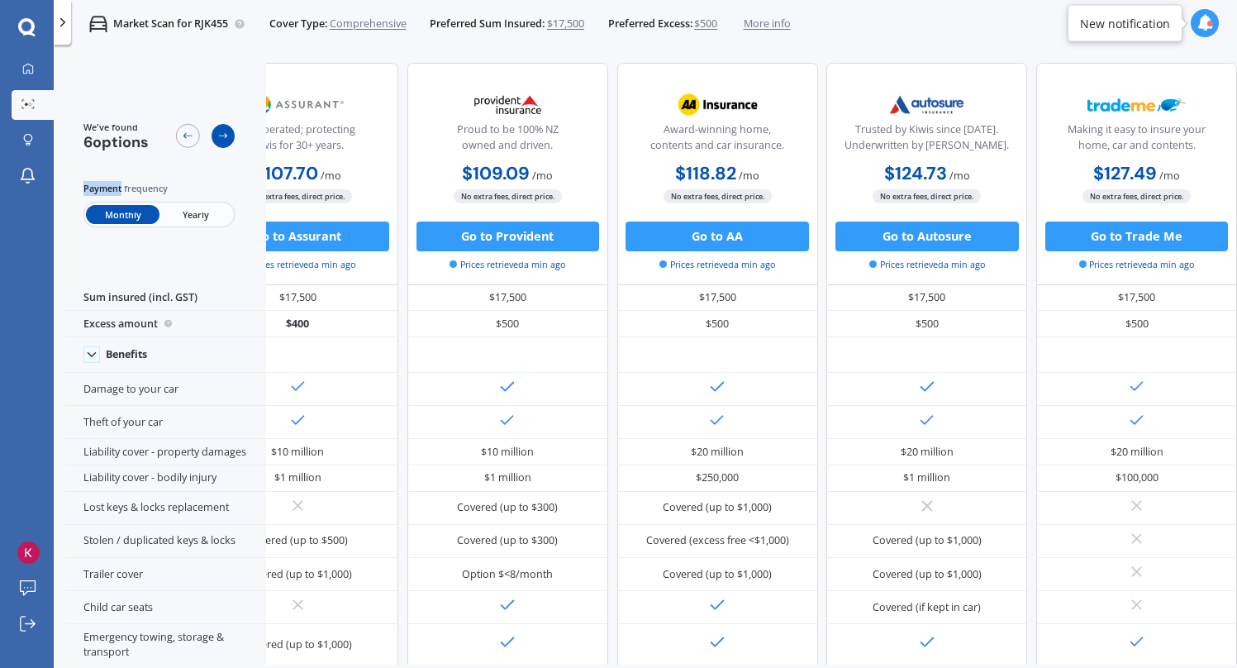
click at [220, 136] on icon at bounding box center [223, 136] width 9 height 5
click at [197, 138] on div at bounding box center [188, 136] width 24 height 24
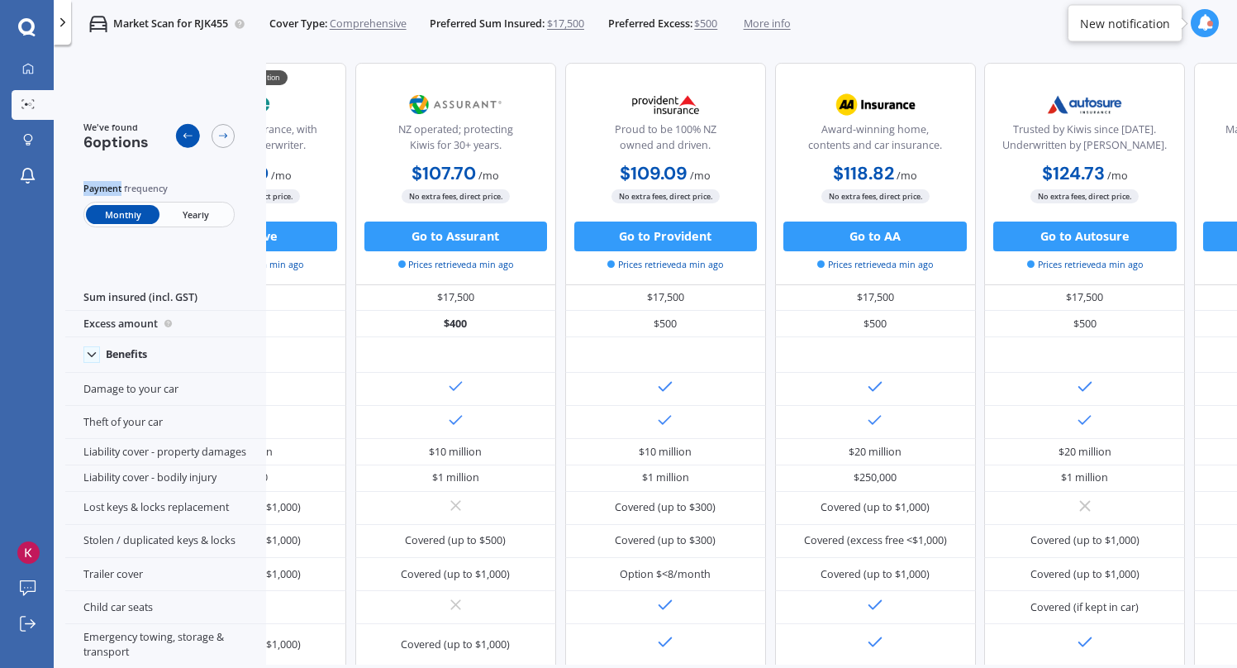
click at [197, 138] on div at bounding box center [188, 136] width 24 height 24
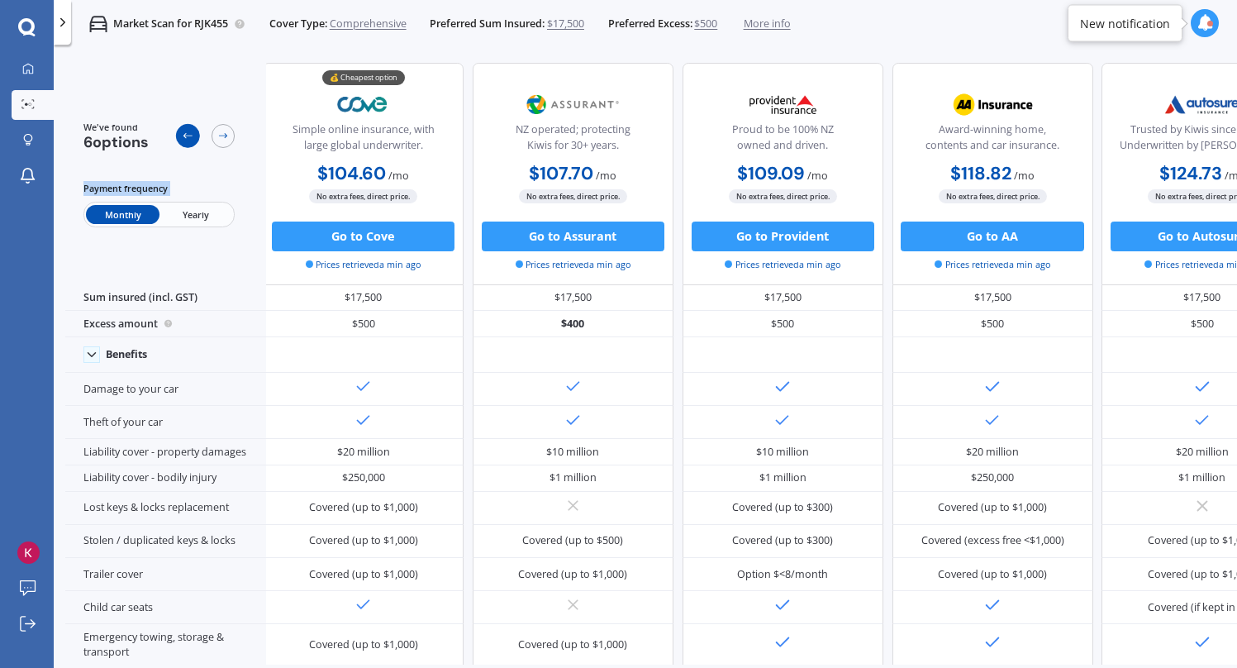
click at [197, 138] on div at bounding box center [188, 136] width 24 height 24
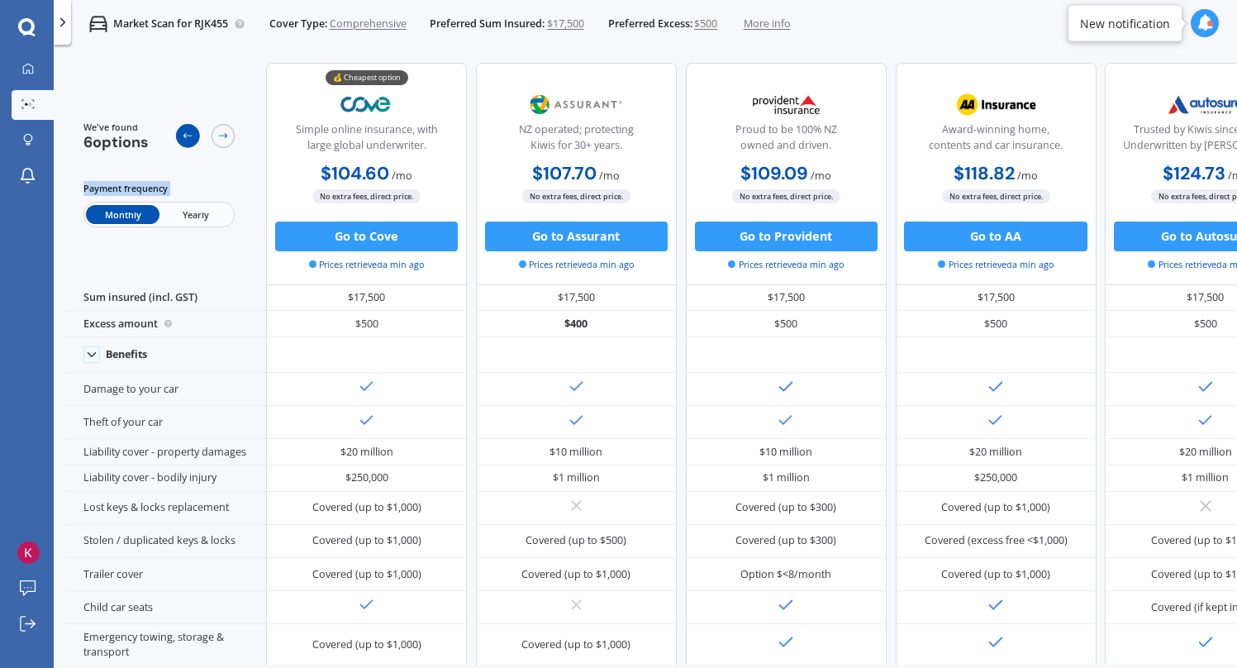
click at [197, 138] on div at bounding box center [188, 136] width 24 height 24
click at [191, 214] on span "Yearly" at bounding box center [195, 214] width 73 height 19
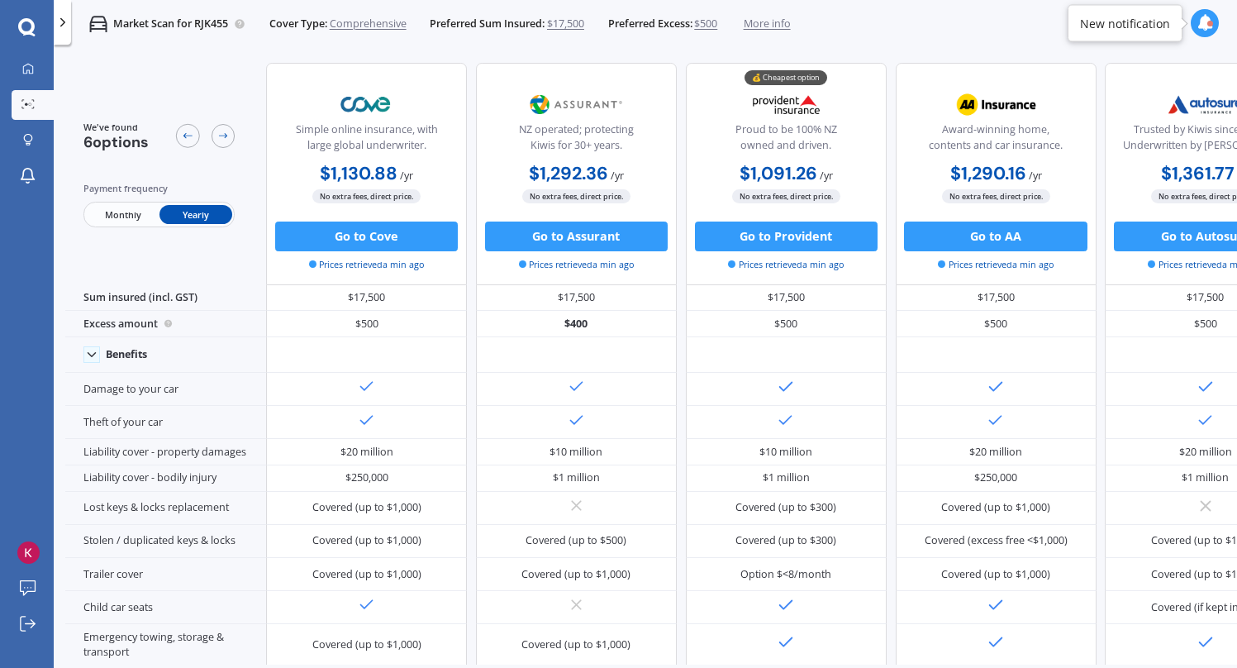
click at [111, 211] on span "Monthly" at bounding box center [122, 214] width 73 height 19
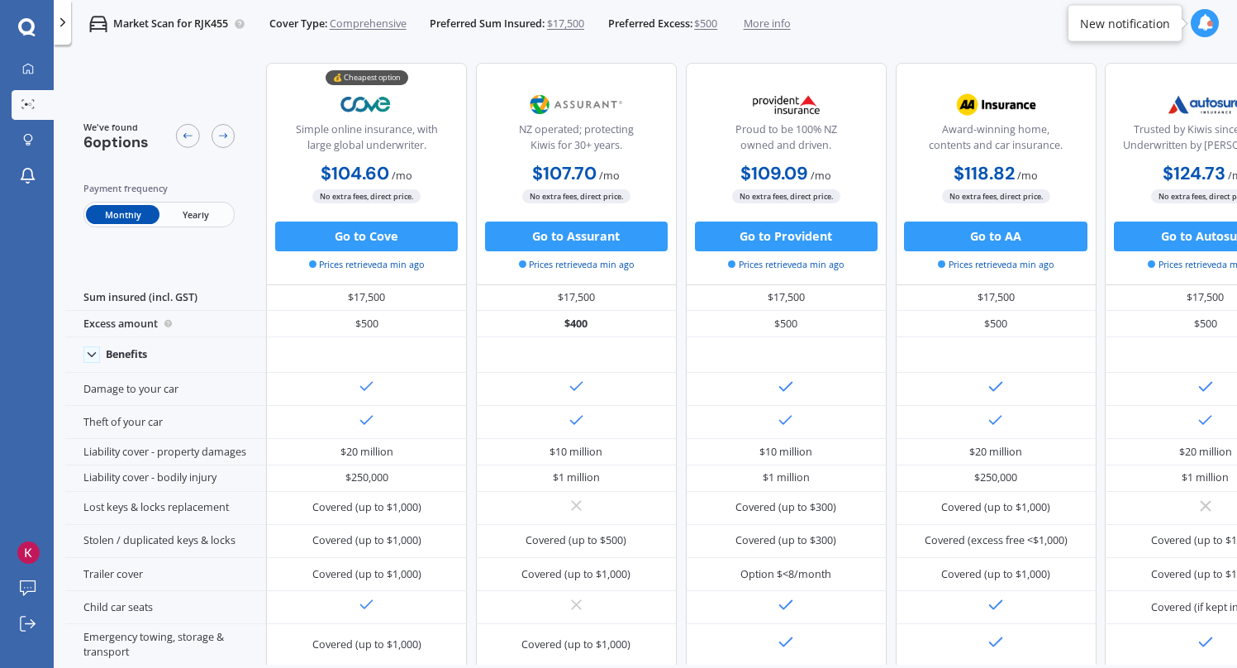
click at [182, 221] on span "Yearly" at bounding box center [195, 214] width 73 height 19
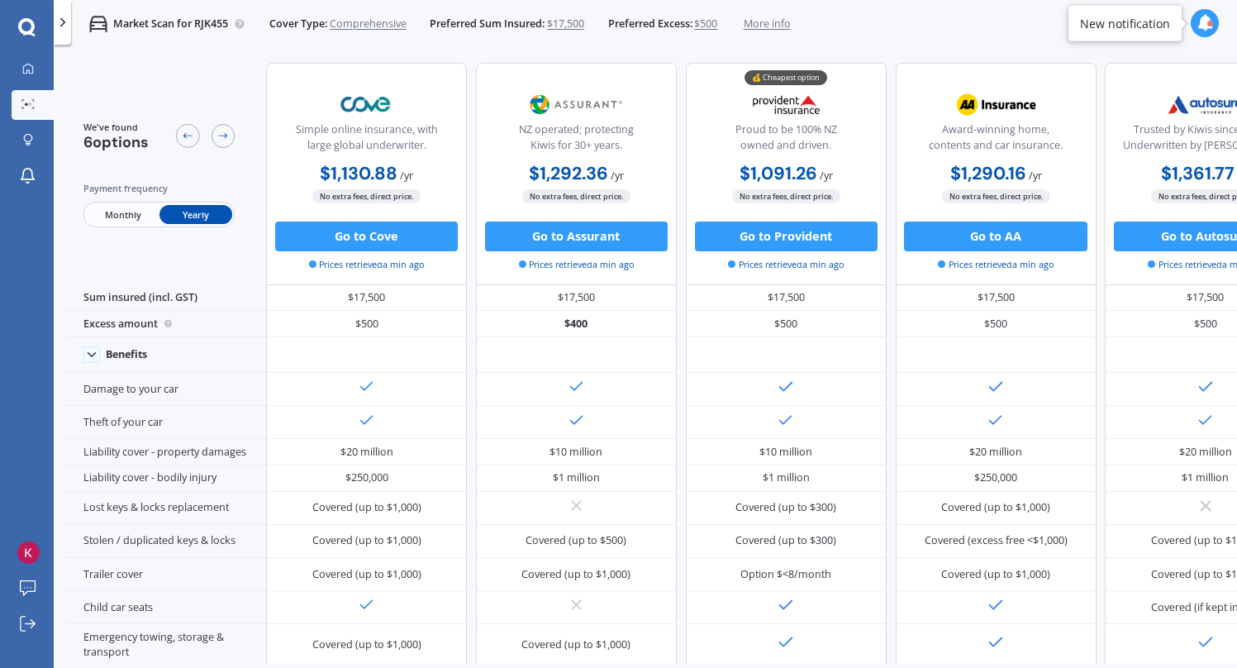
click at [132, 218] on span "Monthly" at bounding box center [122, 214] width 73 height 19
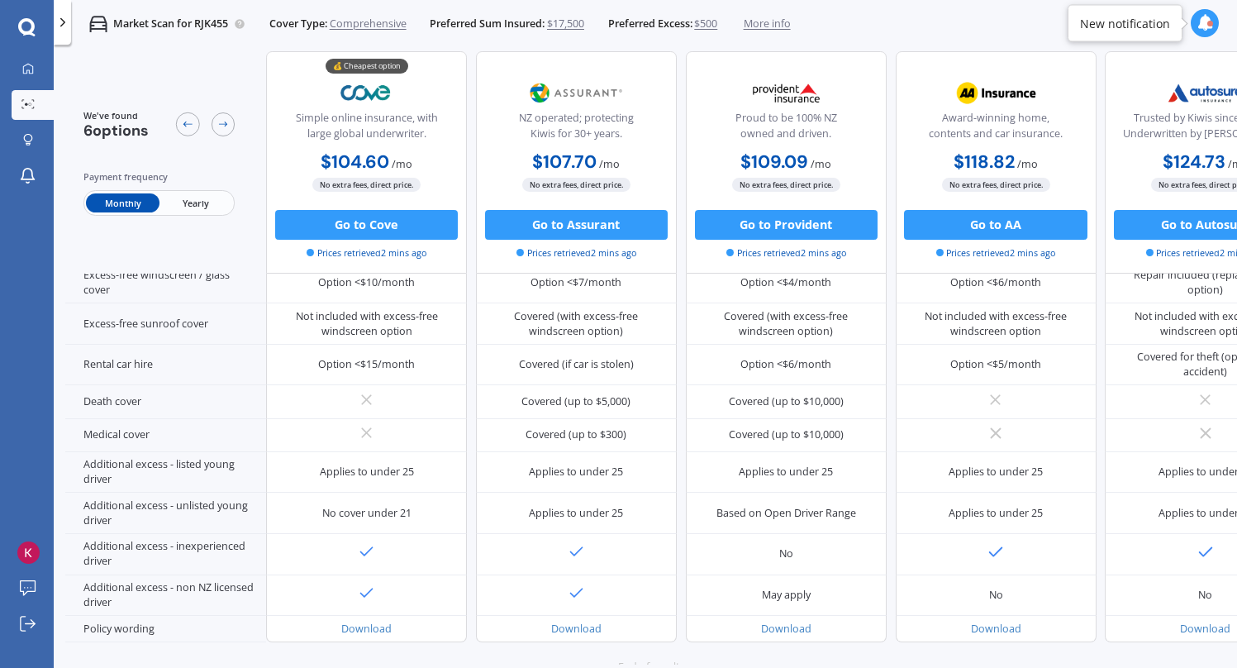
scroll to position [681, 0]
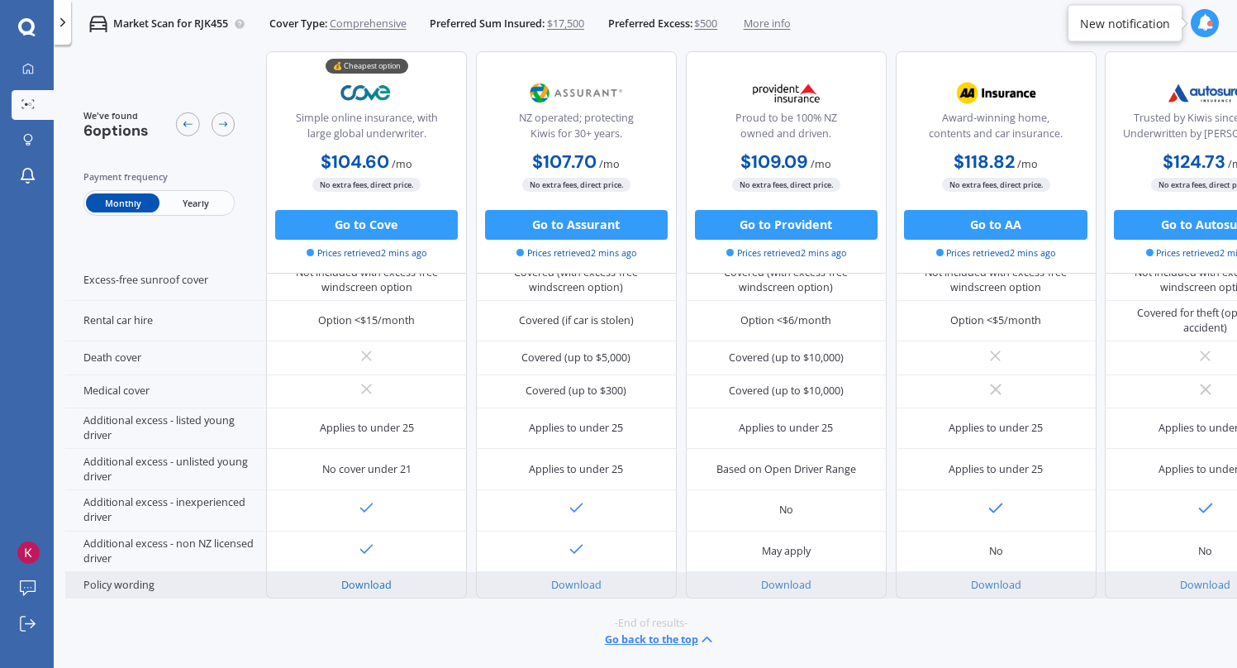
click at [369, 578] on link "Download" at bounding box center [366, 585] width 50 height 14
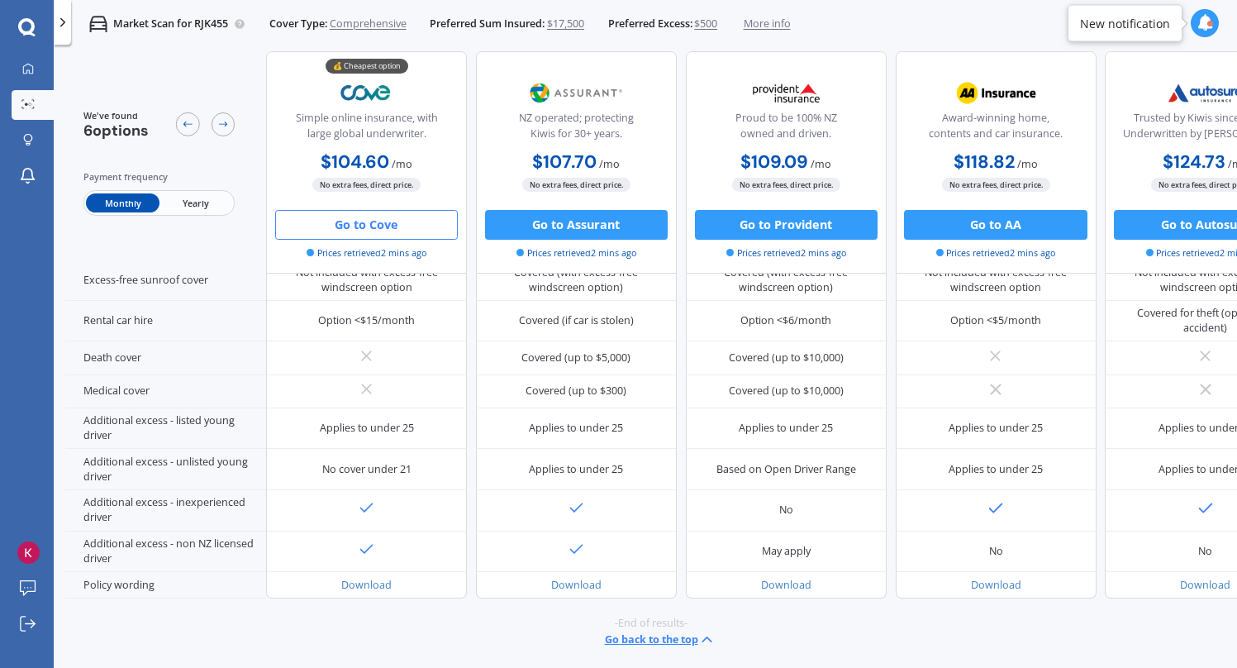
click at [415, 220] on button "Go to Cove" at bounding box center [366, 225] width 183 height 30
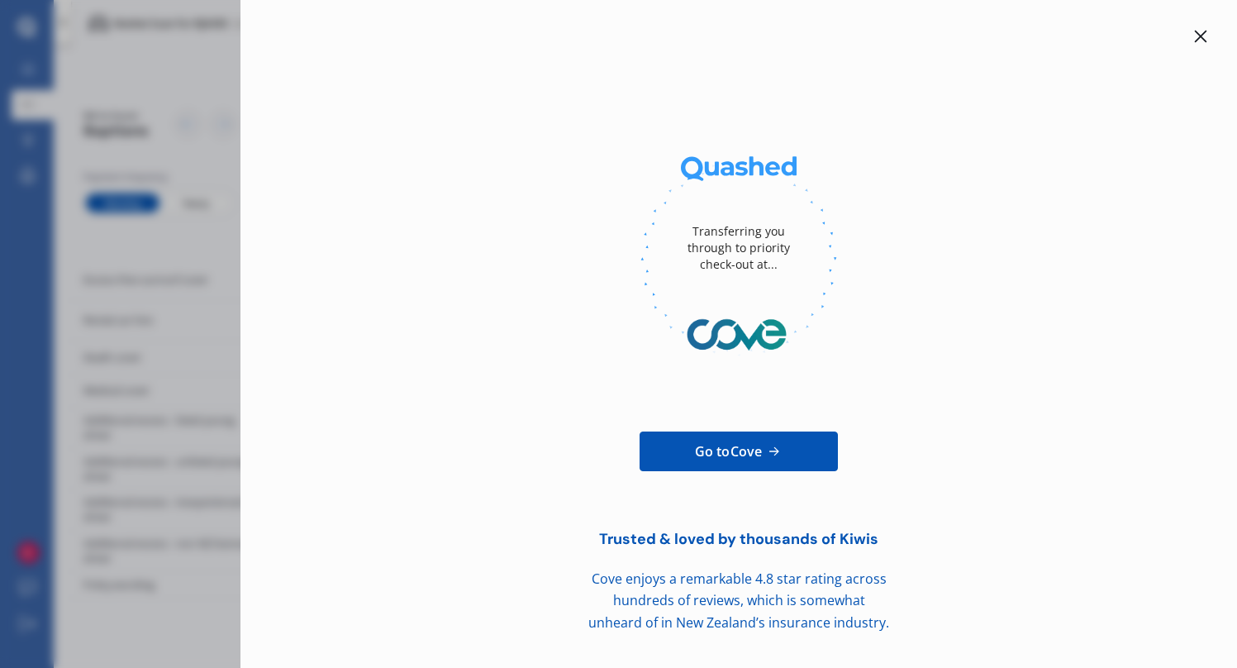
click at [780, 443] on icon at bounding box center [773, 451] width 17 height 17
